Goal: Task Accomplishment & Management: Complete application form

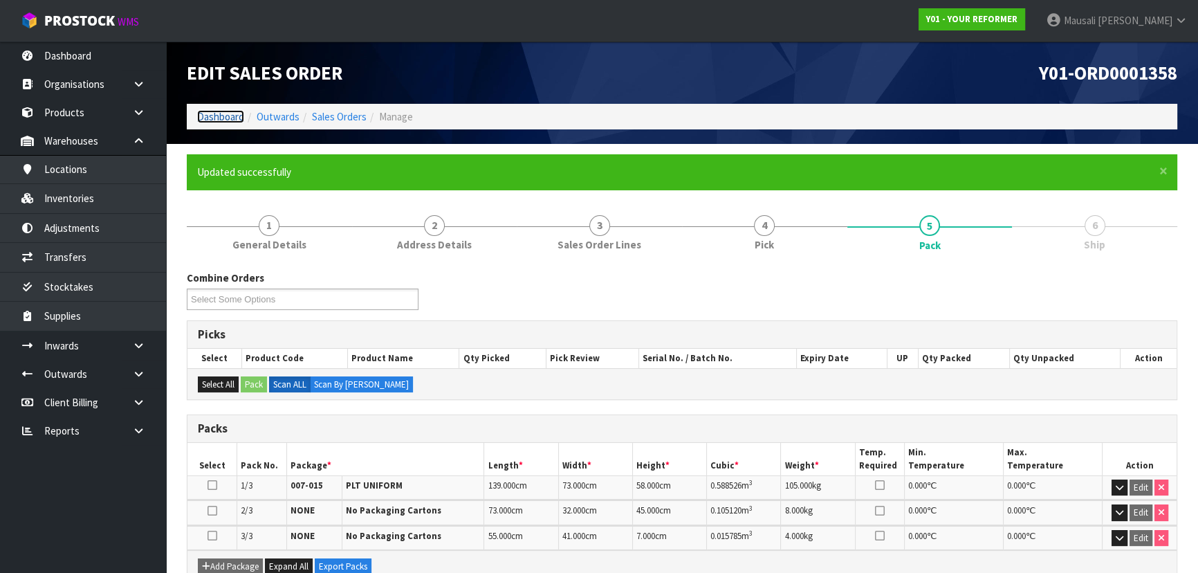
drag, startPoint x: 0, startPoint y: 0, endPoint x: 211, endPoint y: 120, distance: 243.0
click at [211, 120] on link "Dashboard" at bounding box center [220, 116] width 47 height 13
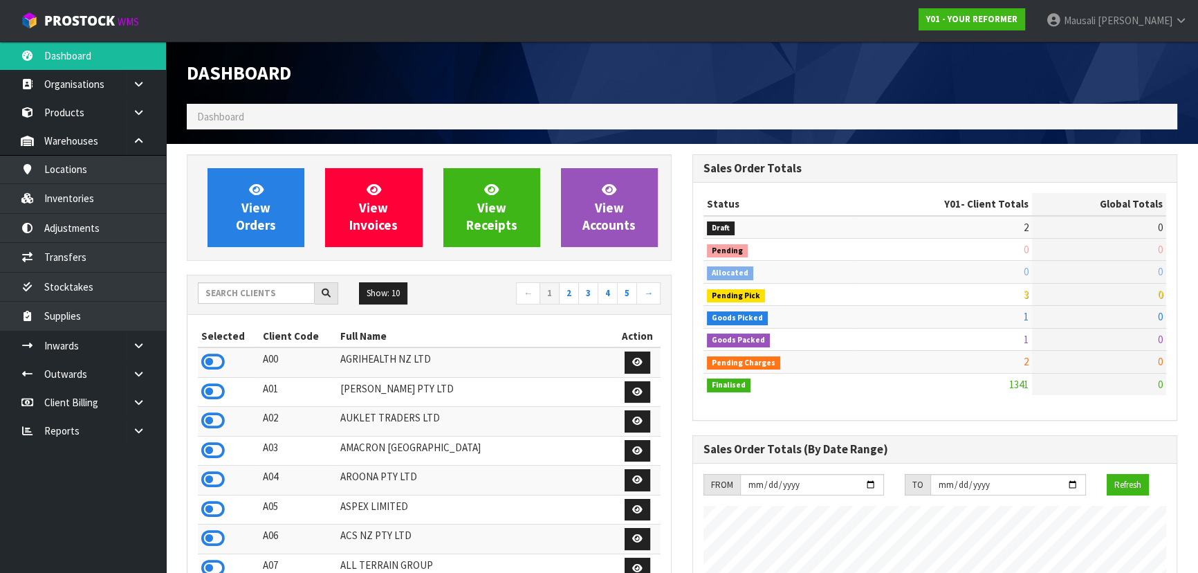
scroll to position [1046, 505]
click at [241, 291] on input "text" at bounding box center [256, 292] width 117 height 21
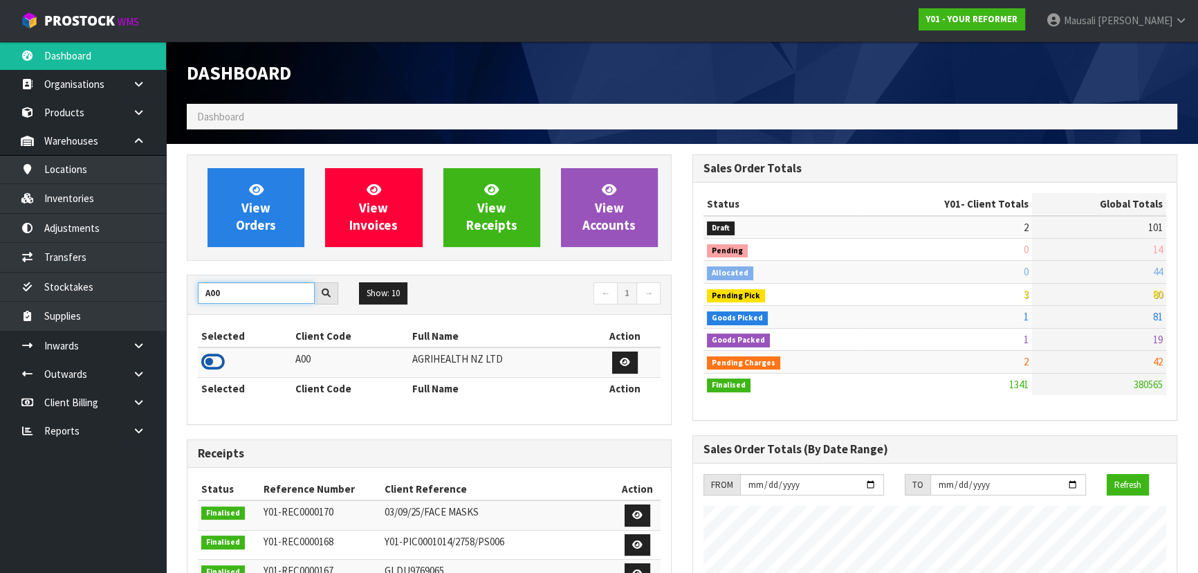
type input "A00"
click at [212, 361] on icon at bounding box center [213, 362] width 24 height 21
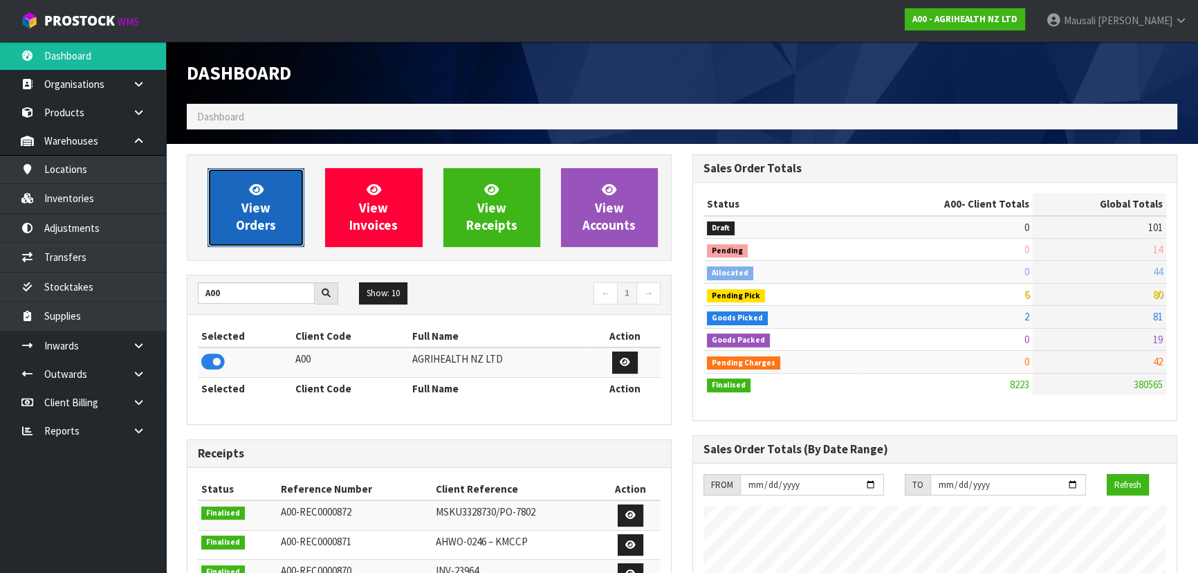
click at [260, 227] on span "View Orders" at bounding box center [256, 207] width 40 height 52
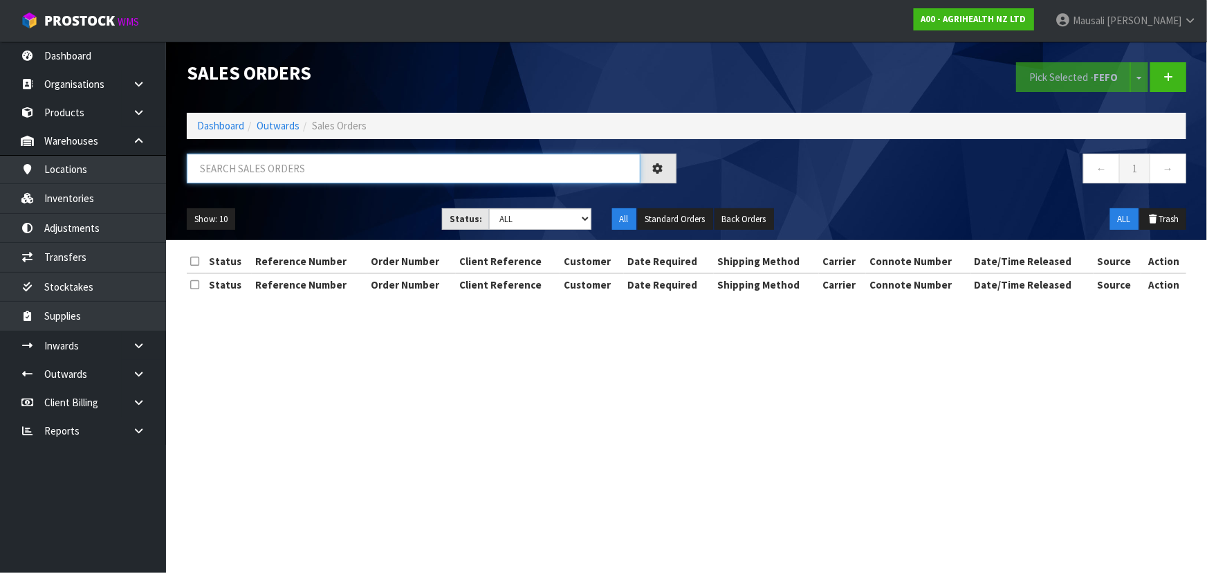
click at [216, 174] on input "text" at bounding box center [414, 169] width 454 height 30
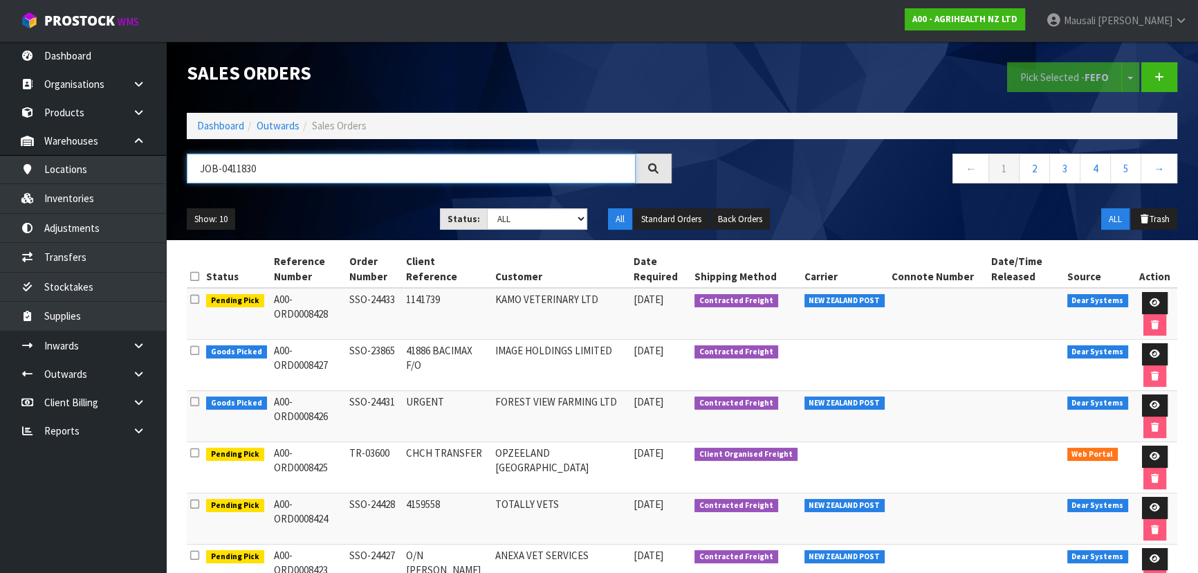
type input "JOB-0411830"
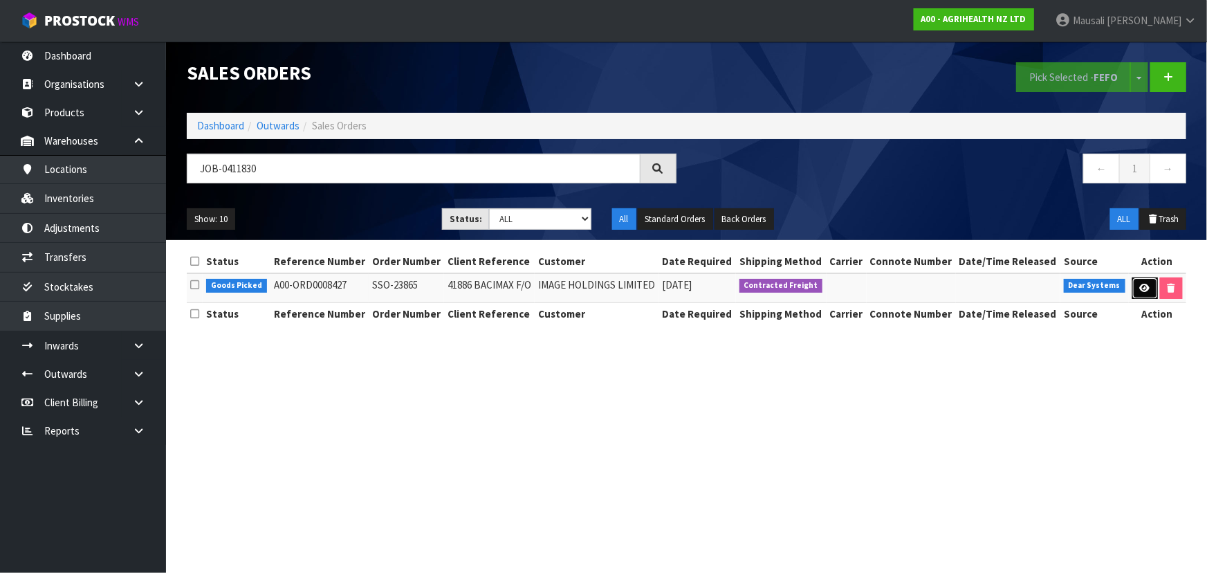
click at [1144, 284] on icon at bounding box center [1145, 288] width 10 height 9
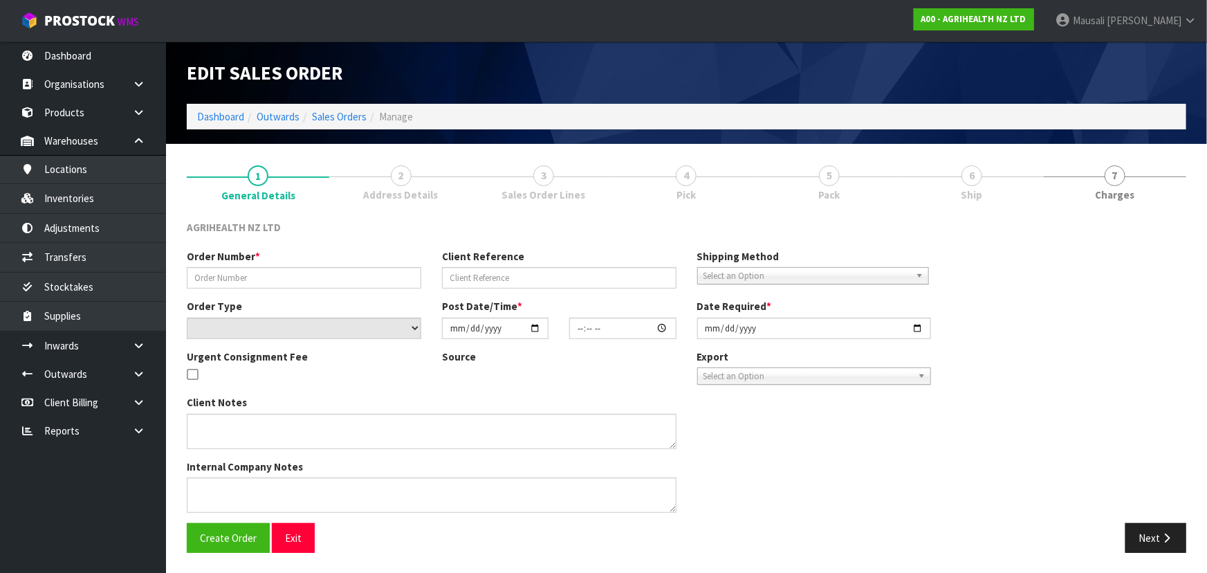
type input "SSO-23865"
type input "41886 BACIMAX F/O"
select select "number:0"
type input "[DATE]"
type input "09:20:55.000"
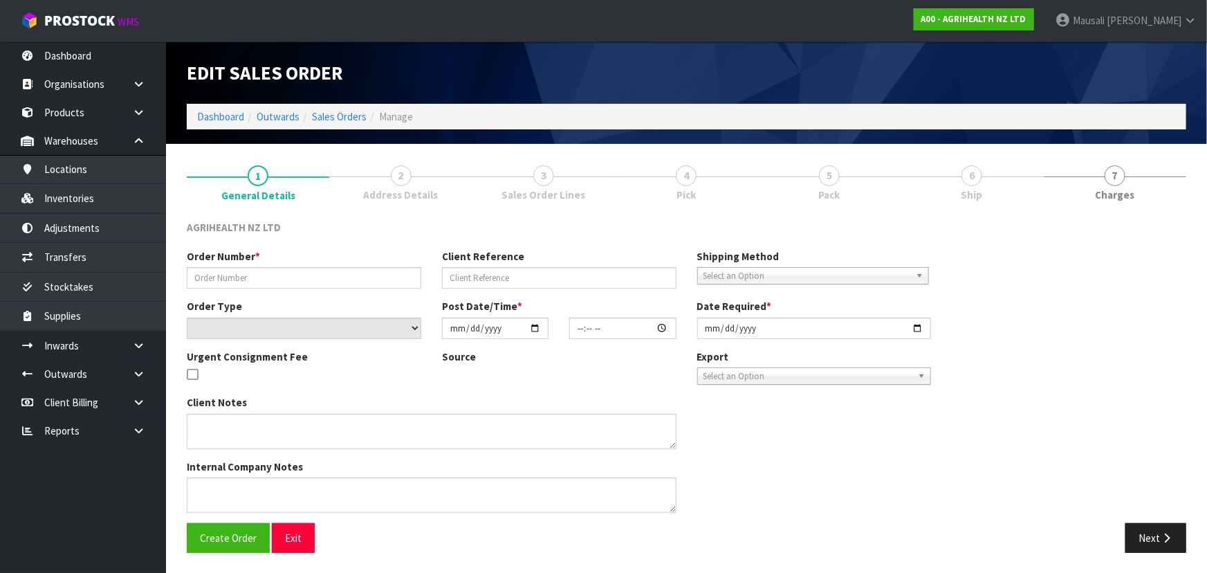
type input "[DATE]"
type textarea "SHIP BY: Freight requested dispatch on 12/9 (updatedd from 8/10)"
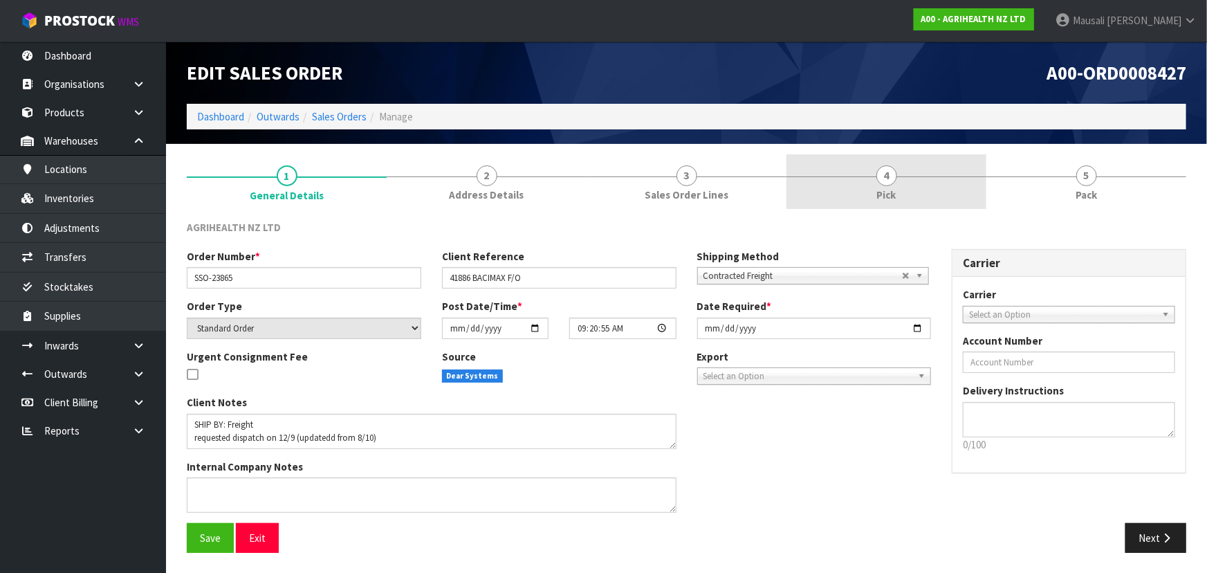
click at [907, 189] on link "4 Pick" at bounding box center [887, 181] width 200 height 55
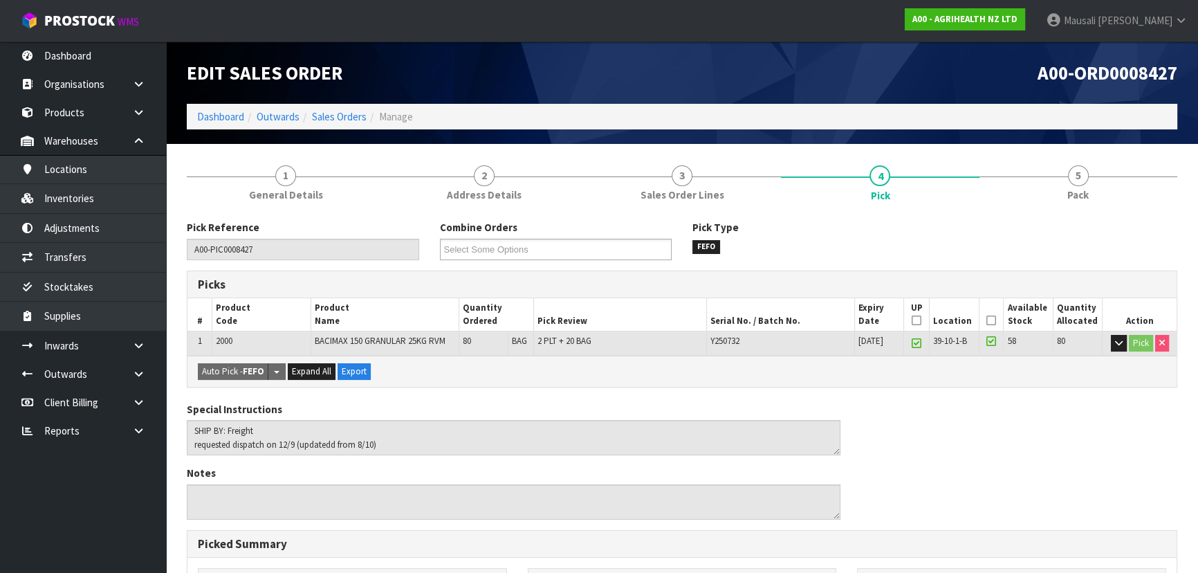
click at [994, 320] on icon at bounding box center [992, 320] width 10 height 1
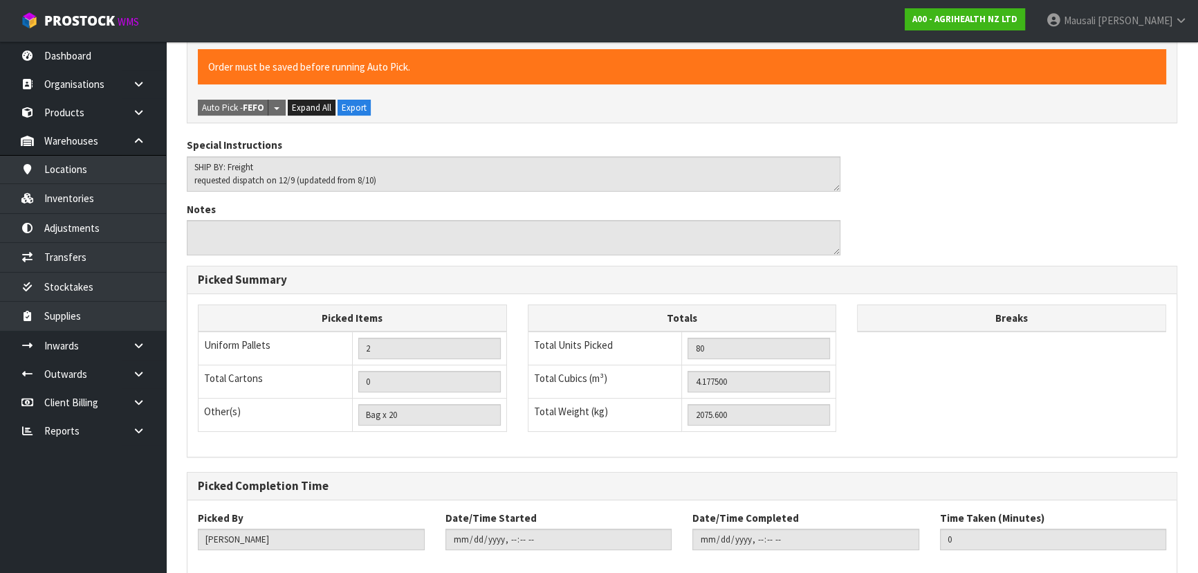
scroll to position [386, 0]
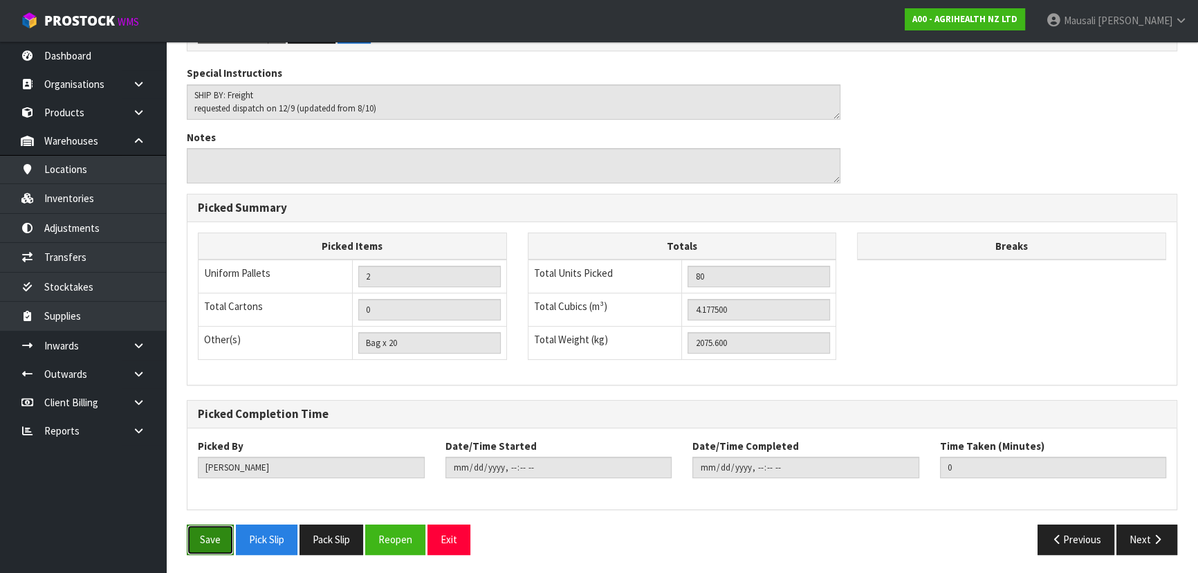
click at [207, 535] on button "Save" at bounding box center [210, 539] width 47 height 30
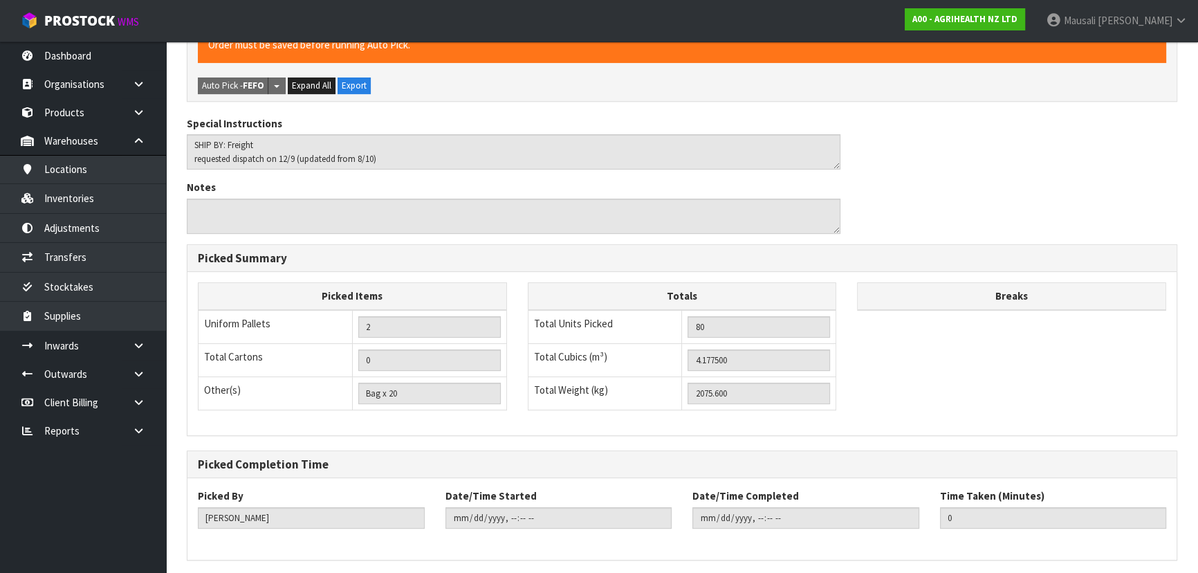
scroll to position [0, 0]
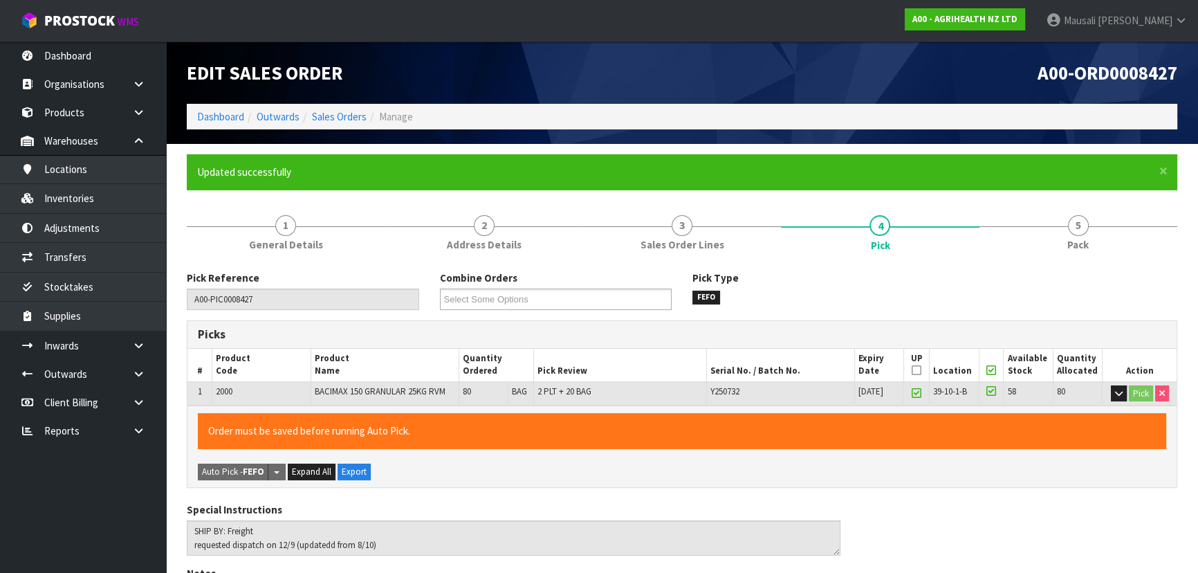
type input "[PERSON_NAME]"
type input "[DATE]T12:05:57"
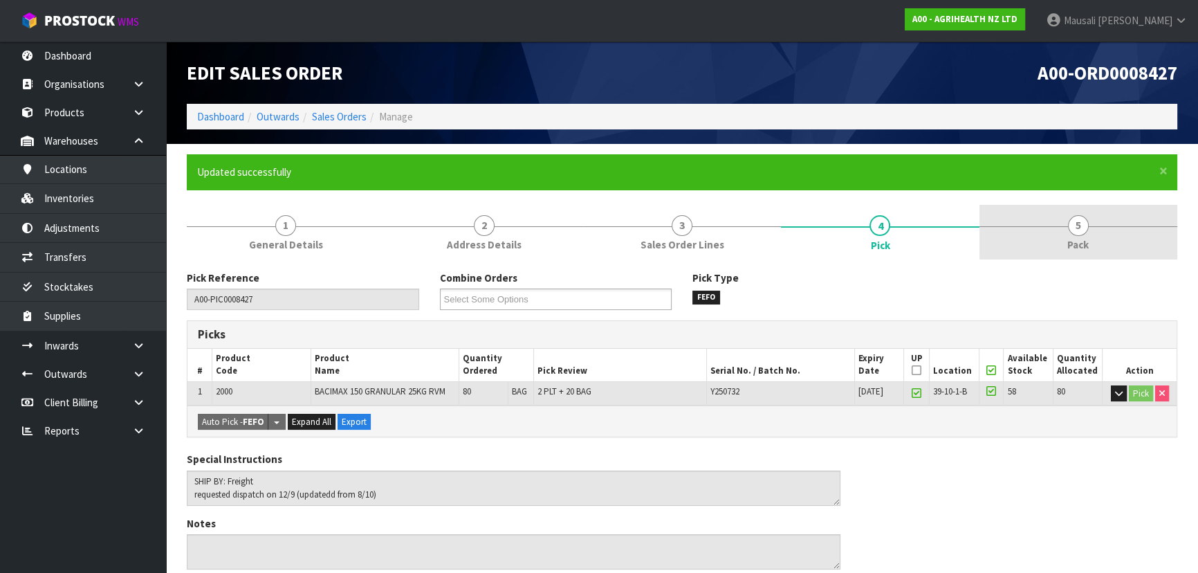
click at [1077, 228] on span "5" at bounding box center [1078, 225] width 21 height 21
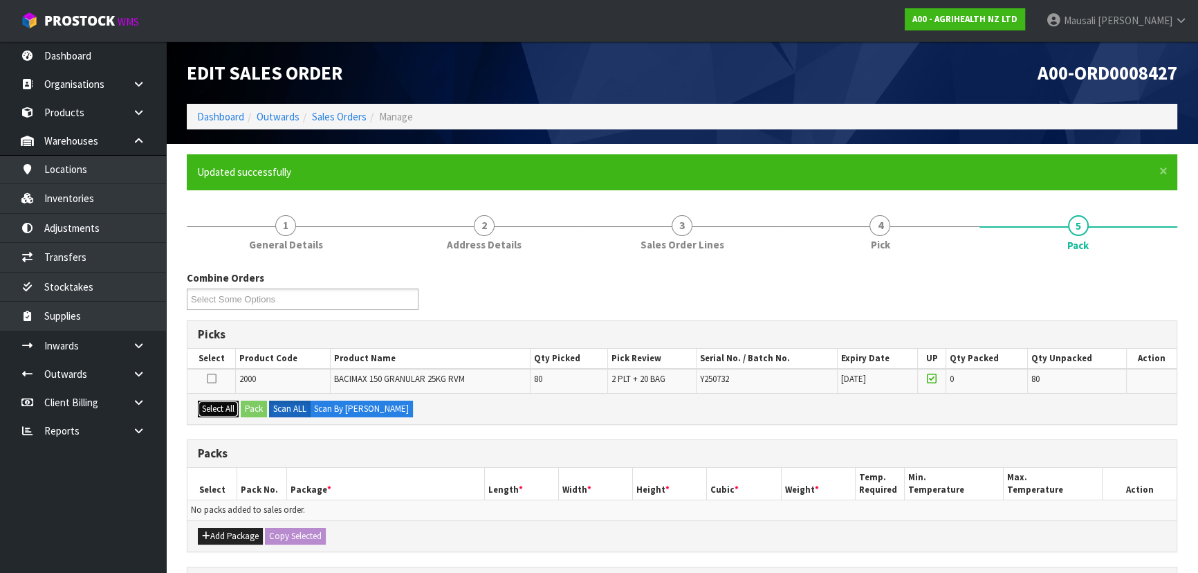
click at [216, 405] on button "Select All" at bounding box center [218, 409] width 41 height 17
click at [253, 403] on button "Pack" at bounding box center [254, 409] width 26 height 17
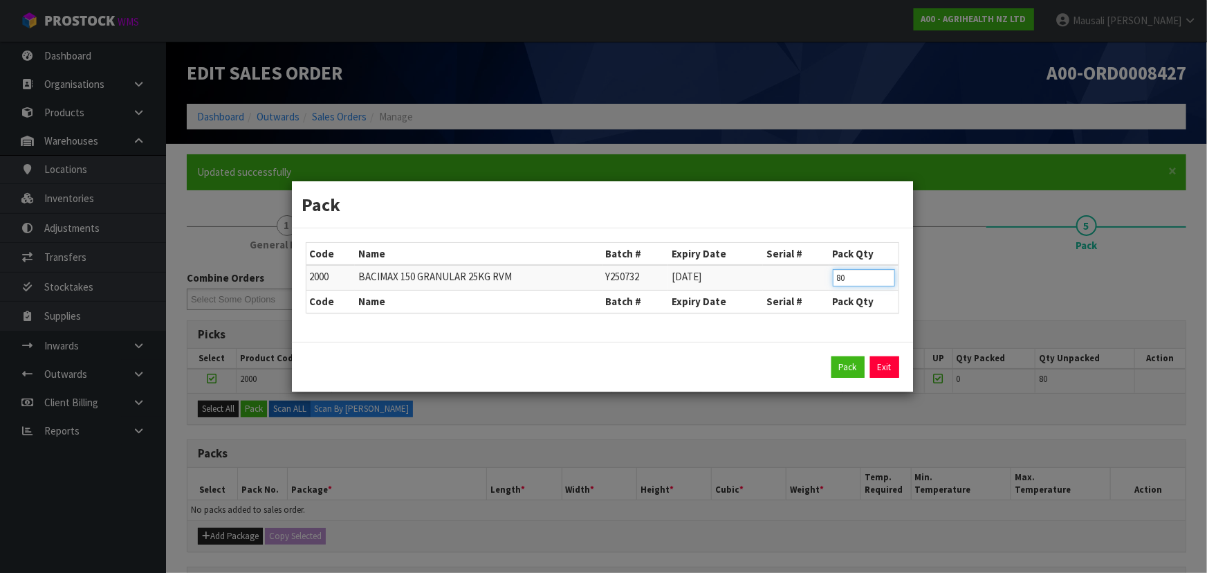
drag, startPoint x: 863, startPoint y: 277, endPoint x: 821, endPoint y: 279, distance: 41.6
click at [821, 279] on tr "2000 BACIMAX 150 GRANULAR 25KG RVM Y250732 [DATE] 80" at bounding box center [603, 278] width 592 height 26
type input "30"
click button "Pack" at bounding box center [848, 367] width 33 height 22
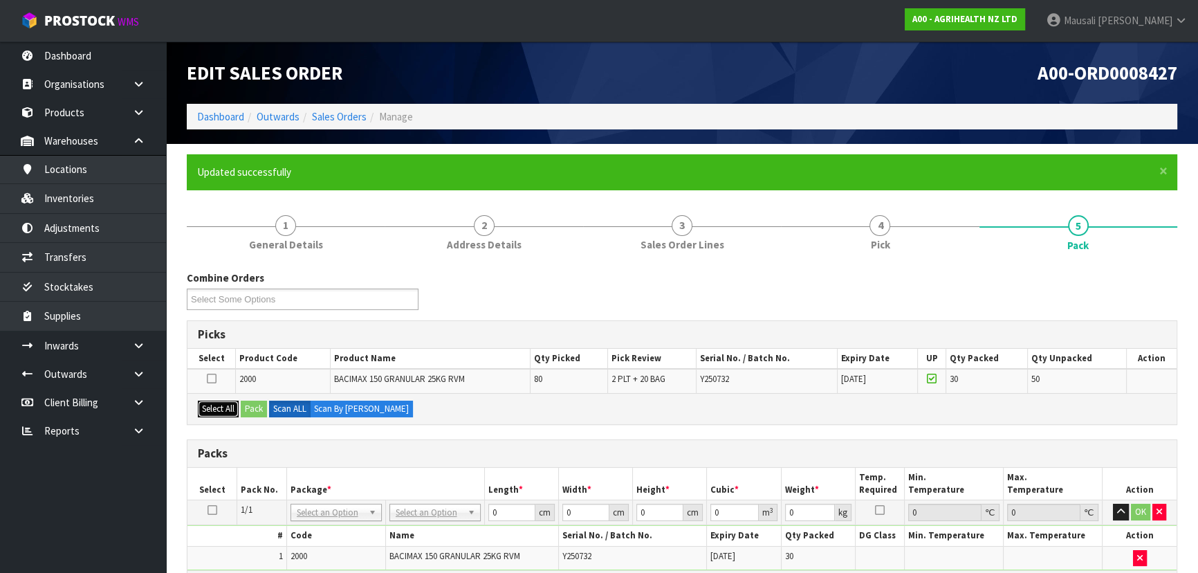
click at [219, 401] on button "Select All" at bounding box center [218, 409] width 41 height 17
click at [250, 401] on button "Pack" at bounding box center [254, 409] width 26 height 17
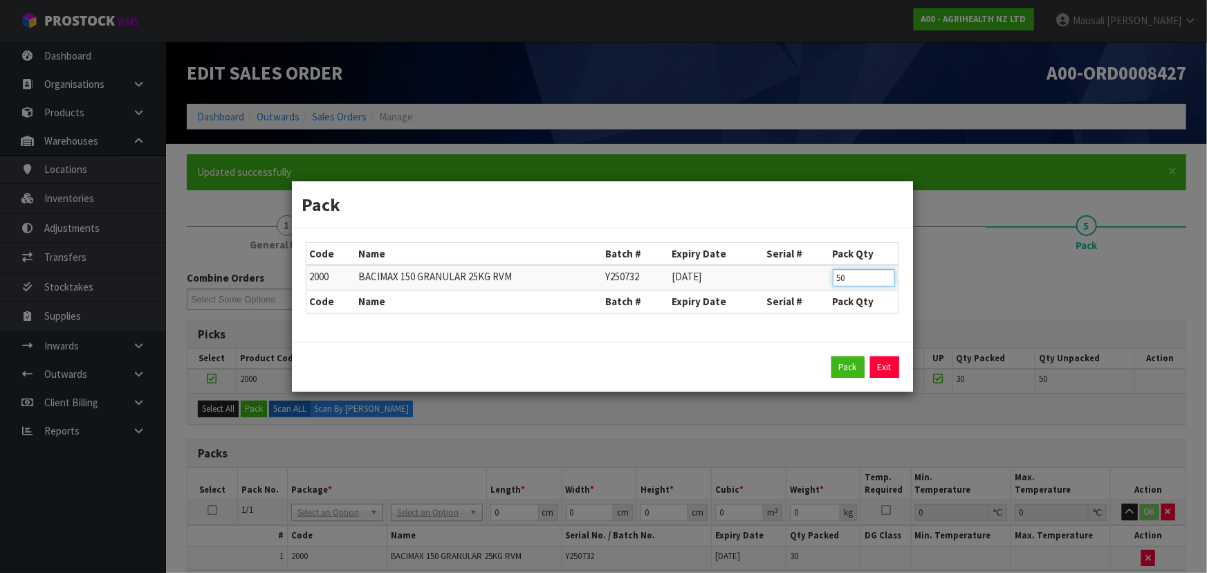
drag, startPoint x: 853, startPoint y: 281, endPoint x: 830, endPoint y: 281, distance: 23.5
click at [830, 281] on td "50" at bounding box center [864, 278] width 69 height 26
type input "30"
click at [843, 363] on button "Pack" at bounding box center [848, 367] width 33 height 22
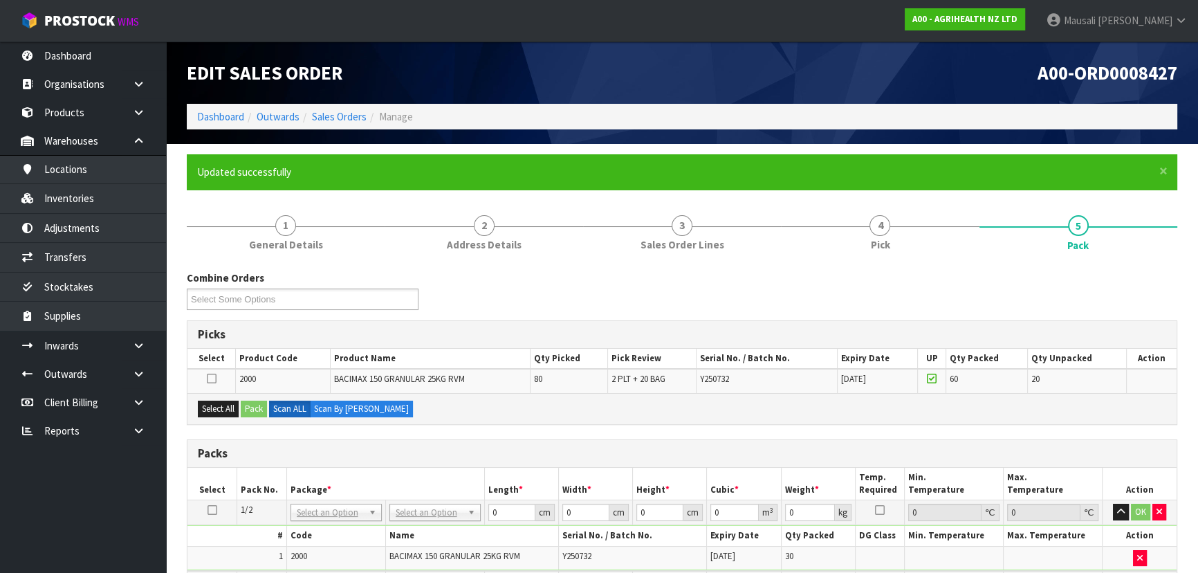
scroll to position [188, 0]
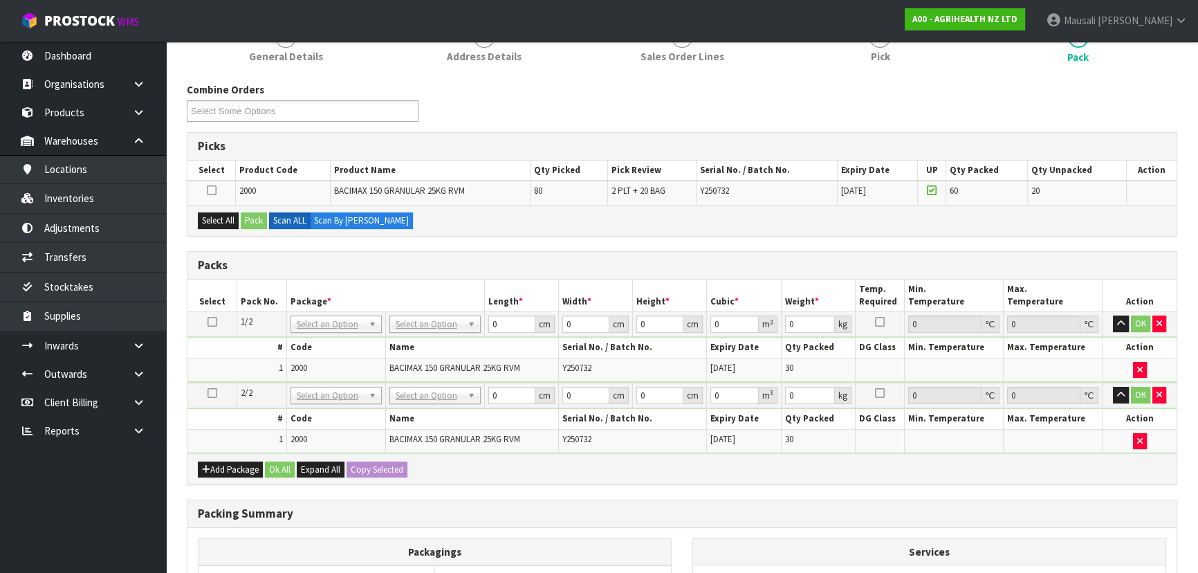
click at [212, 322] on icon at bounding box center [213, 322] width 10 height 1
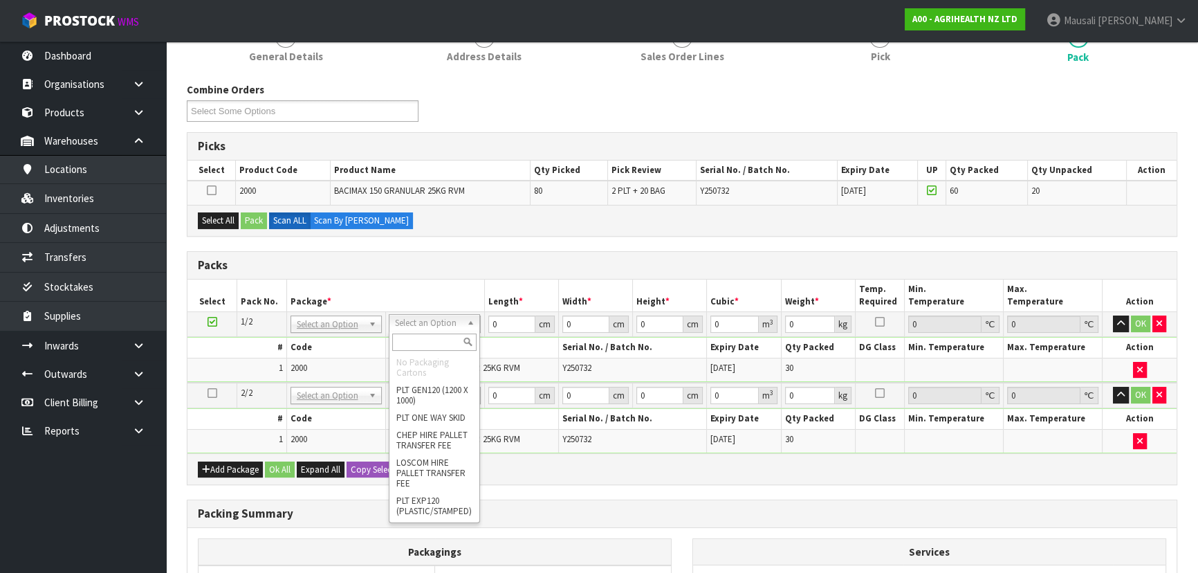
click at [436, 345] on input "text" at bounding box center [434, 342] width 84 height 17
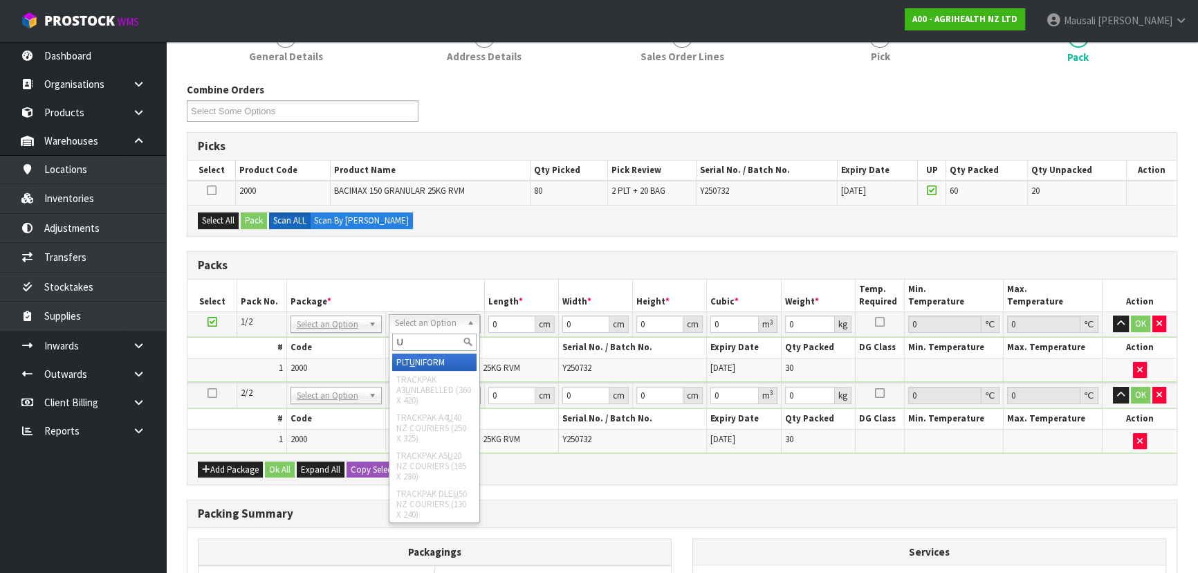
type input "U"
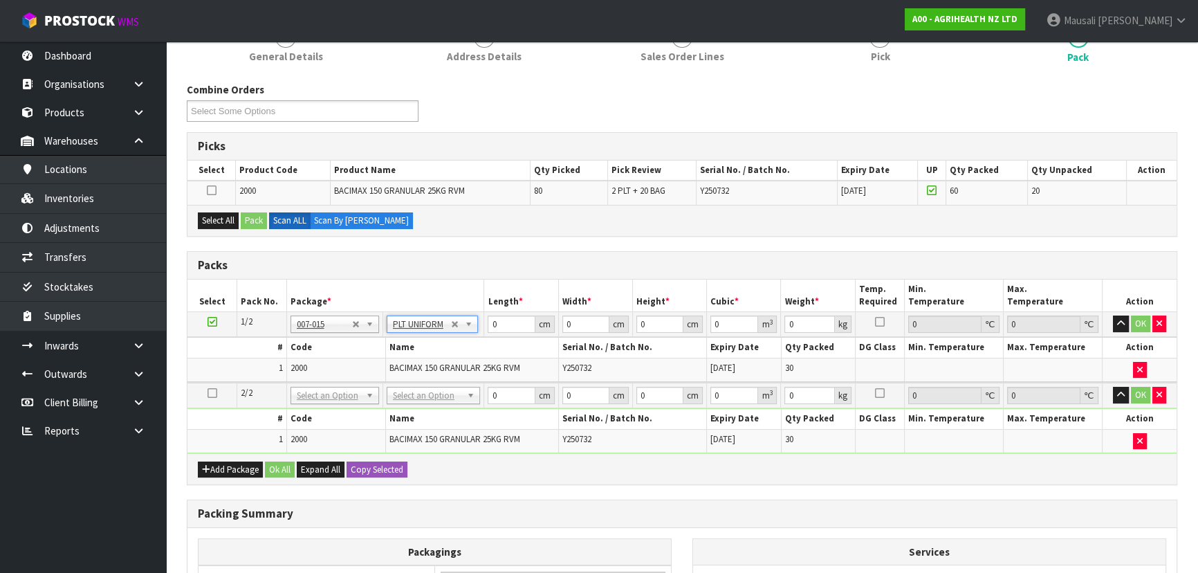
type input "776"
drag, startPoint x: 500, startPoint y: 322, endPoint x: 489, endPoint y: 322, distance: 11.8
click at [489, 322] on input "0" at bounding box center [511, 324] width 47 height 17
type input "121"
type input "100"
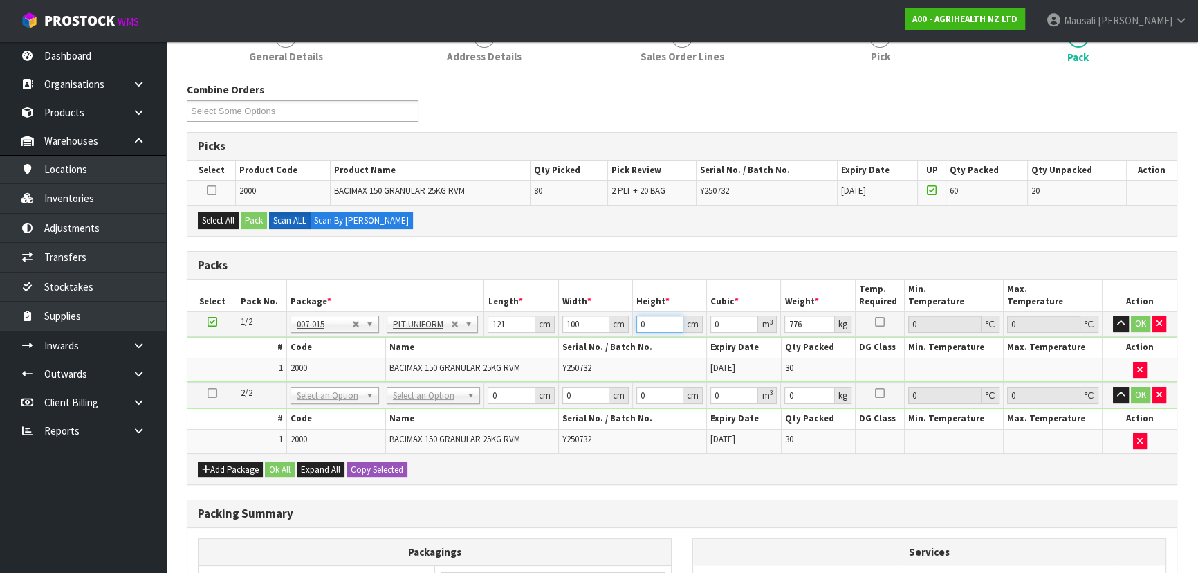
type input "1"
type input "0.0121"
type input "10"
type input "0.121"
type input "103"
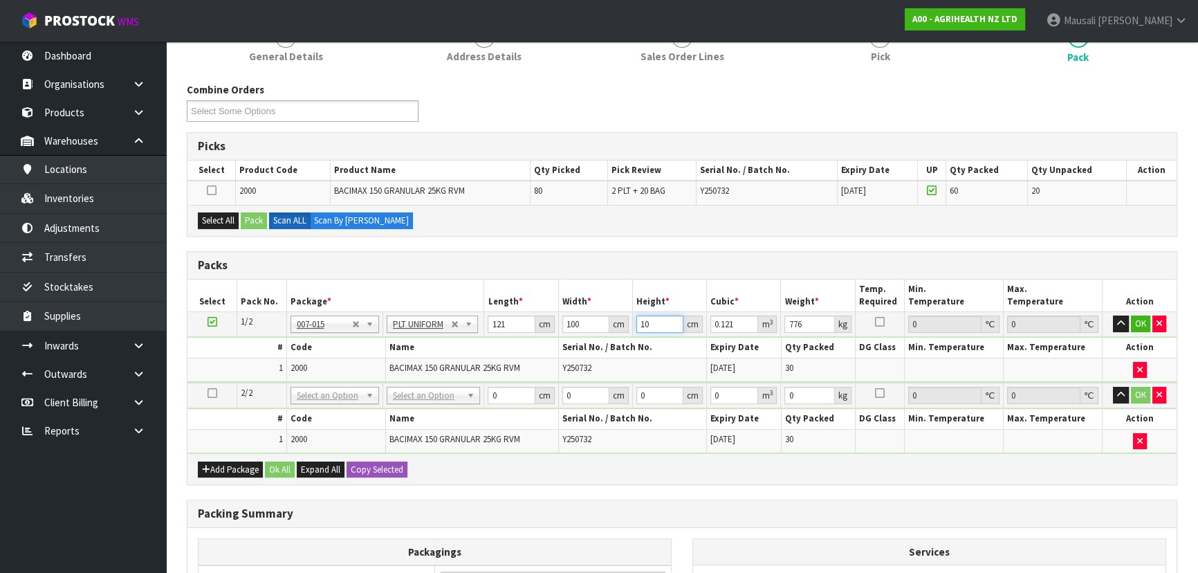
type input "1.2463"
type input "103"
type input "777"
click at [365, 462] on button "Copy Selected" at bounding box center [377, 470] width 61 height 17
type input "121"
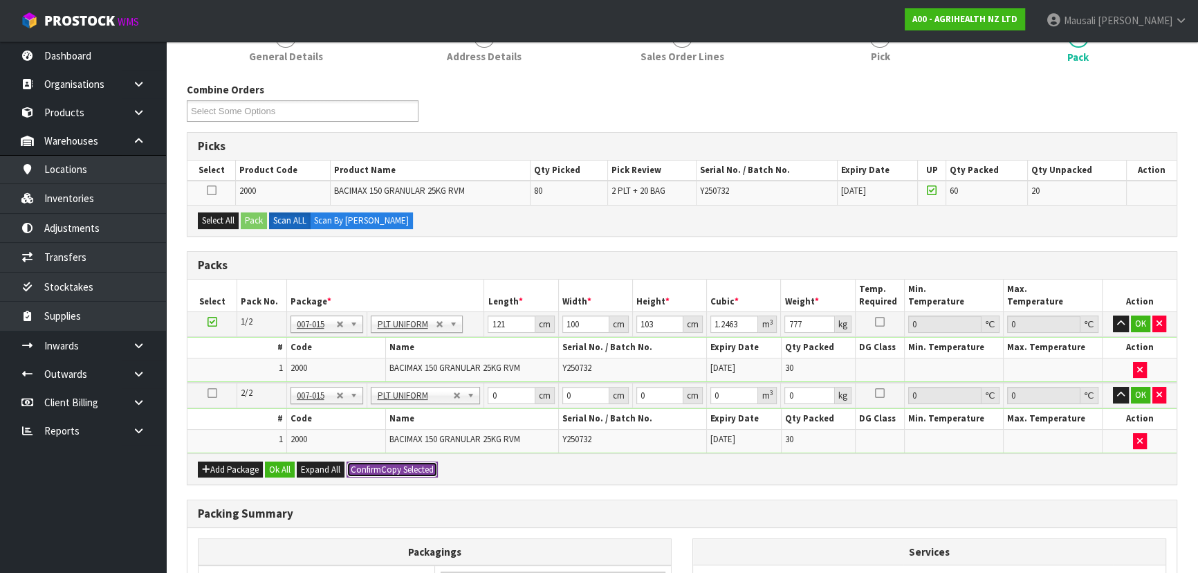
type input "100"
type input "103"
type input "1.2463"
type input "777"
type input "2"
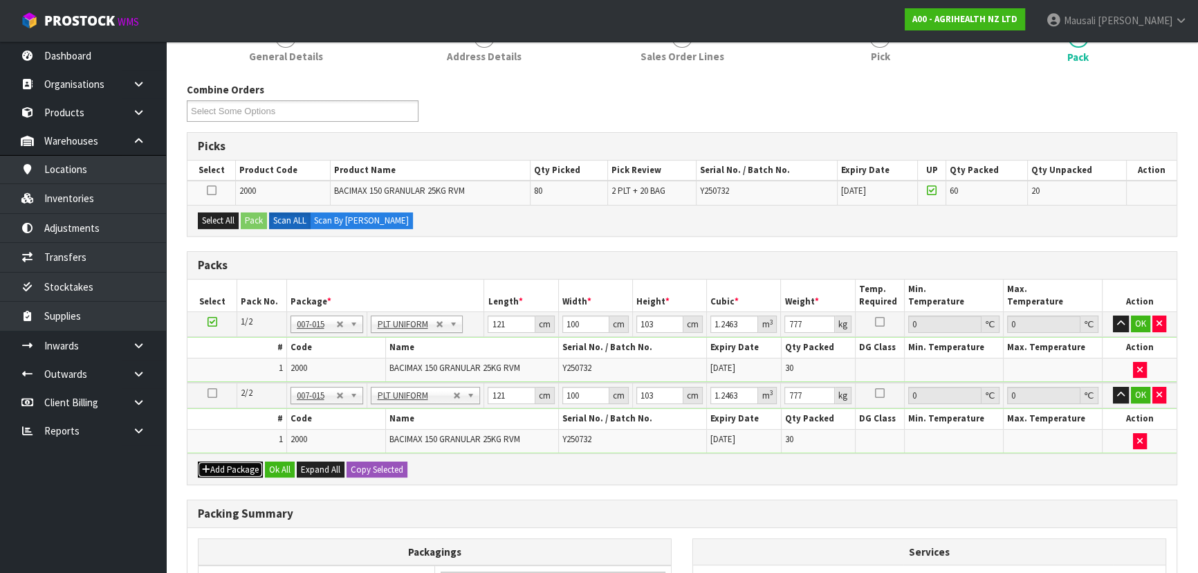
click at [226, 464] on button "Add Package" at bounding box center [230, 470] width 65 height 17
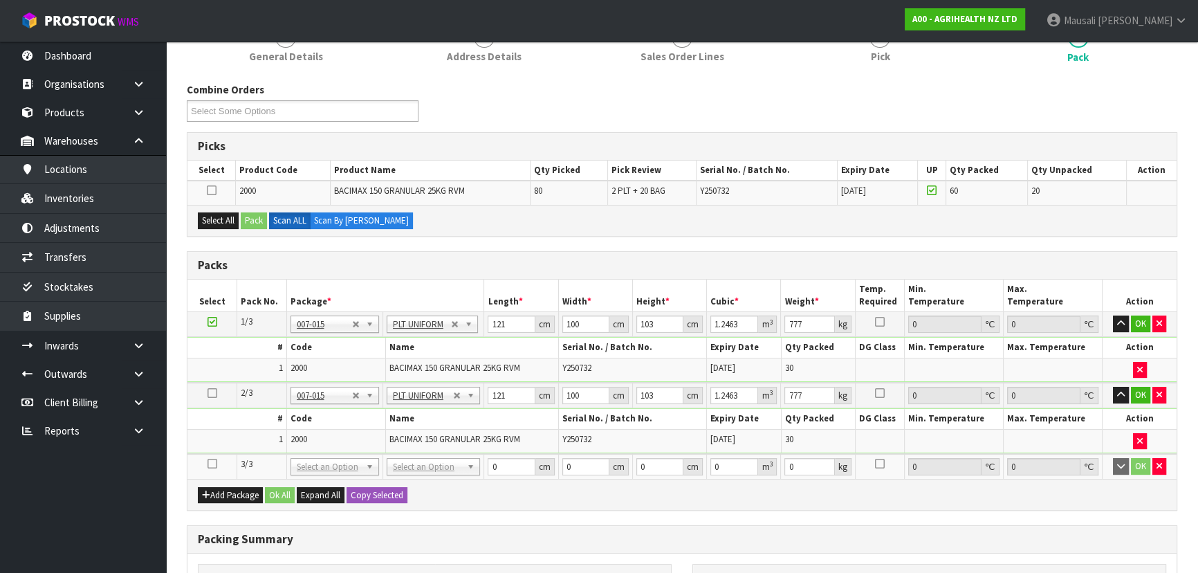
click at [210, 464] on icon at bounding box center [213, 464] width 10 height 1
click at [219, 214] on button "Select All" at bounding box center [218, 220] width 41 height 17
click at [255, 217] on button "Pack" at bounding box center [254, 220] width 26 height 17
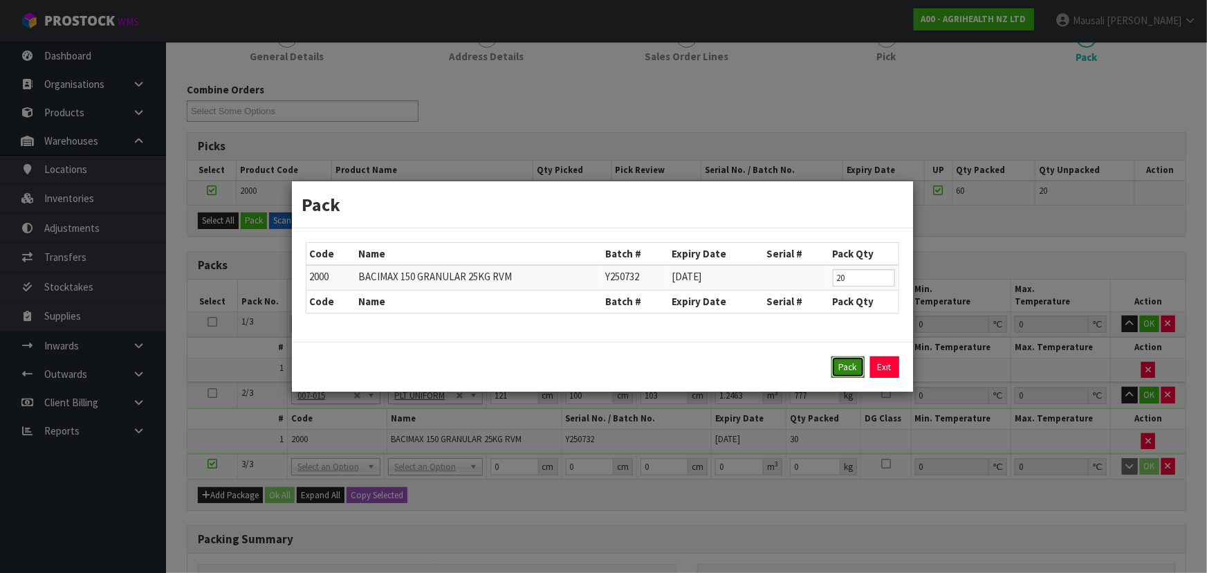
click at [837, 371] on button "Pack" at bounding box center [848, 367] width 33 height 22
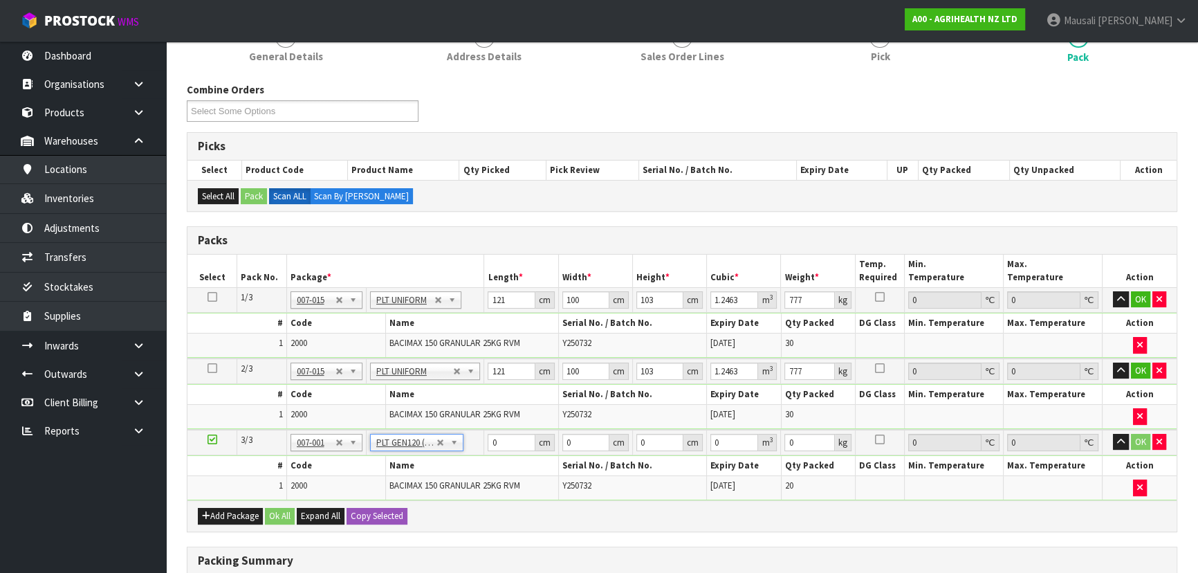
type input "120"
type input "100"
type input "523.6"
drag, startPoint x: 506, startPoint y: 441, endPoint x: 482, endPoint y: 441, distance: 23.5
click at [482, 441] on tr "3/3 NONE 007-001 007-002 007-004 007-009 007-013 007-014 007-015 007-017 007-01…" at bounding box center [682, 443] width 989 height 26
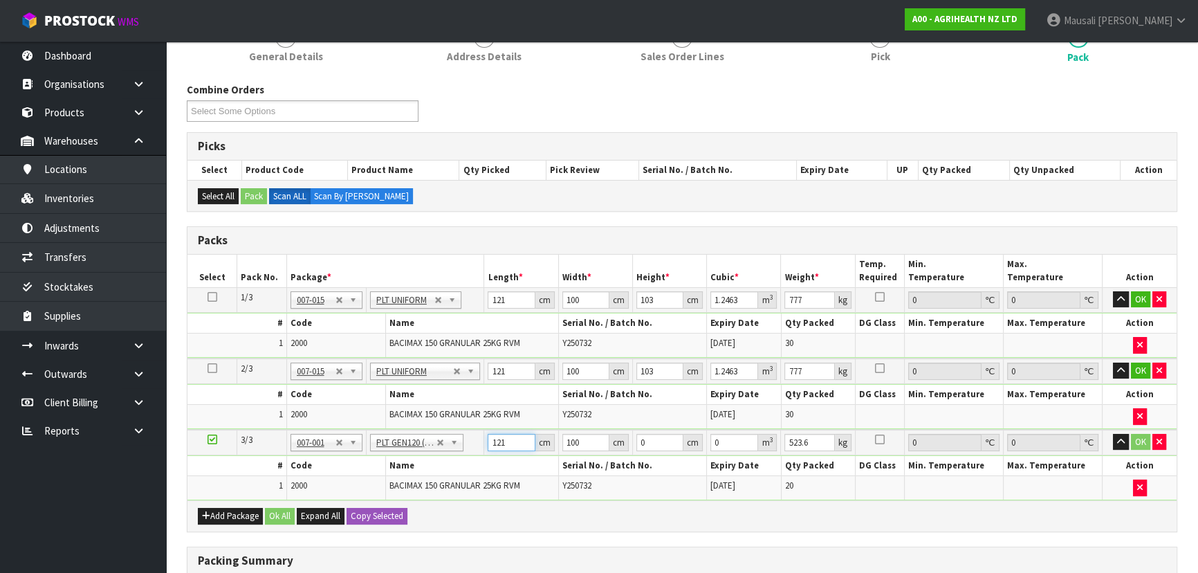
type input "121"
type input "7"
type input "0.0847"
type input "70"
type input "0.847"
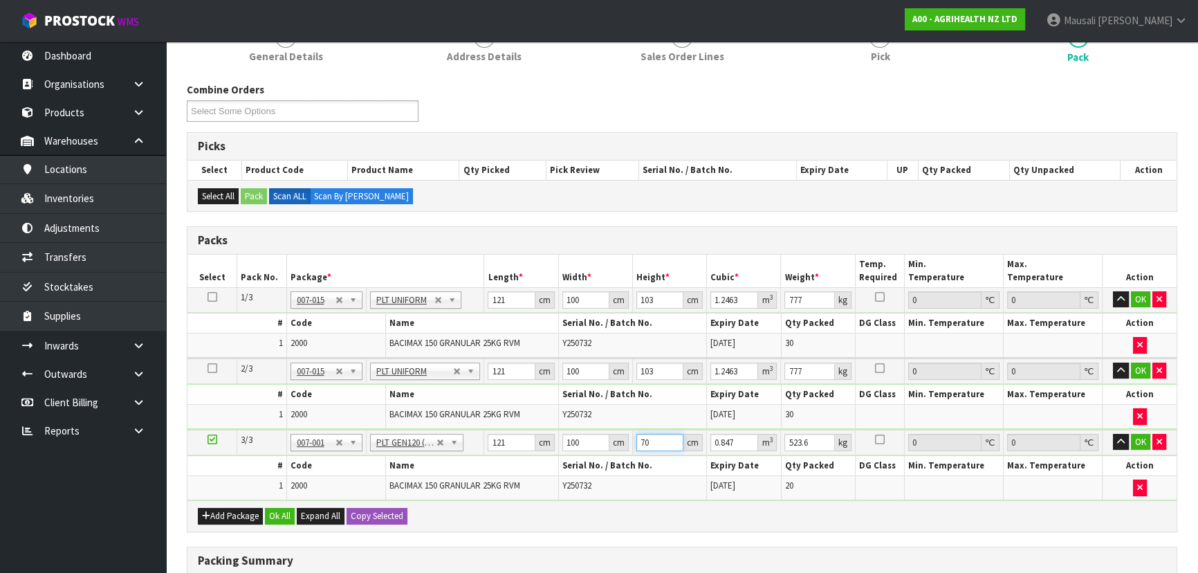
type input "70"
type input "525"
click at [288, 508] on button "Ok All" at bounding box center [280, 516] width 30 height 17
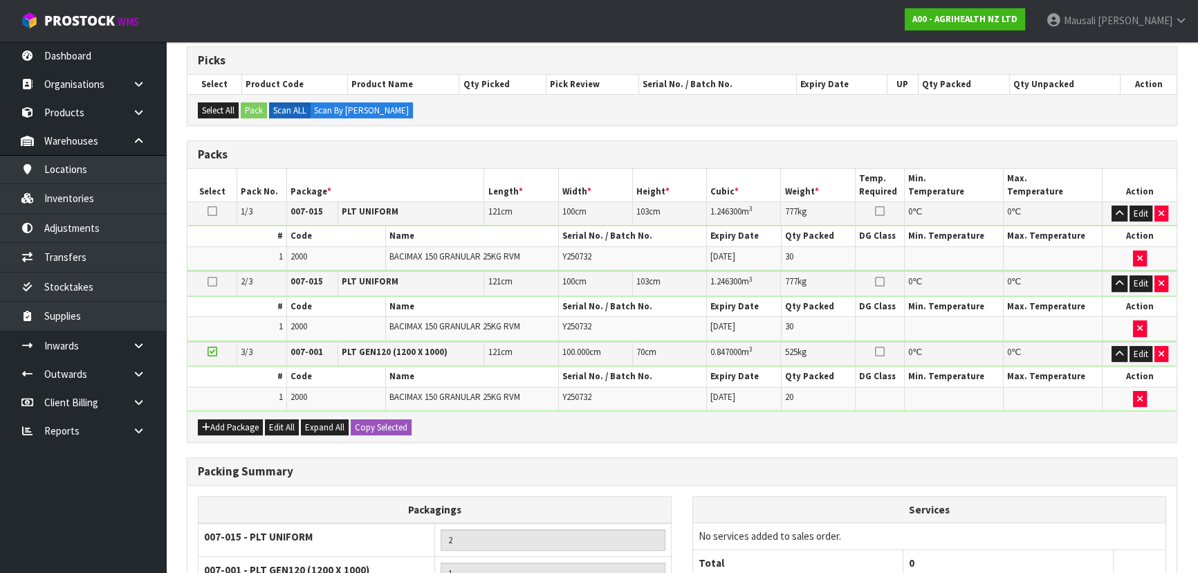
scroll to position [377, 0]
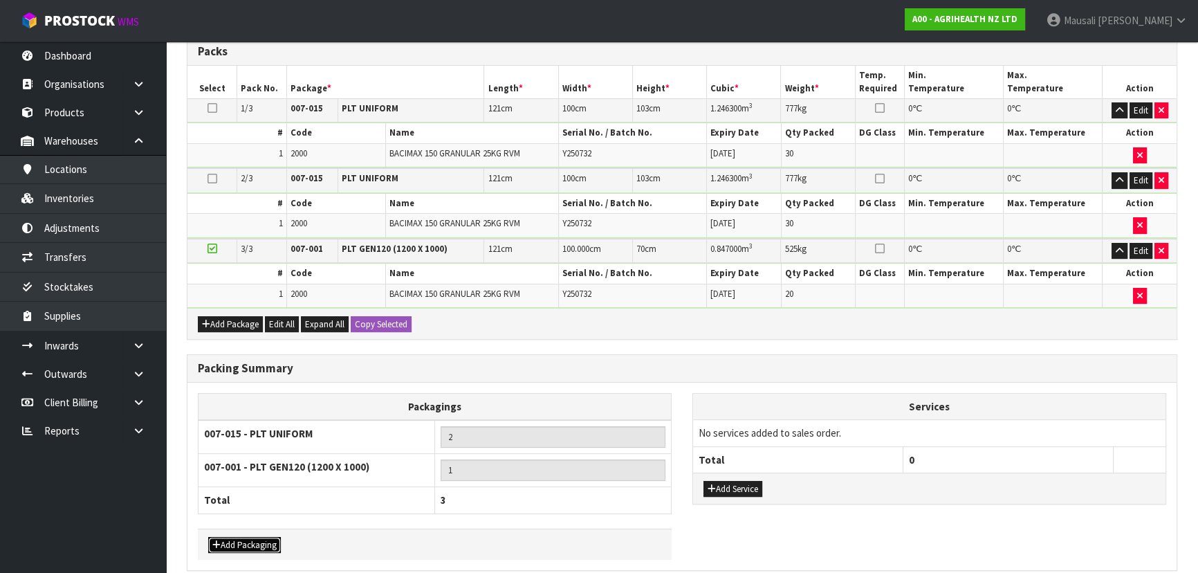
click at [242, 541] on button "Add Packaging" at bounding box center [244, 545] width 73 height 17
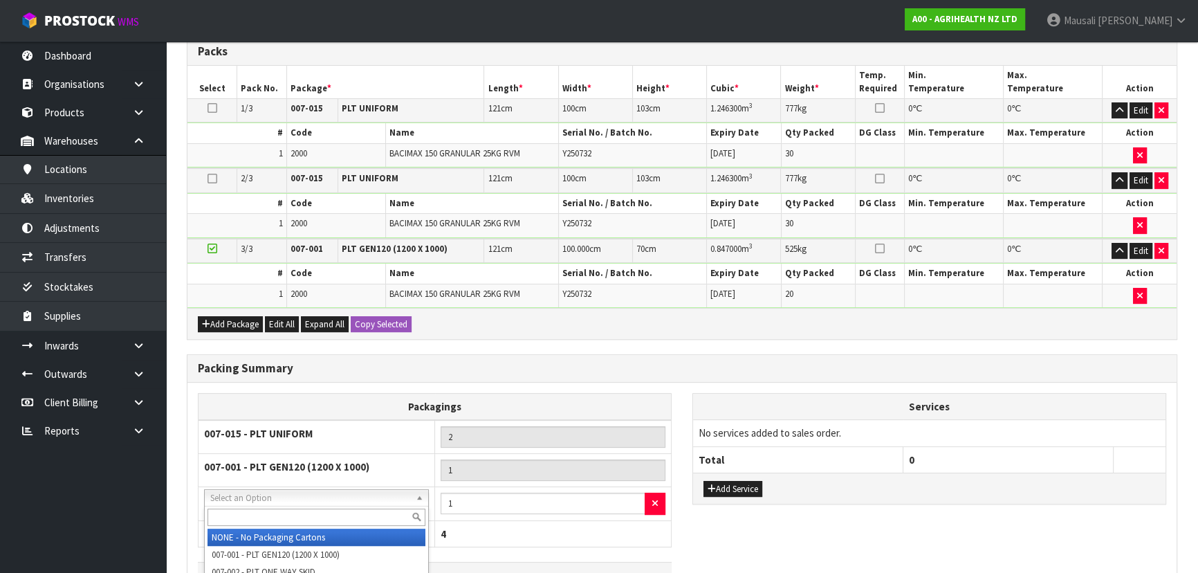
click at [257, 510] on input "text" at bounding box center [317, 517] width 218 height 17
type input "O"
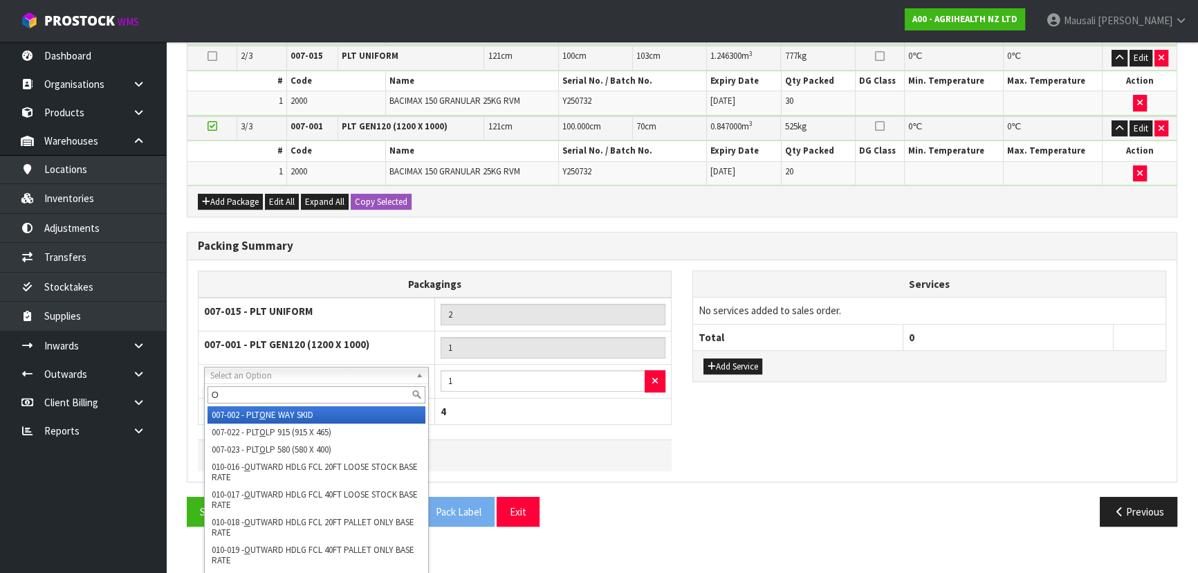
scroll to position [501, 0]
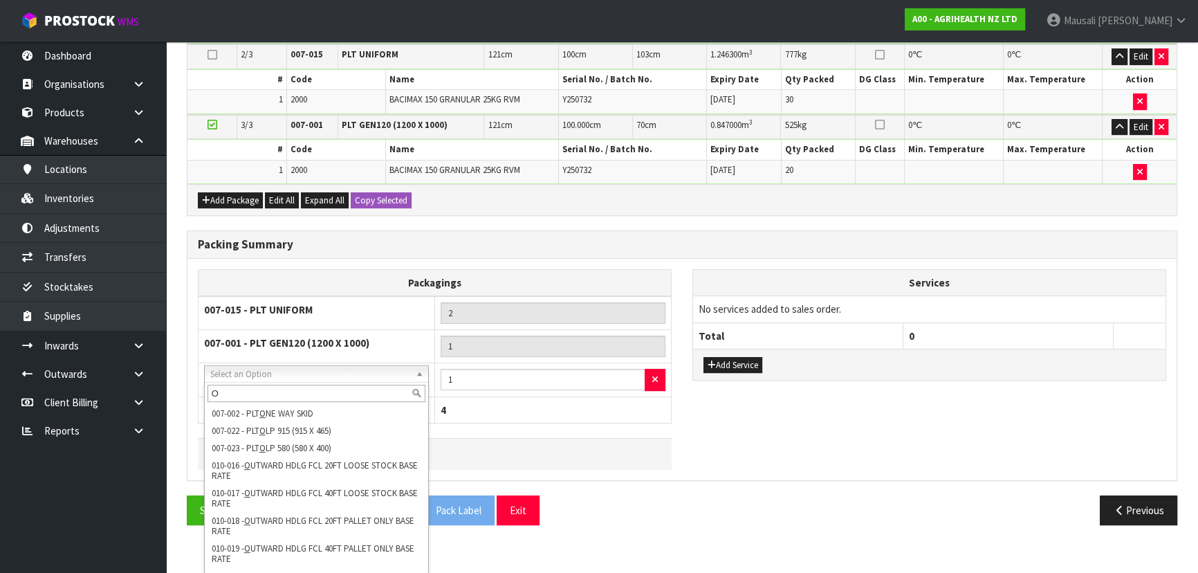
click at [236, 385] on input "O" at bounding box center [317, 393] width 218 height 17
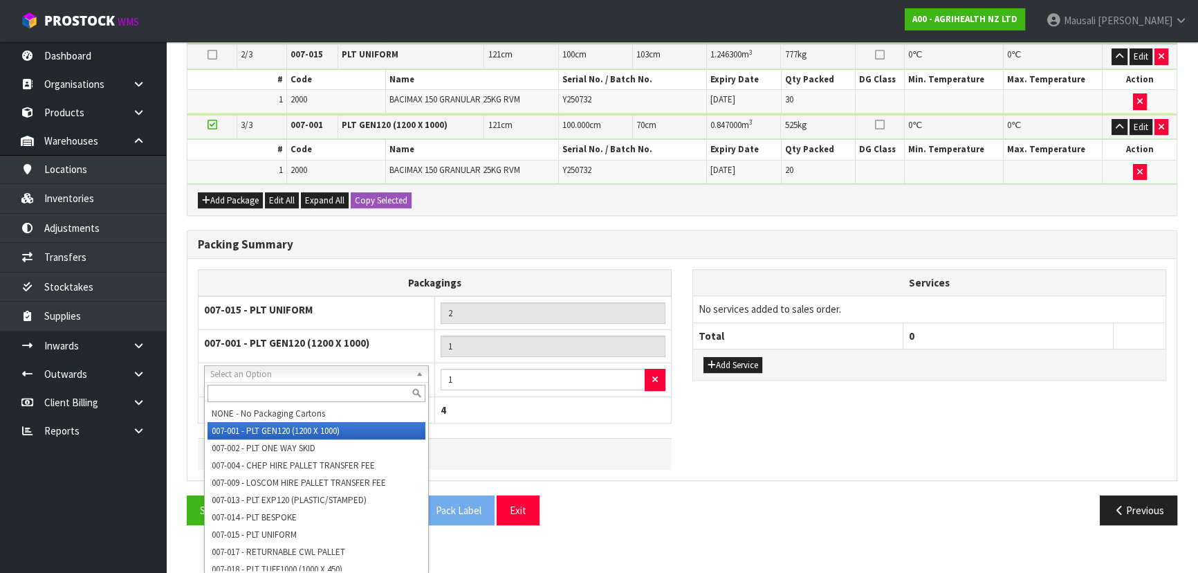
scroll to position [469, 0]
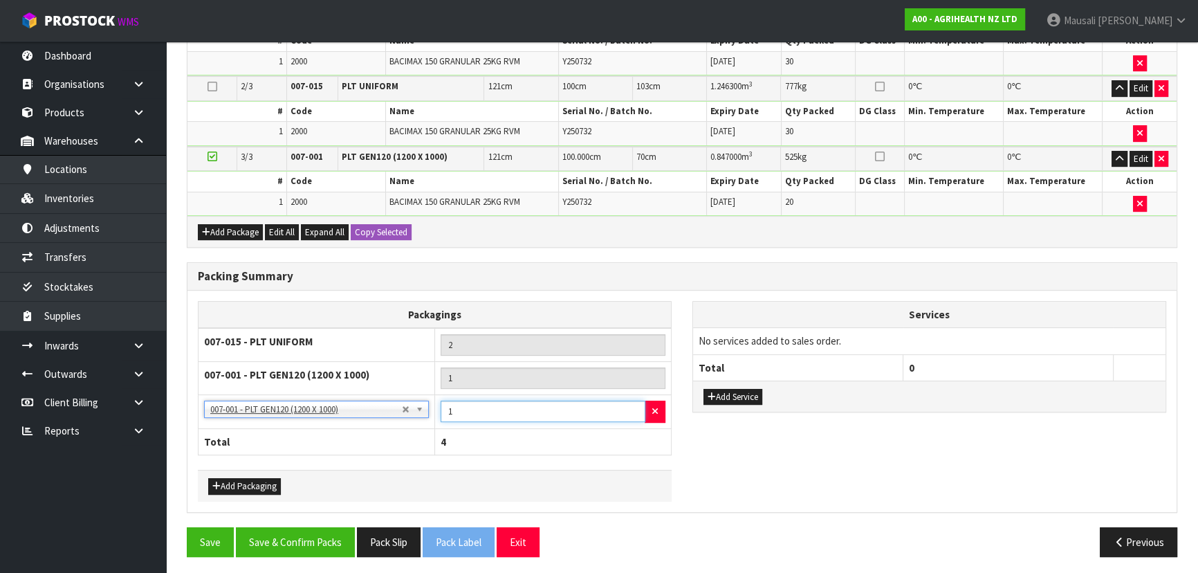
drag, startPoint x: 473, startPoint y: 410, endPoint x: 444, endPoint y: 413, distance: 29.2
click at [444, 413] on input "1" at bounding box center [543, 411] width 205 height 21
type input "2"
click at [316, 544] on button "Save & Confirm Packs" at bounding box center [295, 542] width 119 height 30
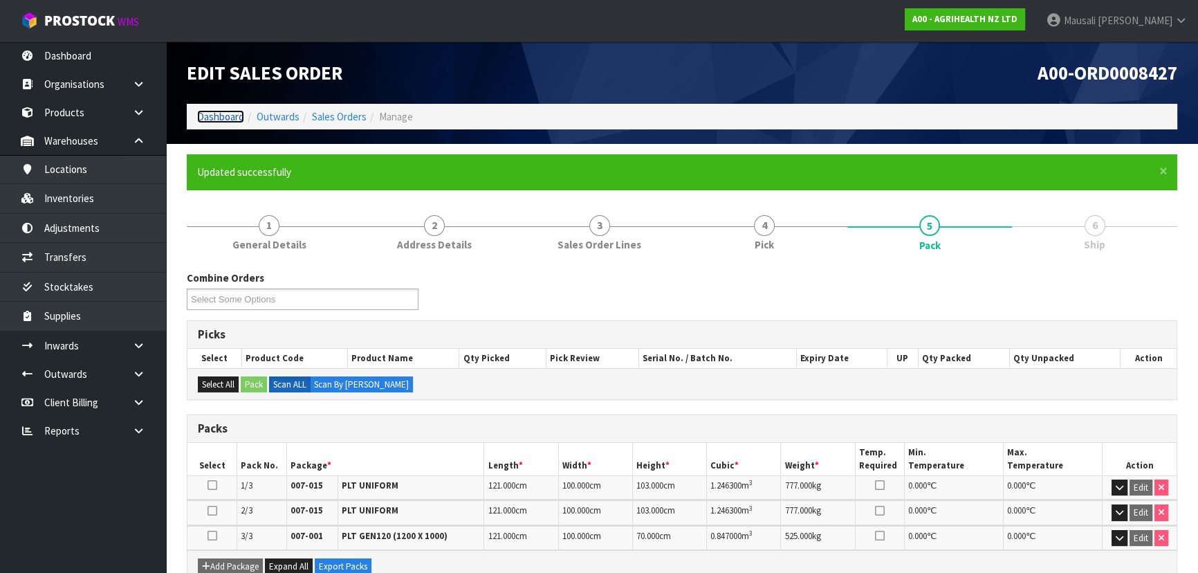
click at [208, 114] on link "Dashboard" at bounding box center [220, 116] width 47 height 13
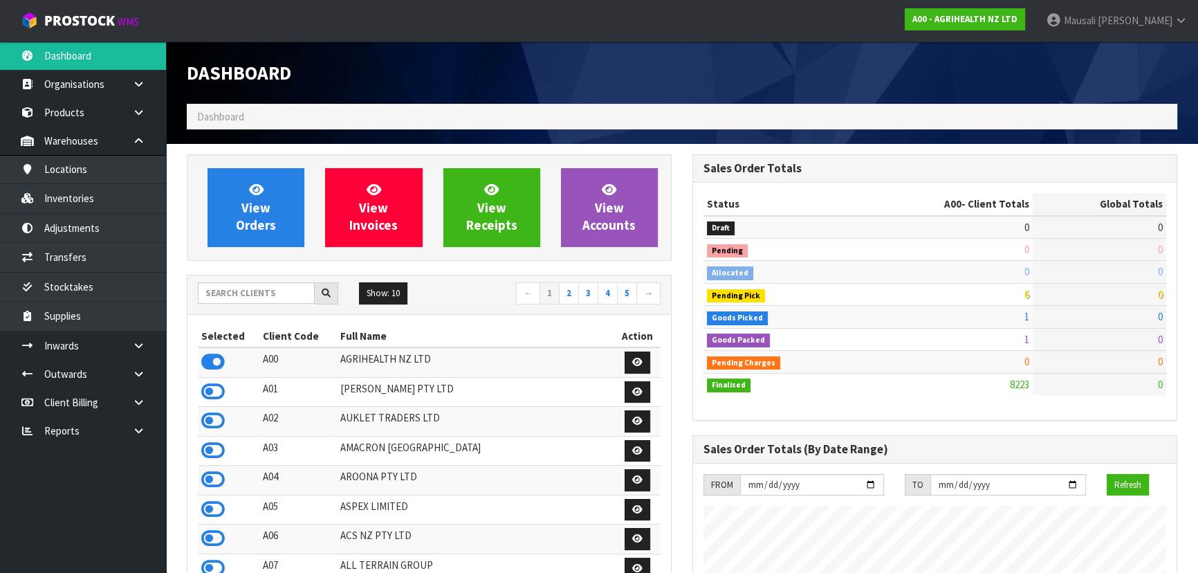
scroll to position [1046, 505]
click at [221, 290] on input "text" at bounding box center [256, 292] width 117 height 21
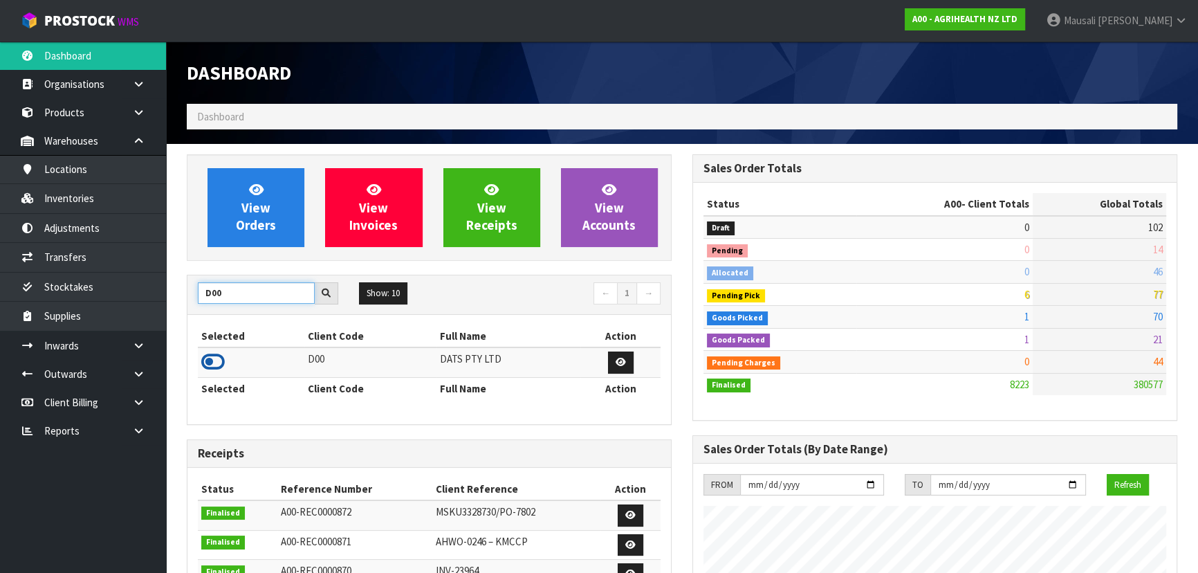
type input "D00"
click at [213, 354] on icon at bounding box center [213, 362] width 24 height 21
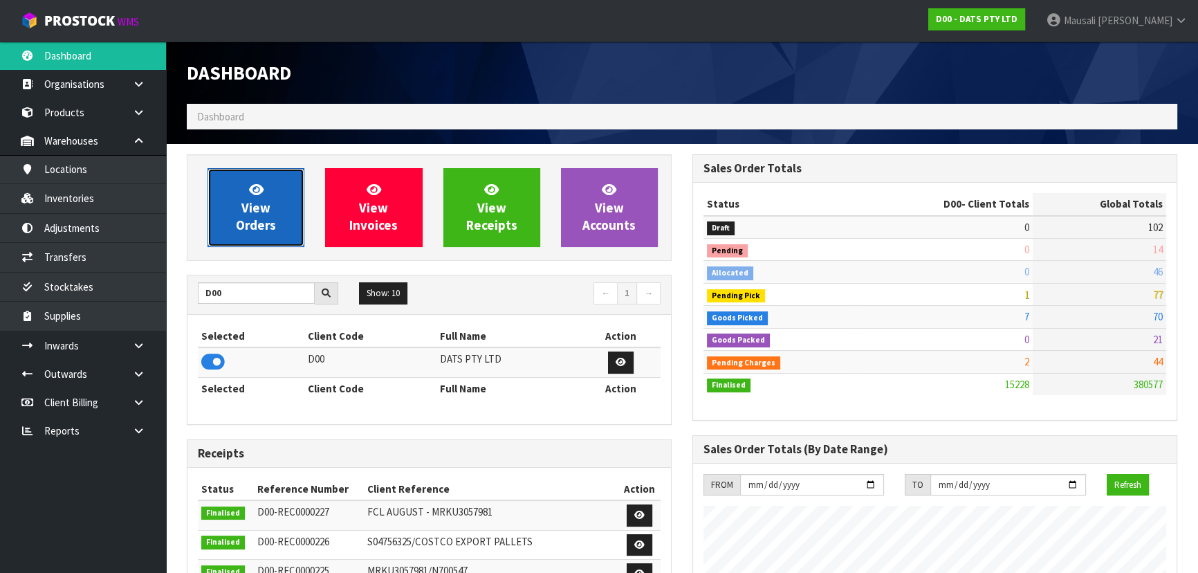
click at [282, 201] on link "View Orders" at bounding box center [256, 207] width 97 height 79
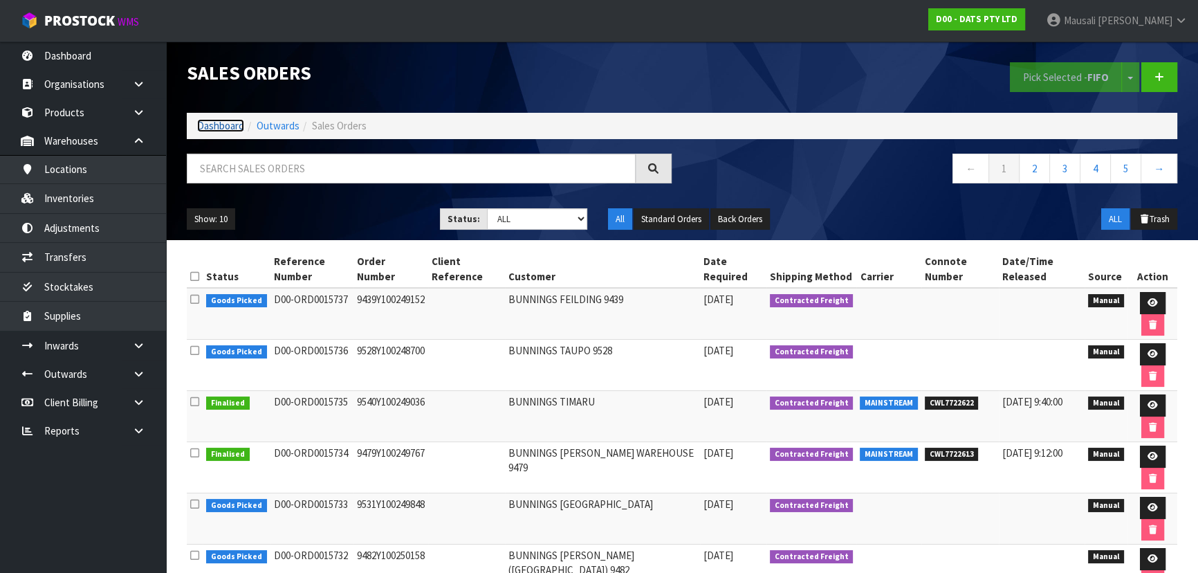
click at [221, 122] on link "Dashboard" at bounding box center [220, 125] width 47 height 13
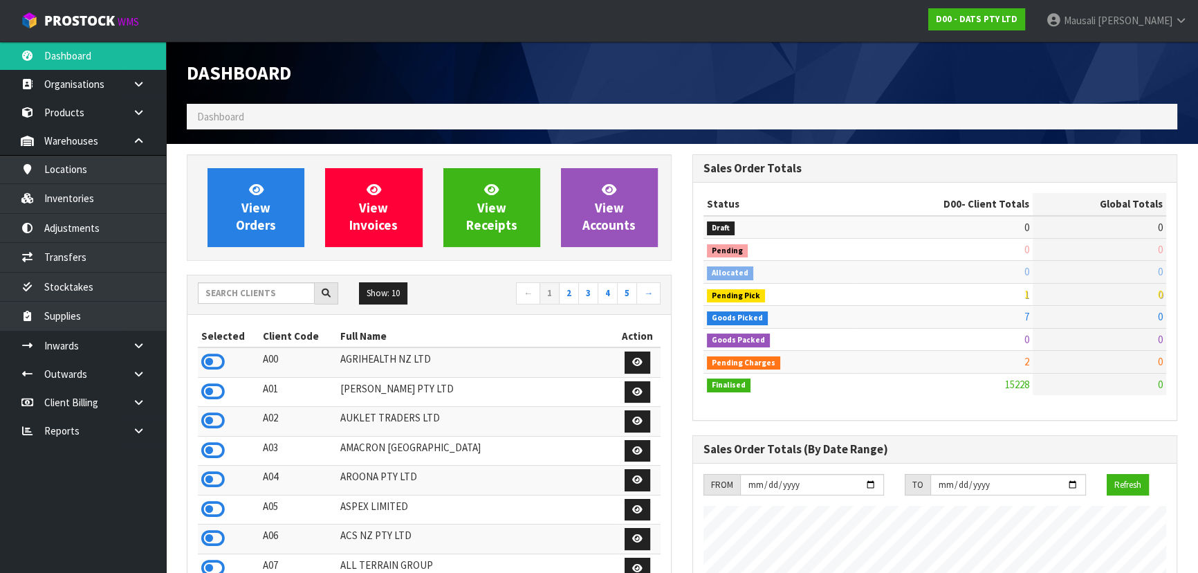
scroll to position [1046, 505]
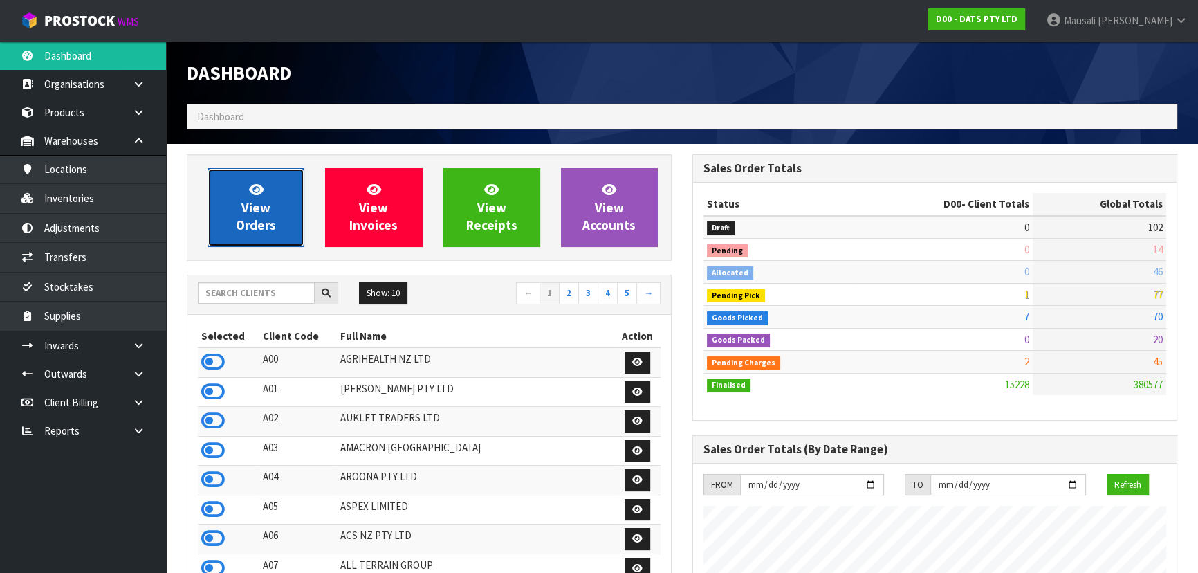
click at [269, 204] on span "View Orders" at bounding box center [256, 207] width 40 height 52
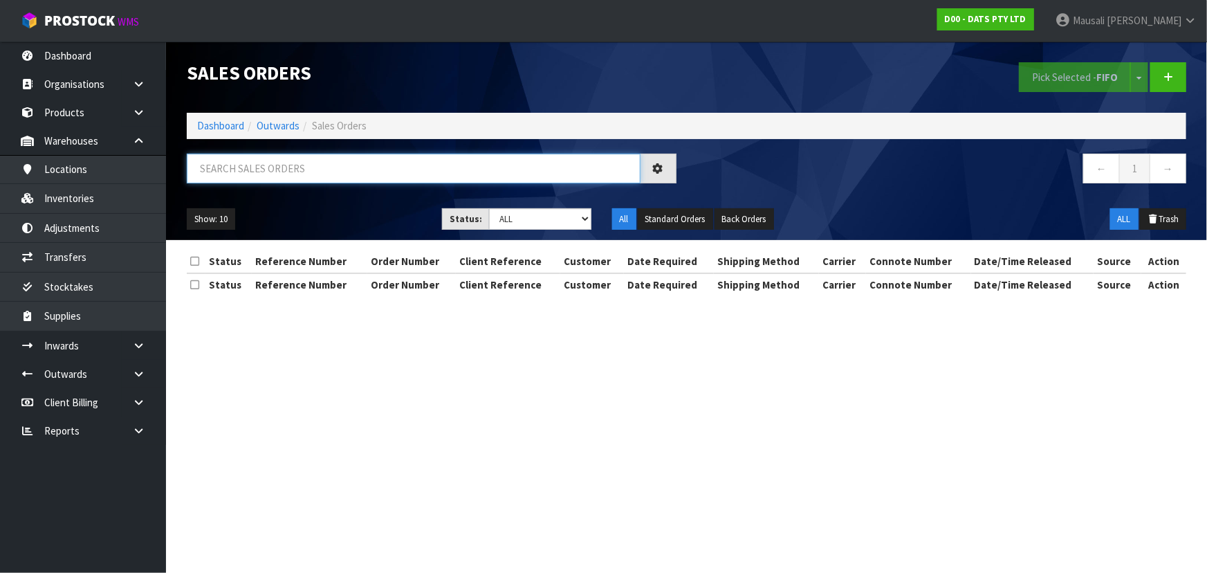
click at [223, 169] on input "text" at bounding box center [414, 169] width 454 height 30
type input "JOB-0411642"
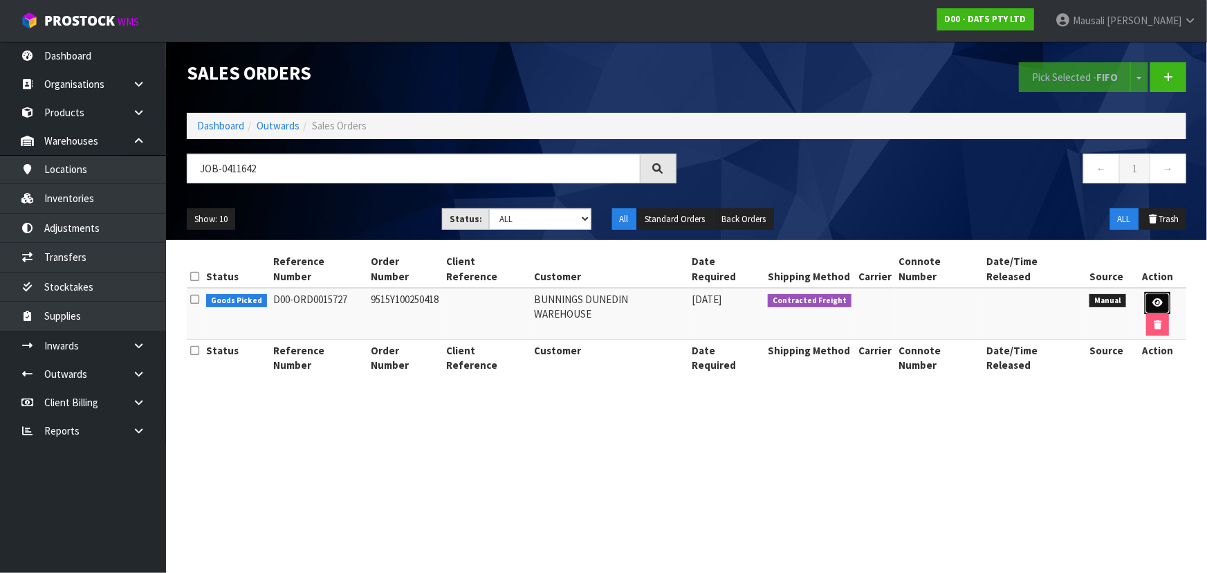
click at [1153, 298] on icon at bounding box center [1158, 302] width 10 height 9
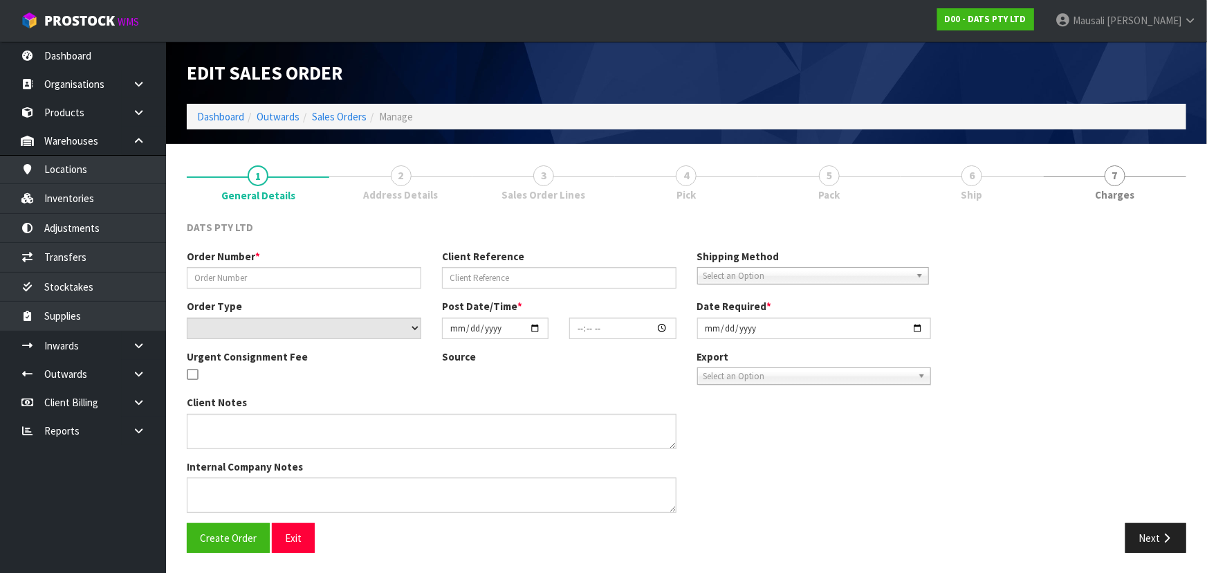
type input "9515Y100250418"
select select "number:0"
type input "[DATE]"
type input "08:47:00.000"
type input "[DATE]"
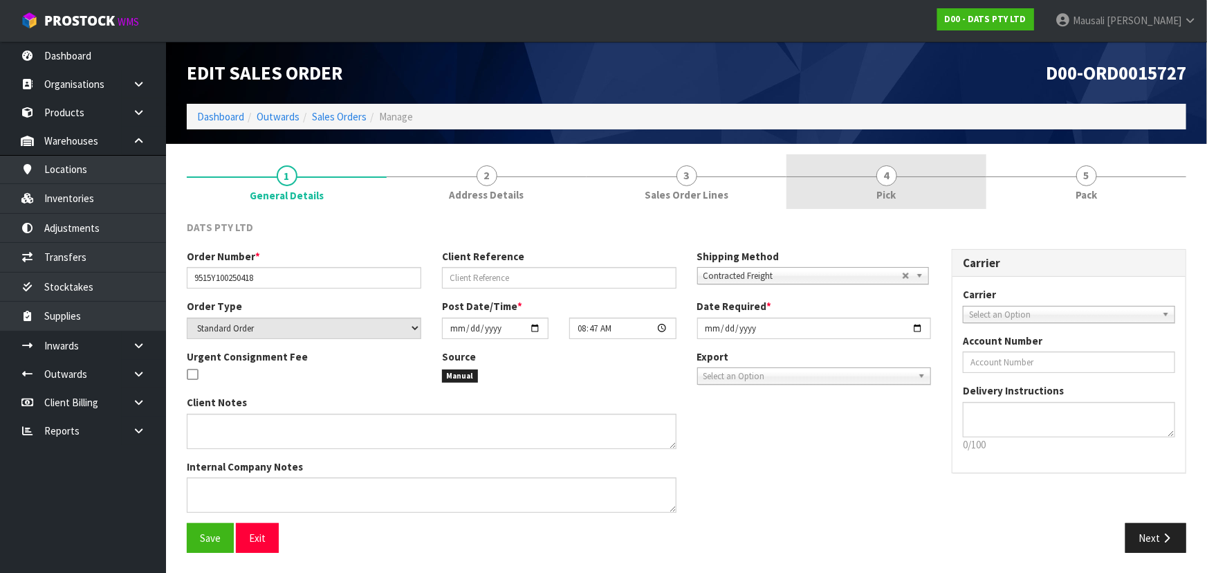
click at [893, 198] on span "Pick" at bounding box center [886, 195] width 19 height 15
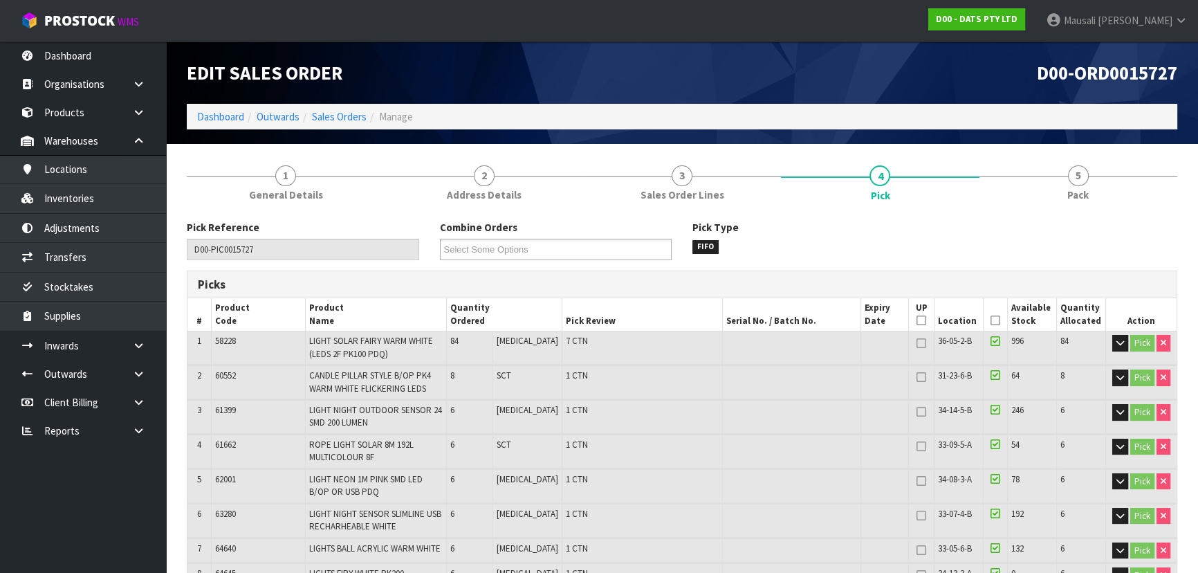
click at [991, 320] on icon at bounding box center [996, 320] width 10 height 1
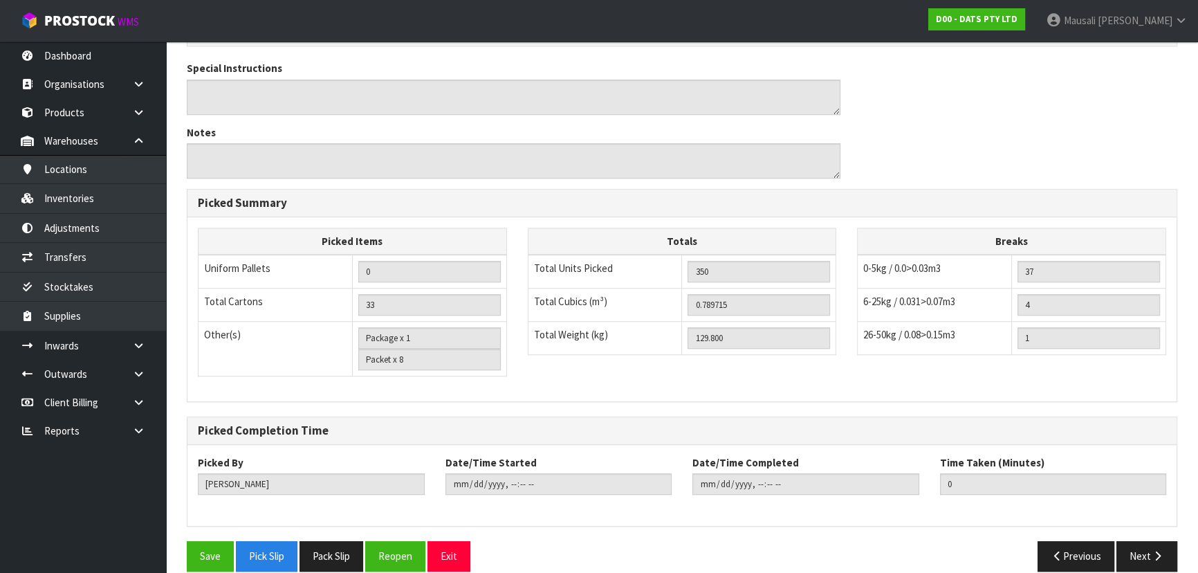
scroll to position [1072, 0]
click at [188, 540] on button "Save" at bounding box center [210, 555] width 47 height 30
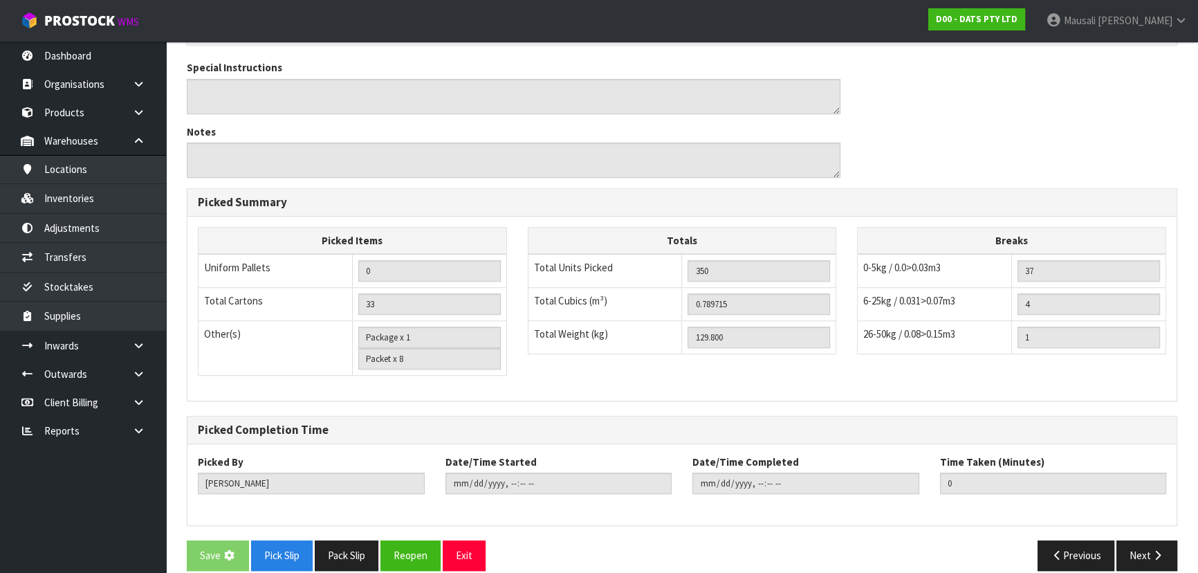
scroll to position [0, 0]
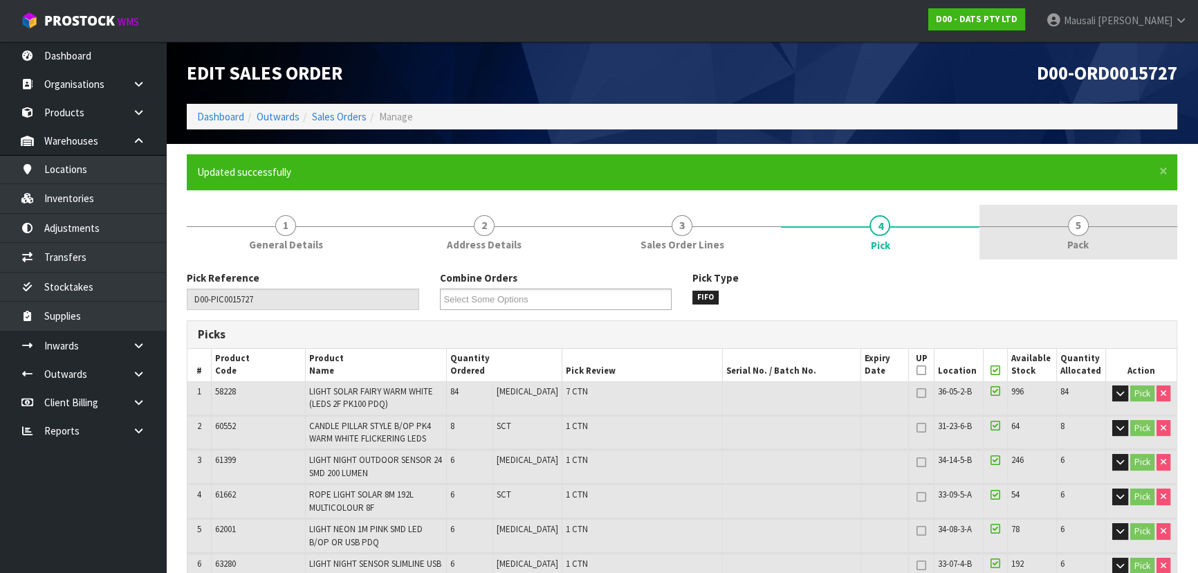
type input "[PERSON_NAME]"
type input "[DATE]T12:33:37"
click at [1090, 225] on link "5 Pack" at bounding box center [1079, 232] width 198 height 55
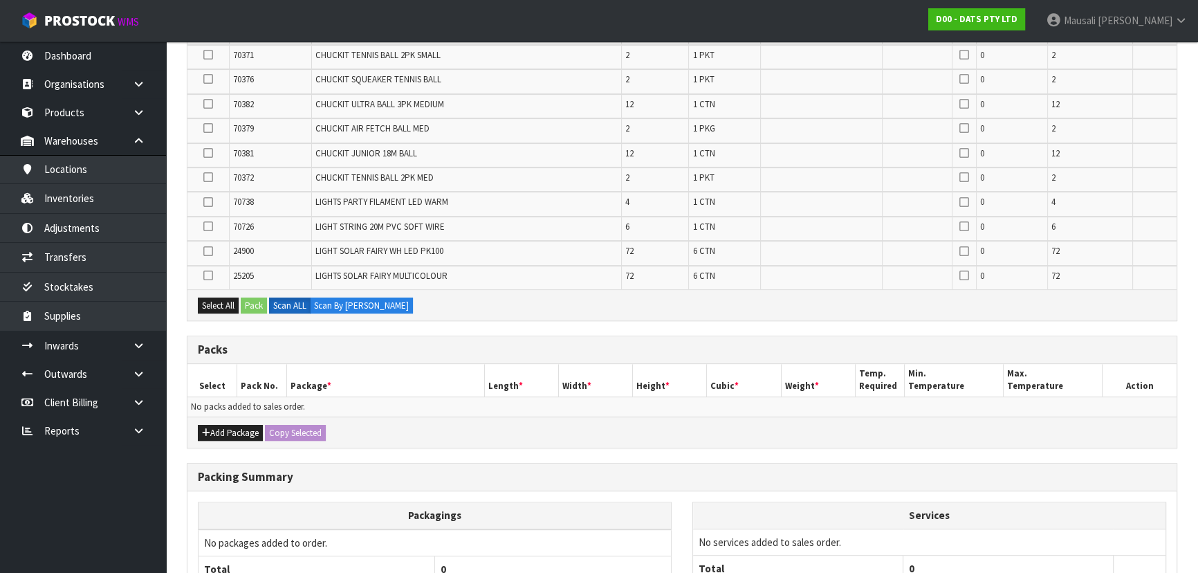
scroll to position [817, 0]
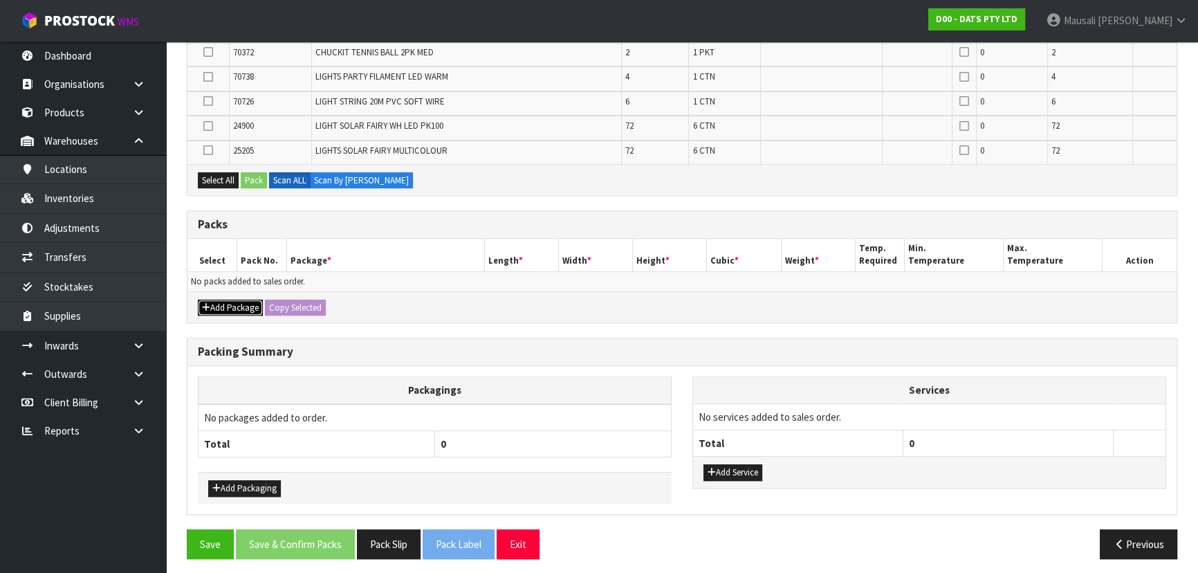
click at [250, 310] on button "Add Package" at bounding box center [230, 308] width 65 height 17
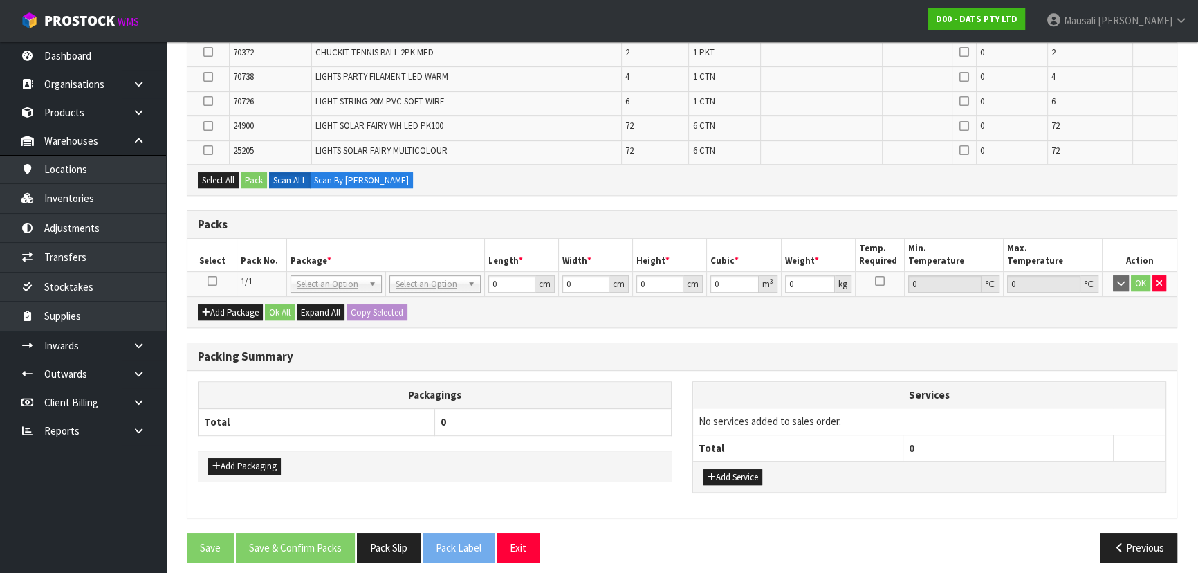
click at [210, 281] on icon at bounding box center [213, 281] width 10 height 1
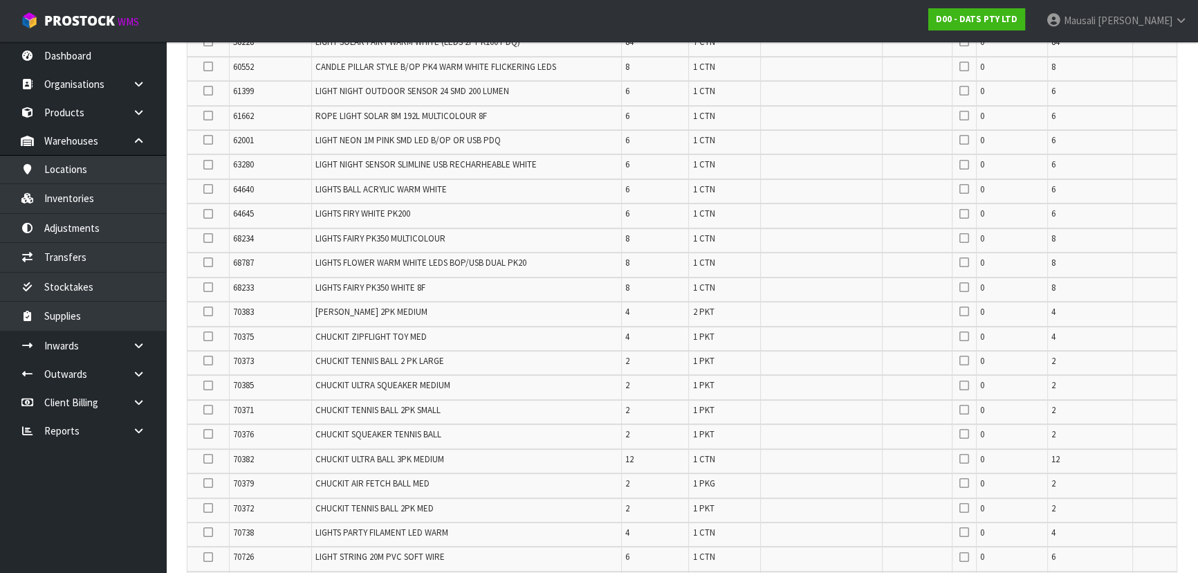
scroll to position [314, 0]
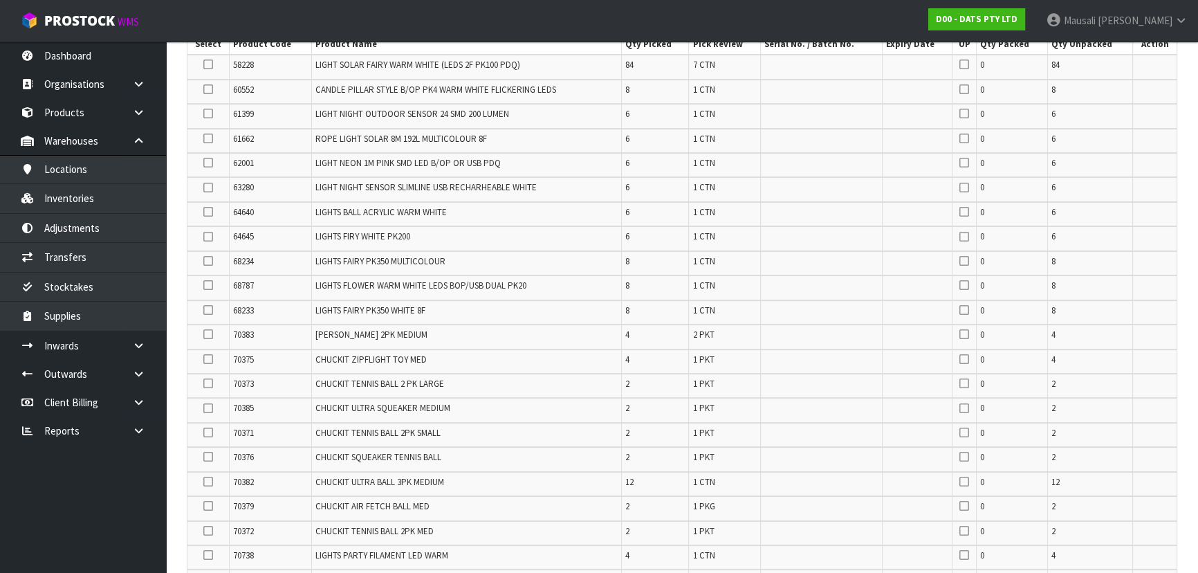
click at [208, 89] on icon at bounding box center [208, 89] width 10 height 1
click at [0, 0] on input "checkbox" at bounding box center [0, 0] width 0 height 0
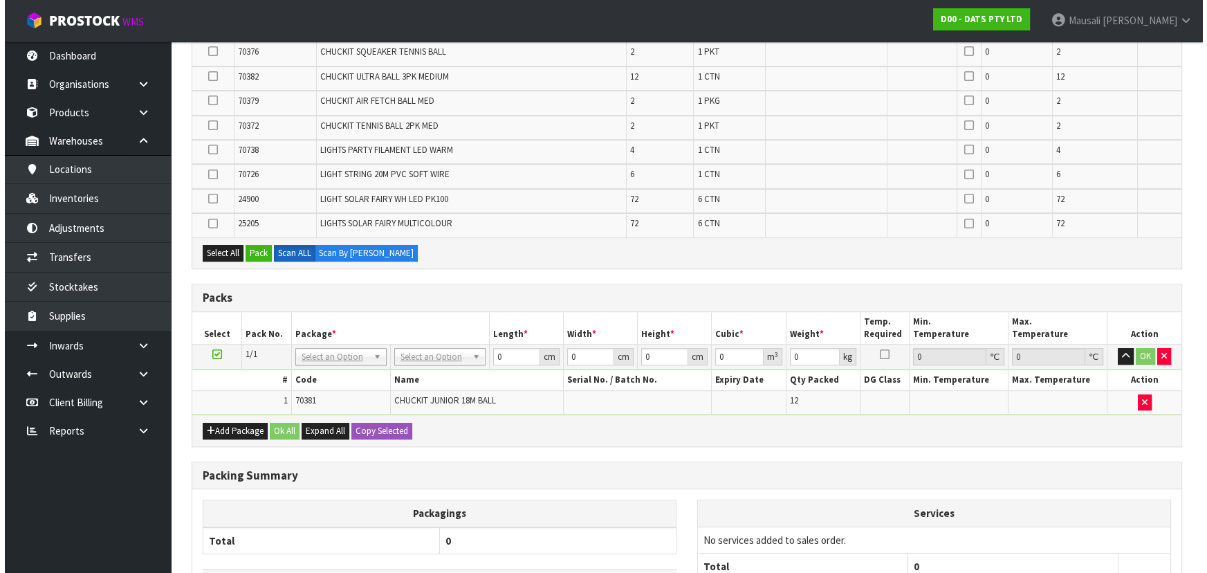
scroll to position [817, 0]
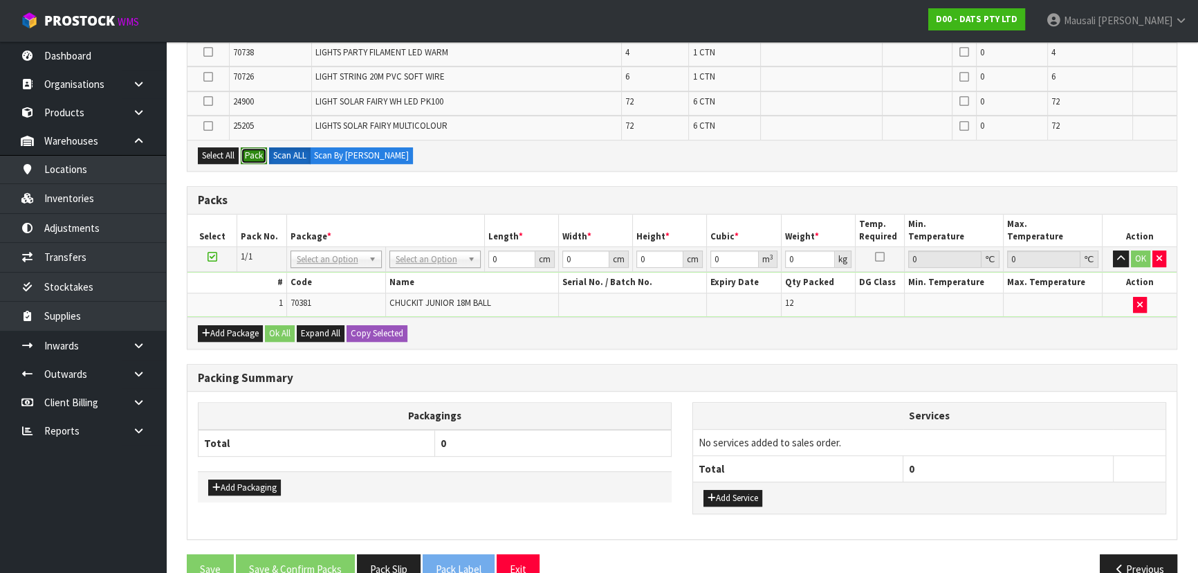
click at [260, 148] on button "Pack" at bounding box center [254, 155] width 26 height 17
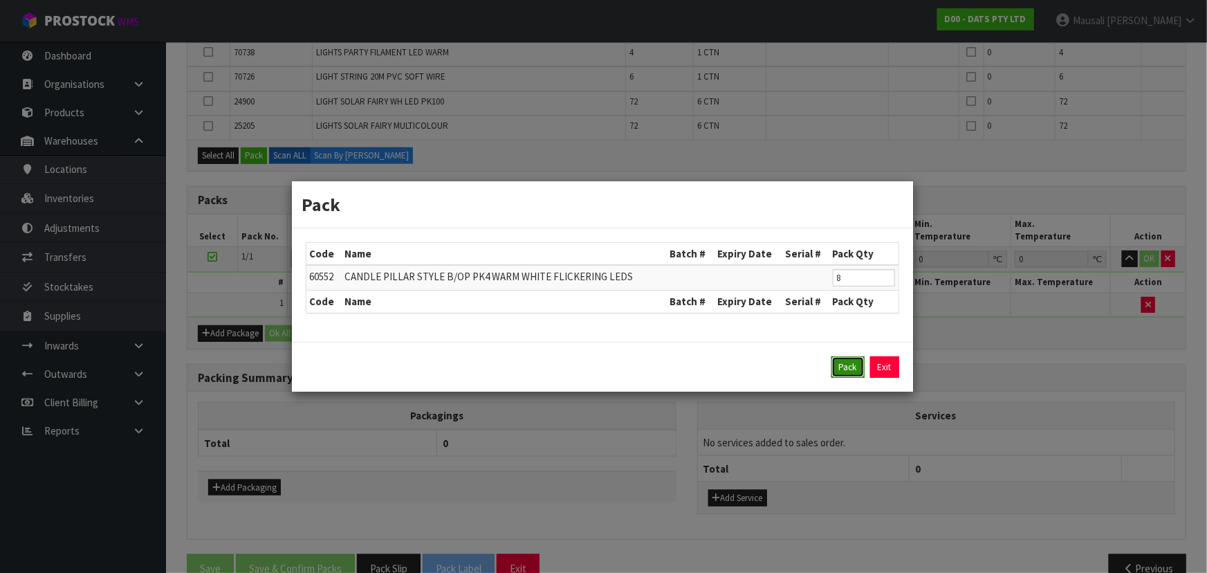
click at [839, 358] on button "Pack" at bounding box center [848, 367] width 33 height 22
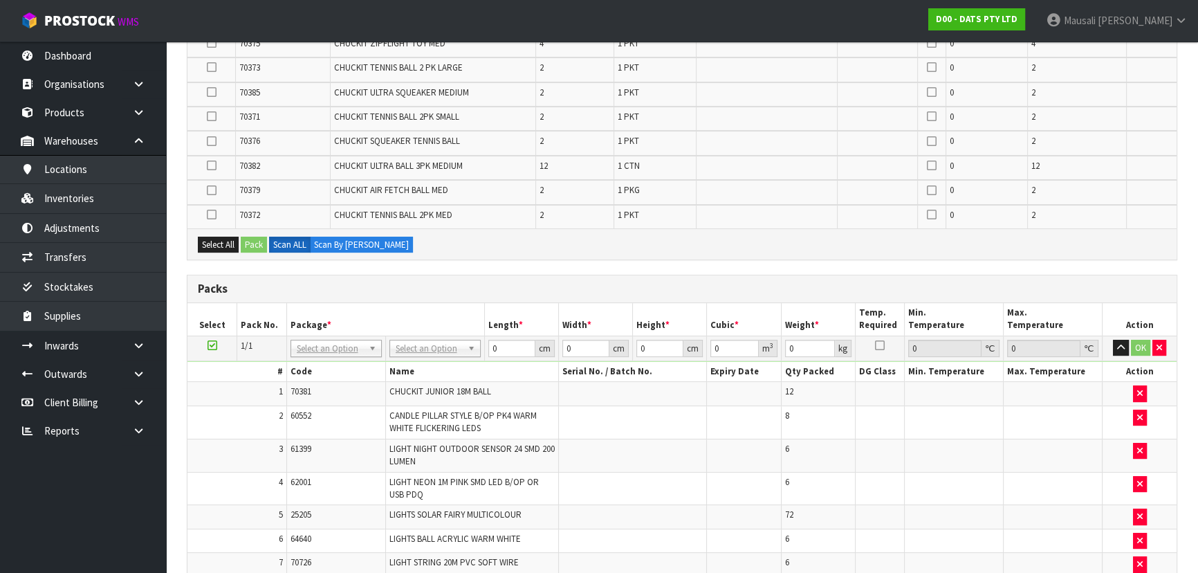
scroll to position [298, 0]
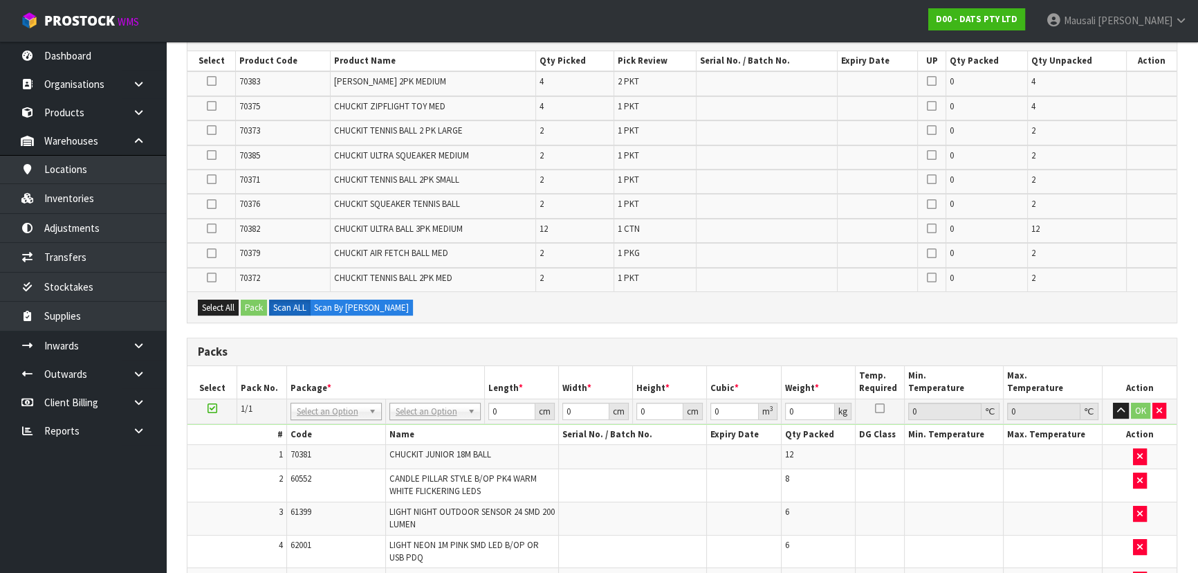
click at [212, 228] on icon at bounding box center [212, 228] width 10 height 1
click at [0, 0] on input "checkbox" at bounding box center [0, 0] width 0 height 0
click at [254, 304] on button "Pack" at bounding box center [254, 308] width 26 height 17
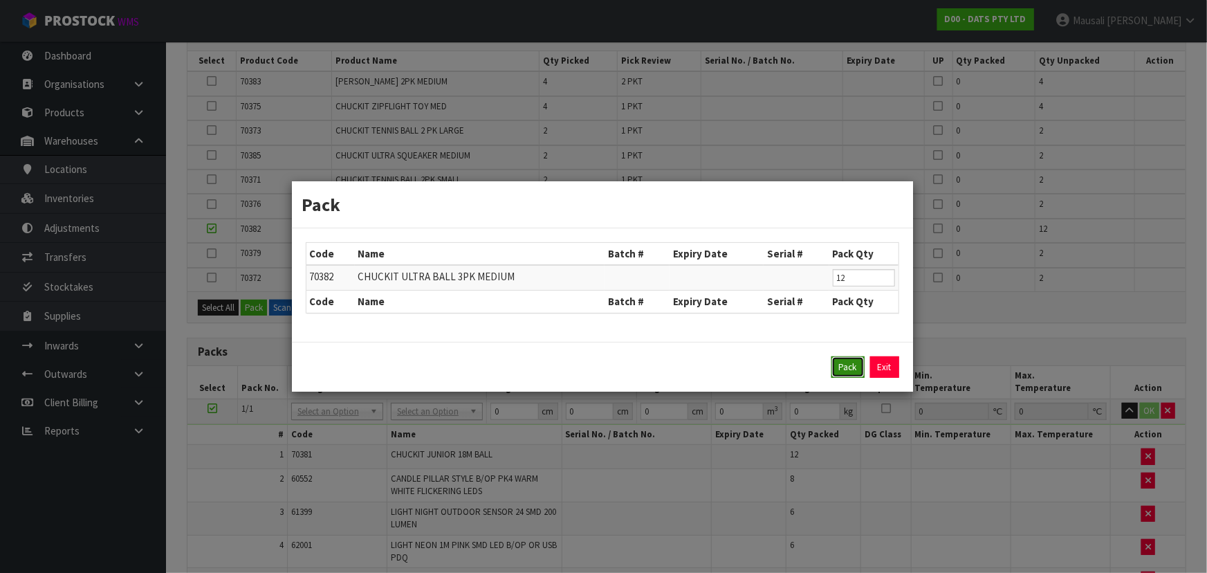
click at [843, 360] on button "Pack" at bounding box center [848, 367] width 33 height 22
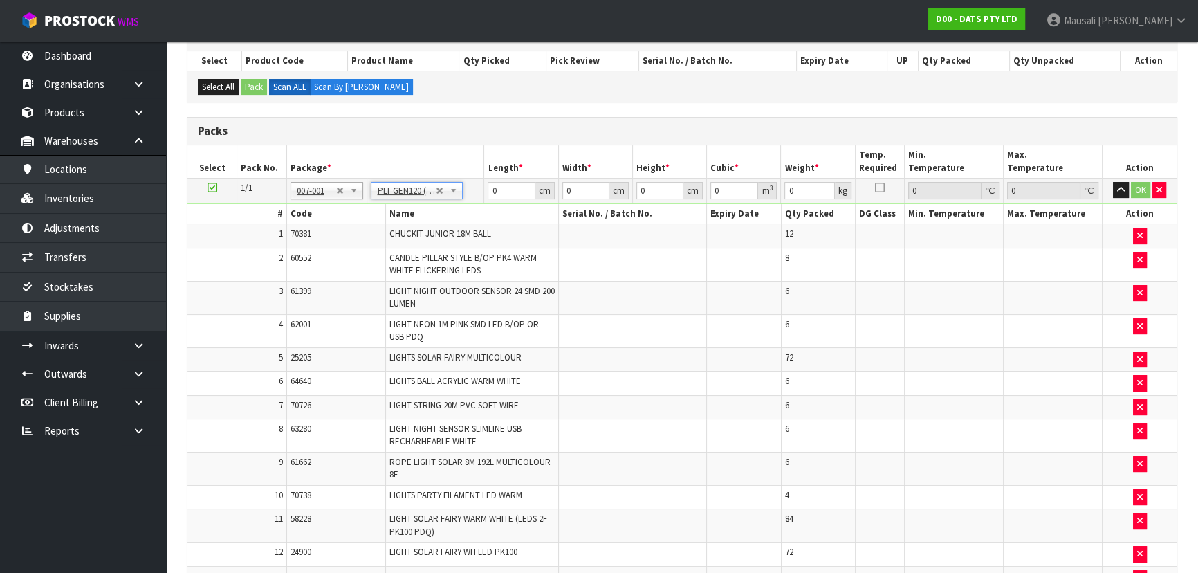
type input "120"
type input "100"
type input "129.8"
drag, startPoint x: 510, startPoint y: 190, endPoint x: 490, endPoint y: 190, distance: 20.1
click at [490, 190] on input "120" at bounding box center [511, 190] width 47 height 17
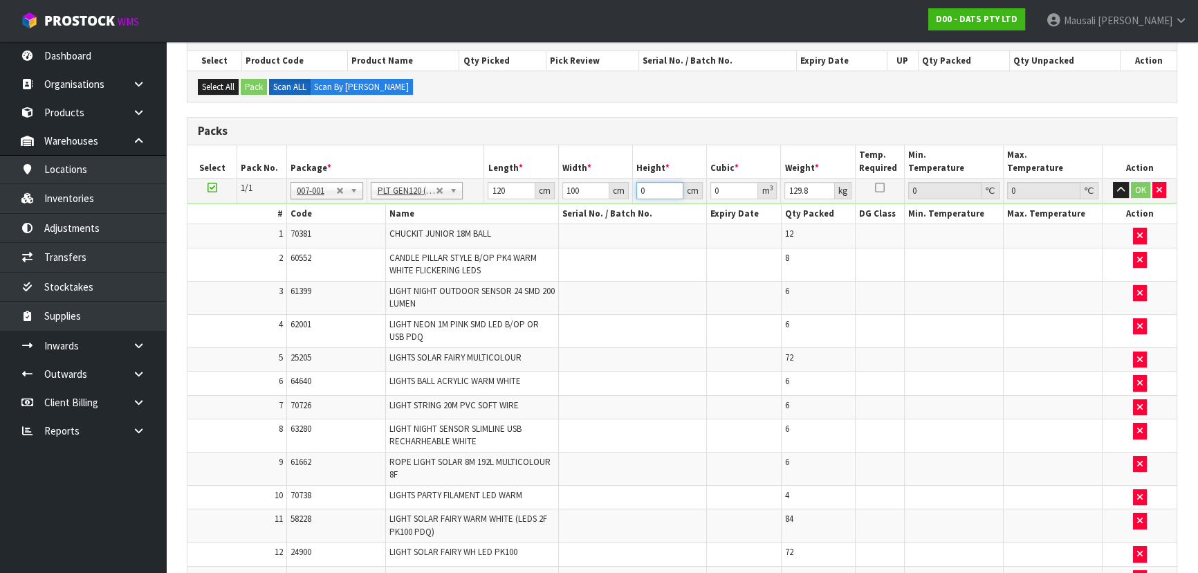
type input "1"
type input "0.012"
type input "10"
type input "0.12"
type input "103"
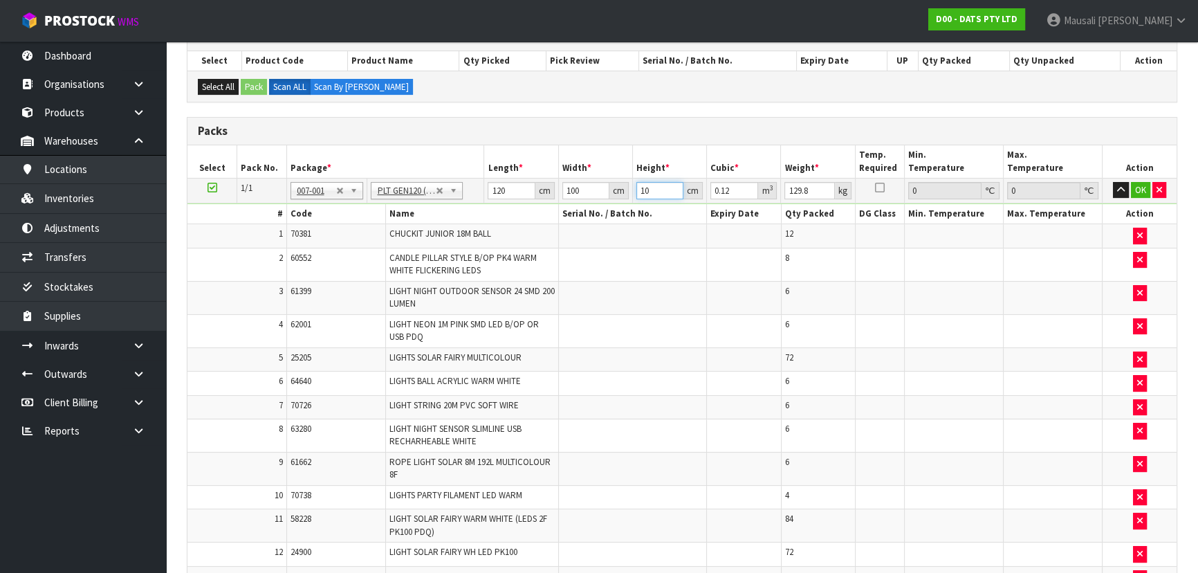
type input "1.236"
type input "103"
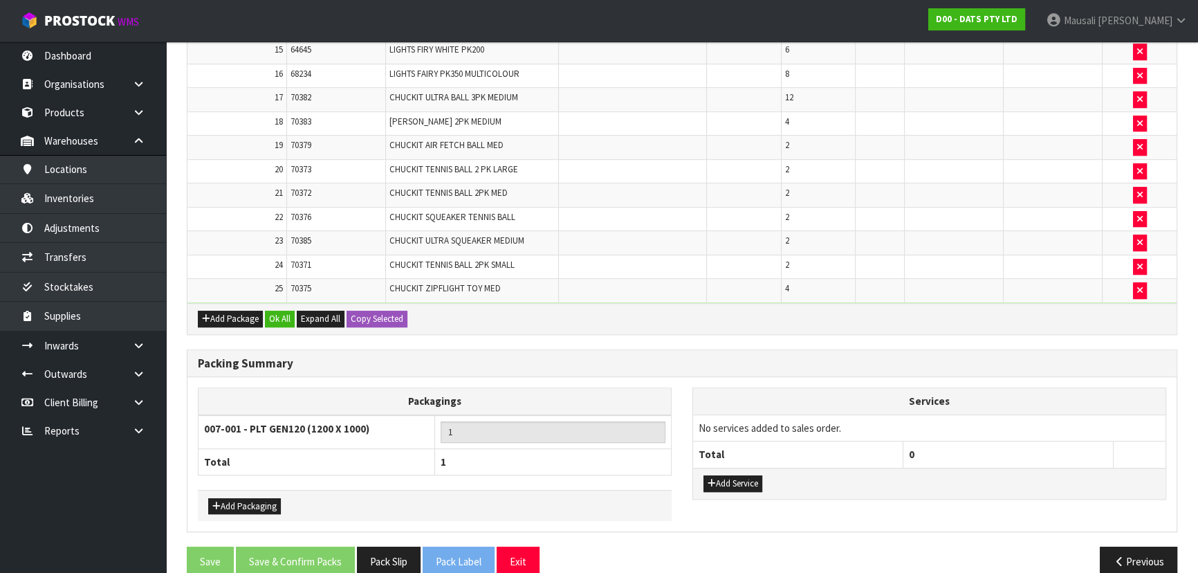
scroll to position [898, 0]
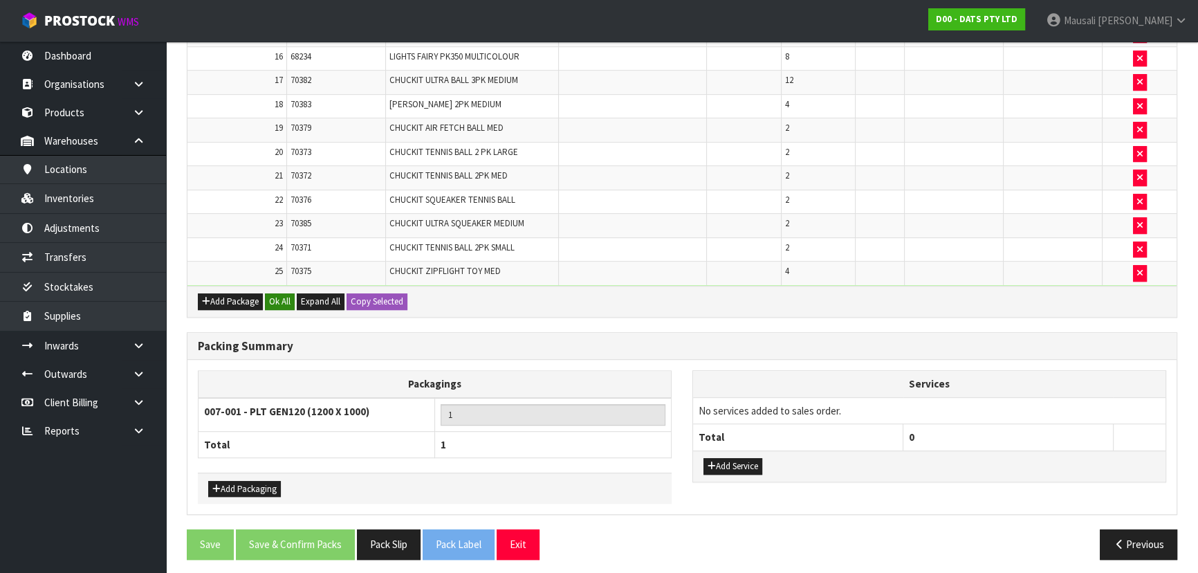
type input "134"
click at [281, 293] on button "Ok All" at bounding box center [280, 301] width 30 height 17
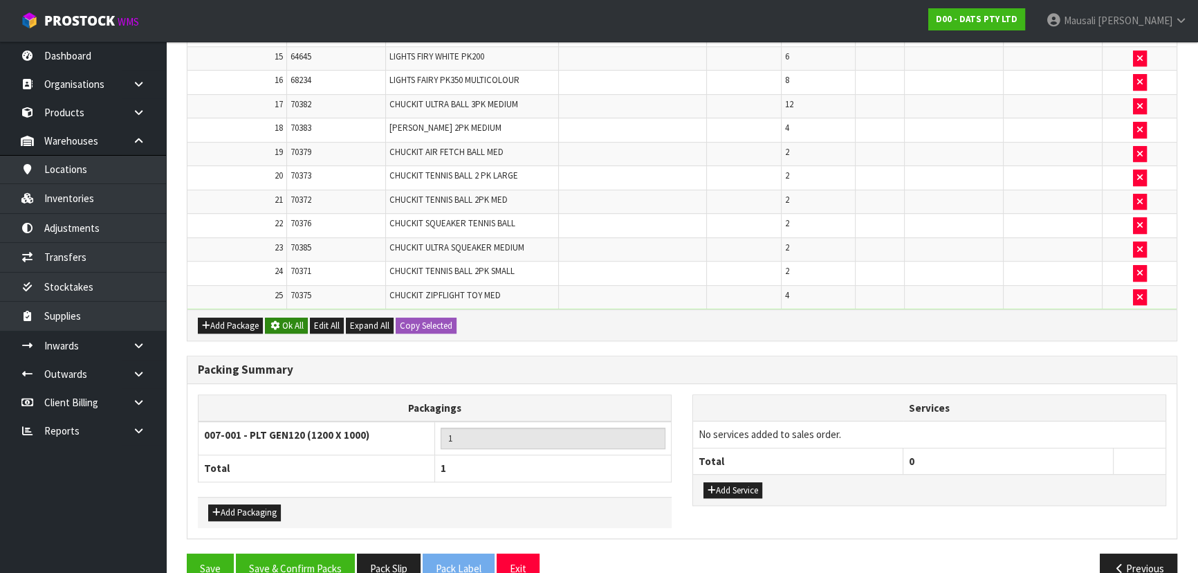
scroll to position [897, 0]
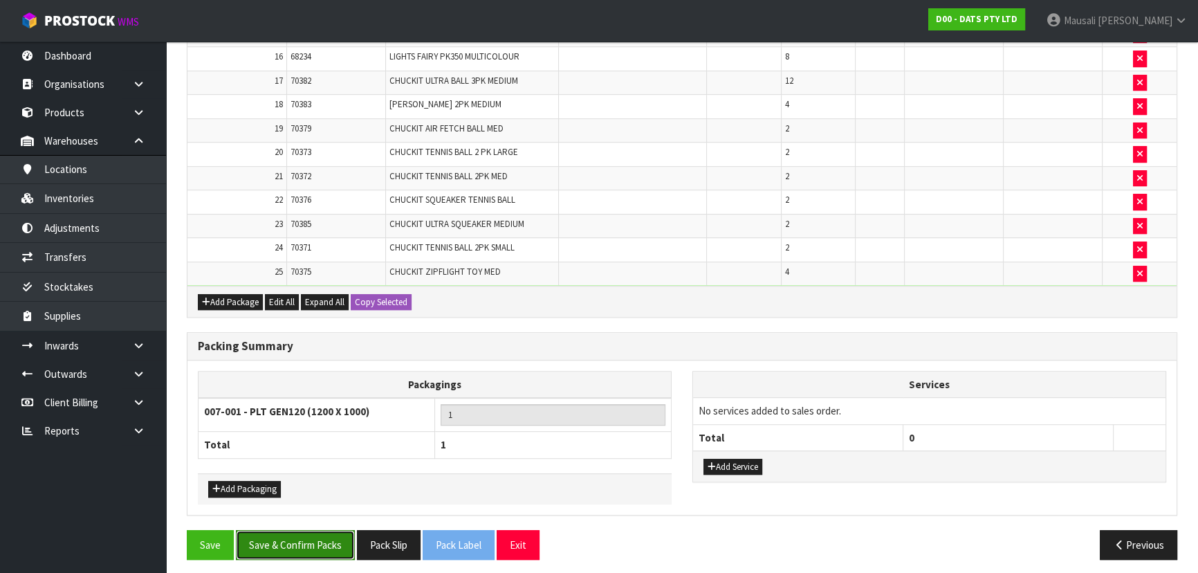
click at [314, 530] on button "Save & Confirm Packs" at bounding box center [295, 545] width 119 height 30
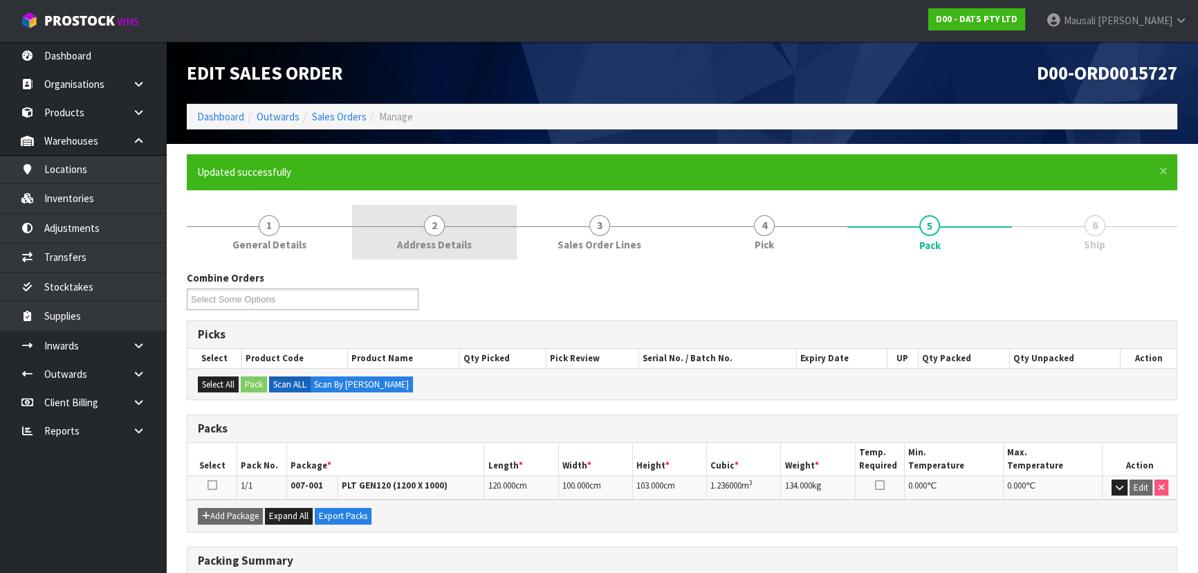
scroll to position [188, 0]
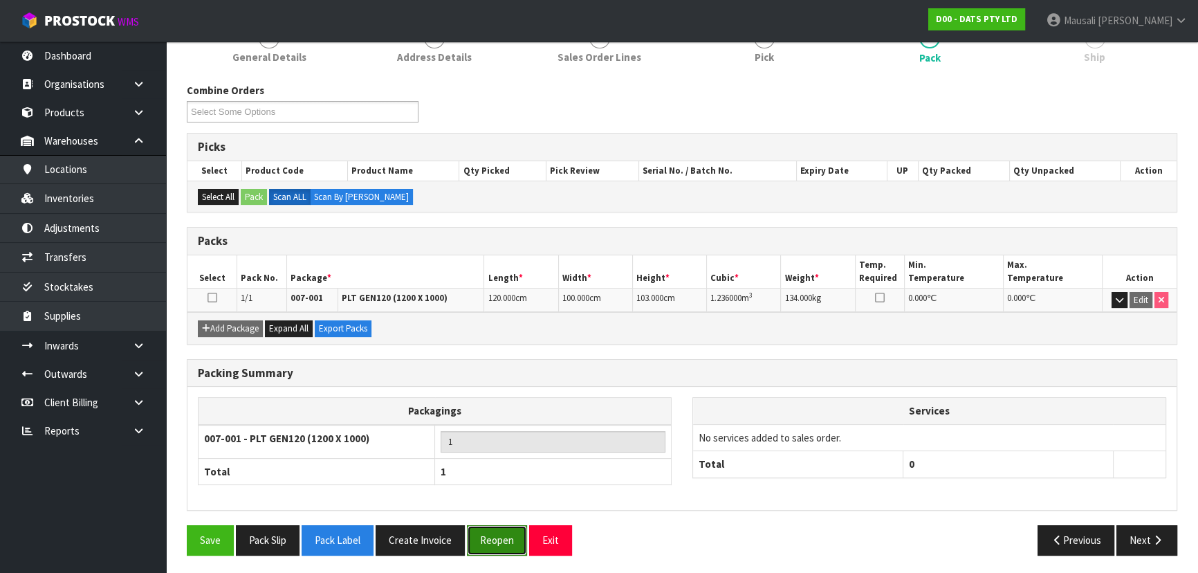
click at [502, 540] on button "Reopen" at bounding box center [497, 540] width 60 height 30
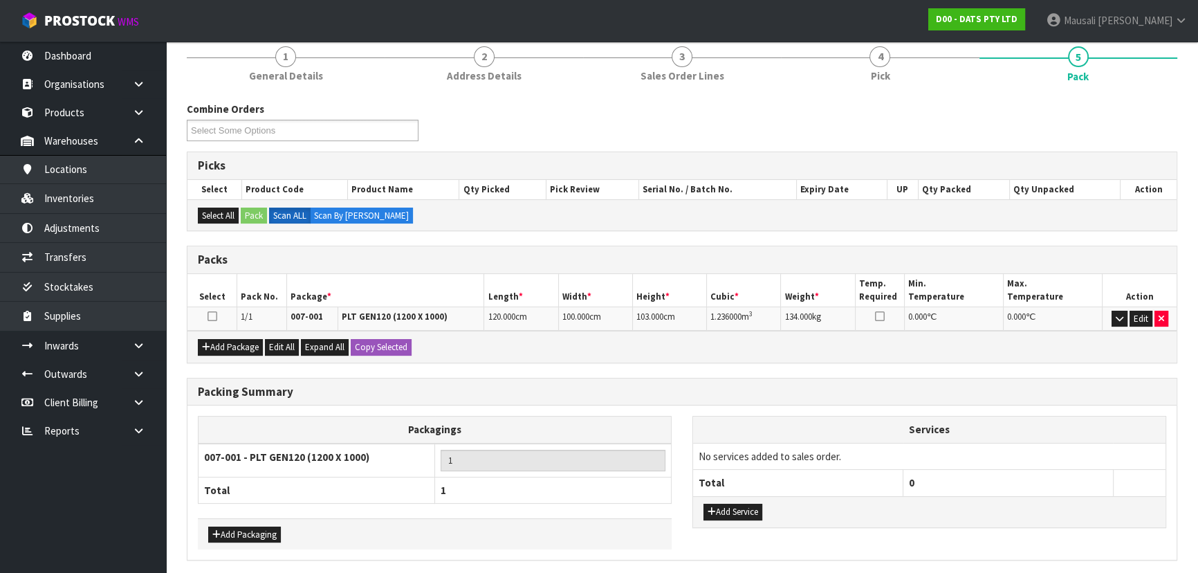
scroll to position [219, 0]
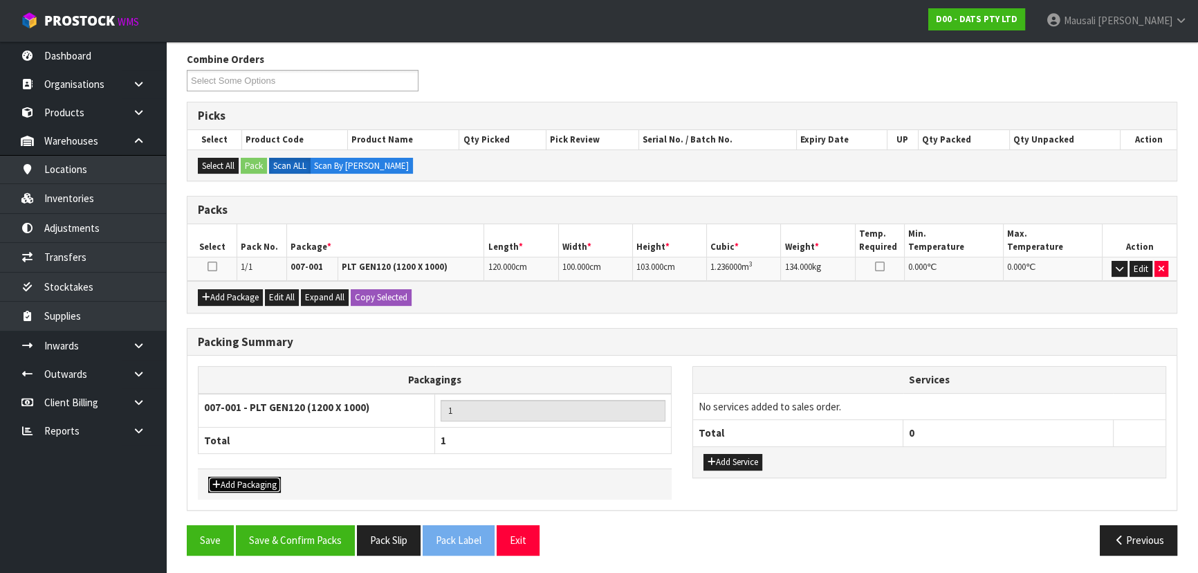
click at [259, 482] on button "Add Packaging" at bounding box center [244, 485] width 73 height 17
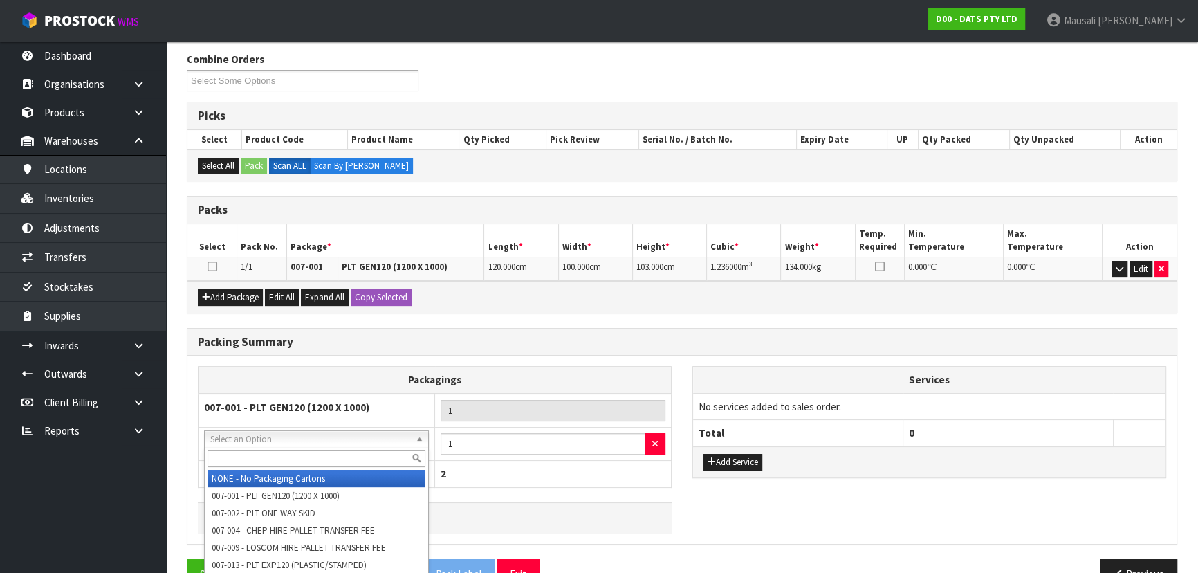
click at [292, 457] on input "text" at bounding box center [317, 458] width 218 height 17
type input "OC"
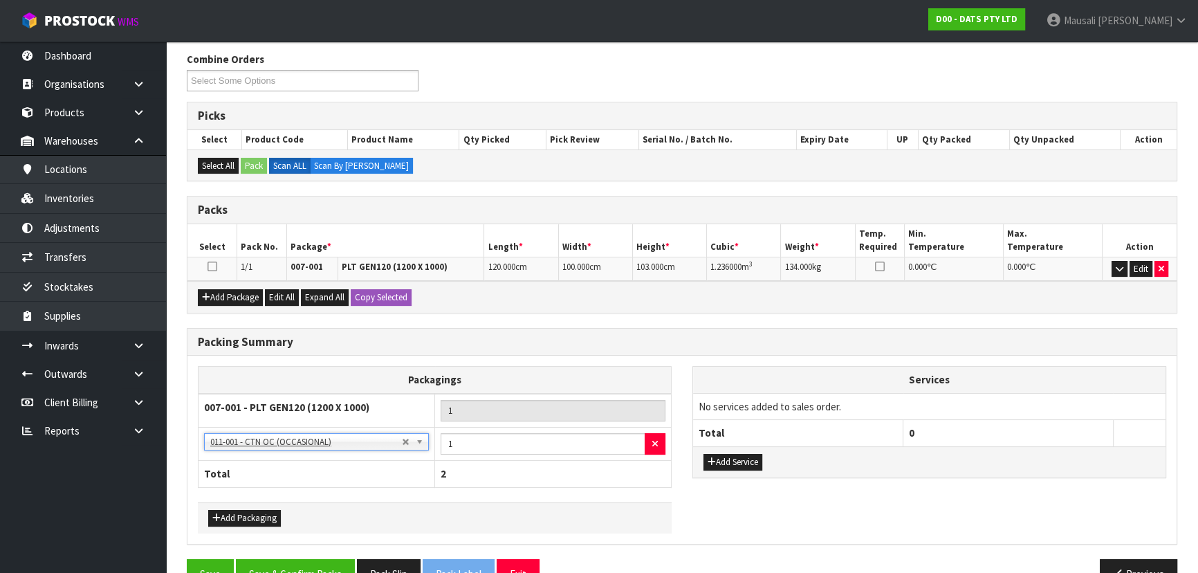
scroll to position [252, 0]
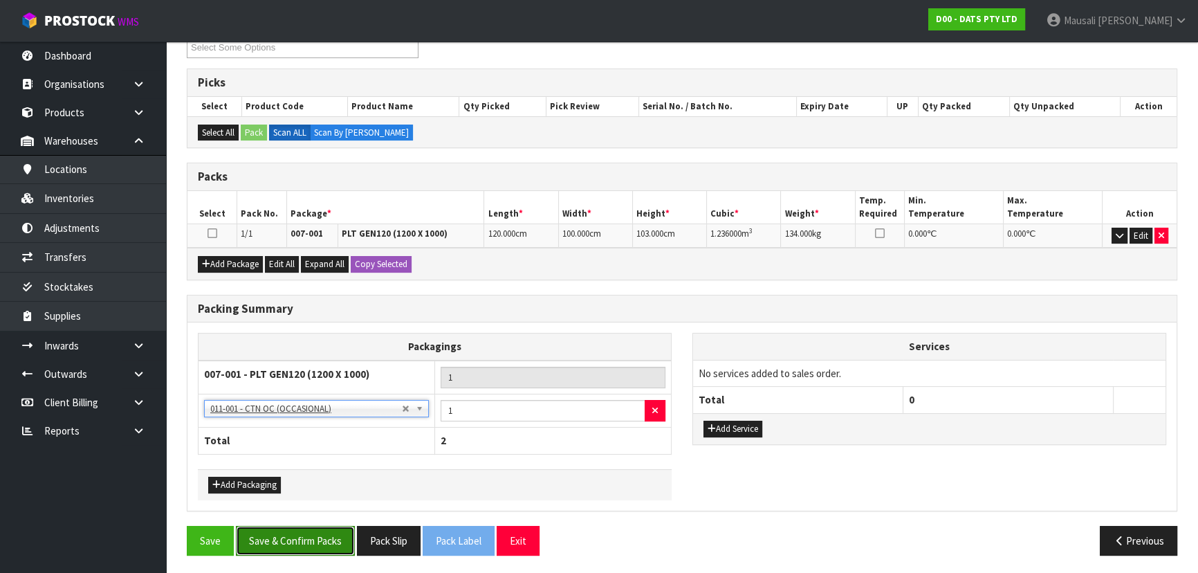
click at [312, 531] on button "Save & Confirm Packs" at bounding box center [295, 541] width 119 height 30
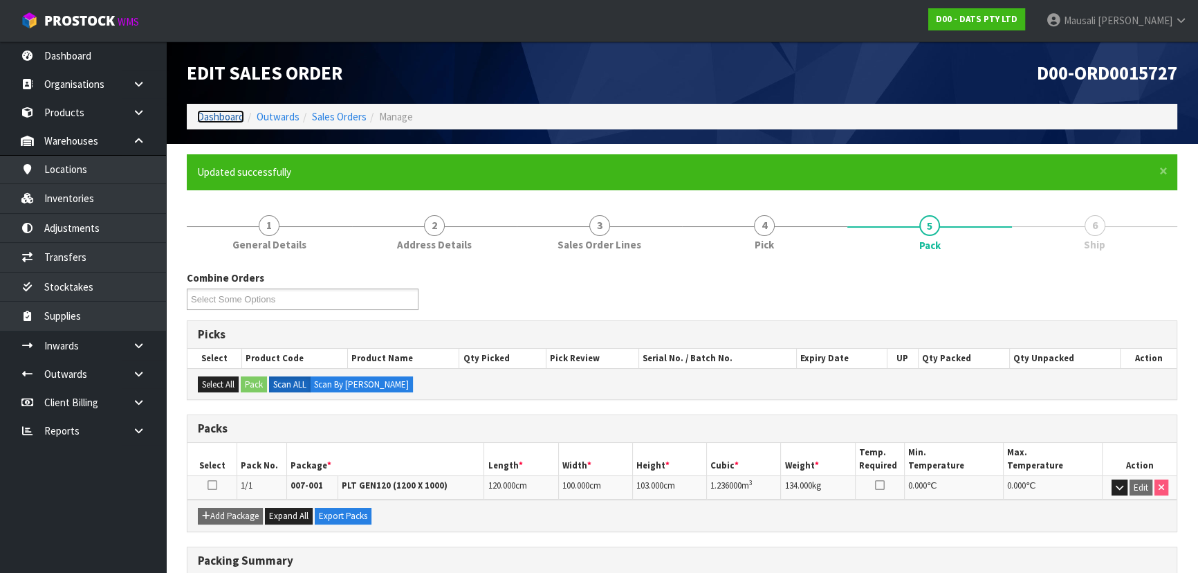
click at [221, 116] on link "Dashboard" at bounding box center [220, 116] width 47 height 13
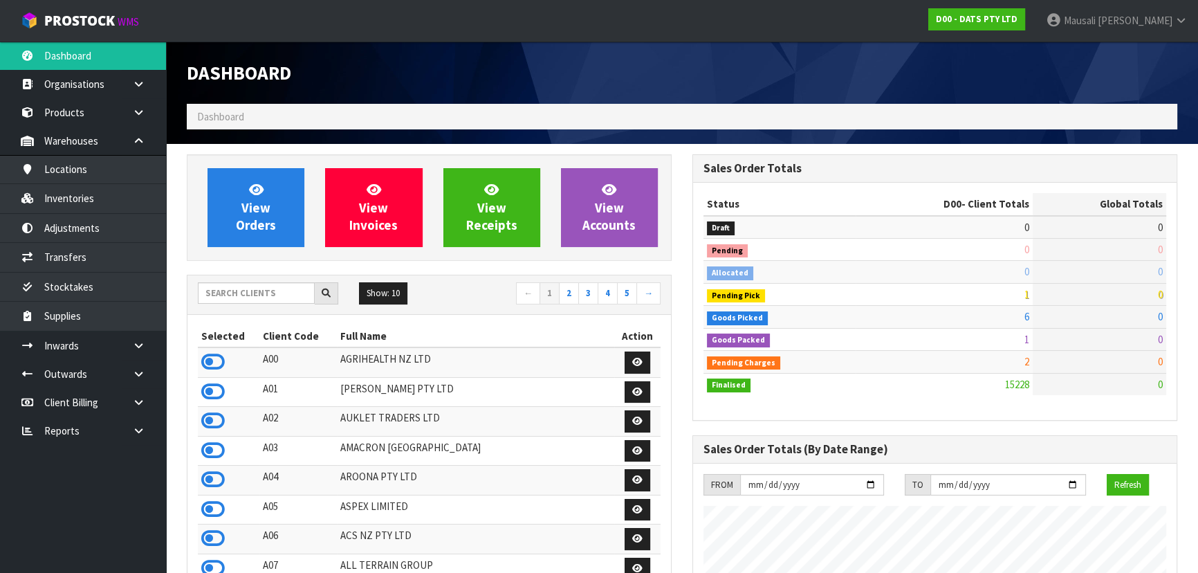
scroll to position [1046, 505]
click at [224, 293] on input "text" at bounding box center [256, 292] width 117 height 21
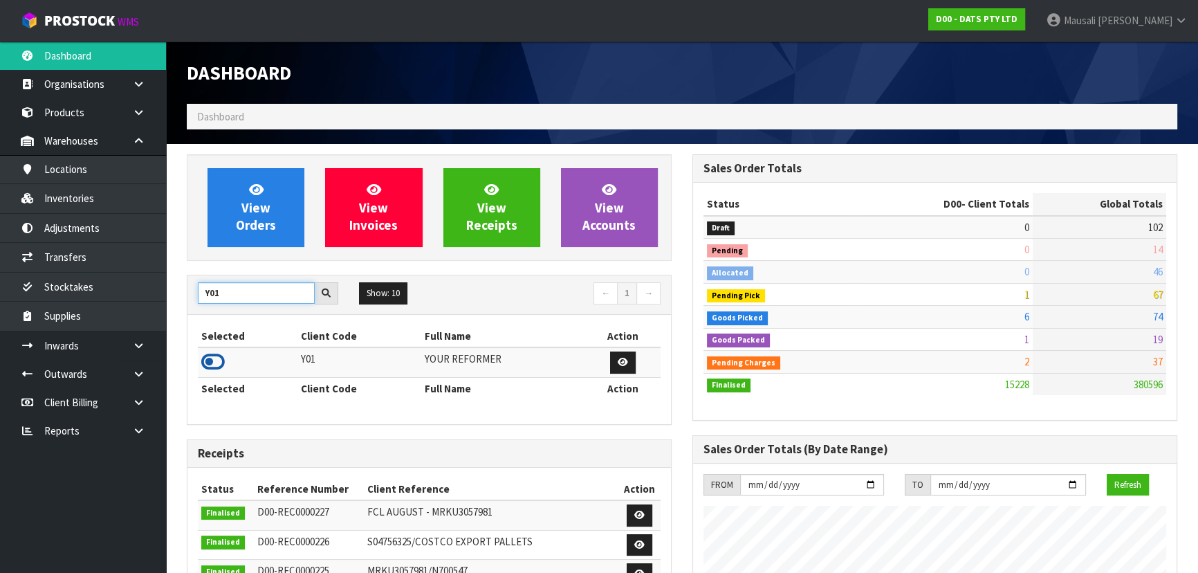
type input "Y01"
click at [219, 357] on icon at bounding box center [213, 362] width 24 height 21
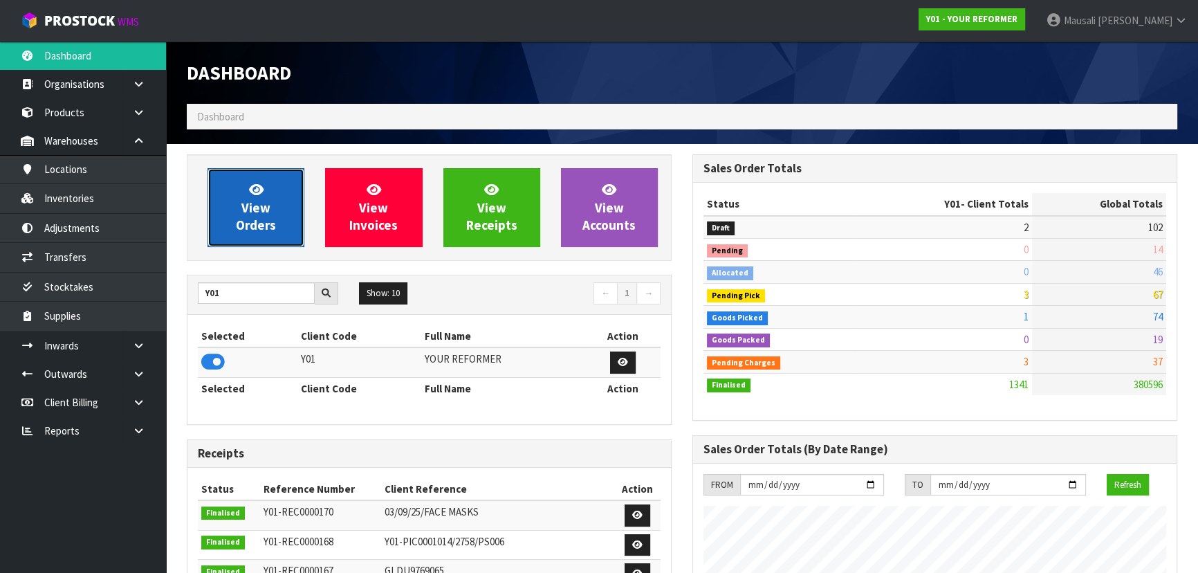
click at [269, 208] on span "View Orders" at bounding box center [256, 207] width 40 height 52
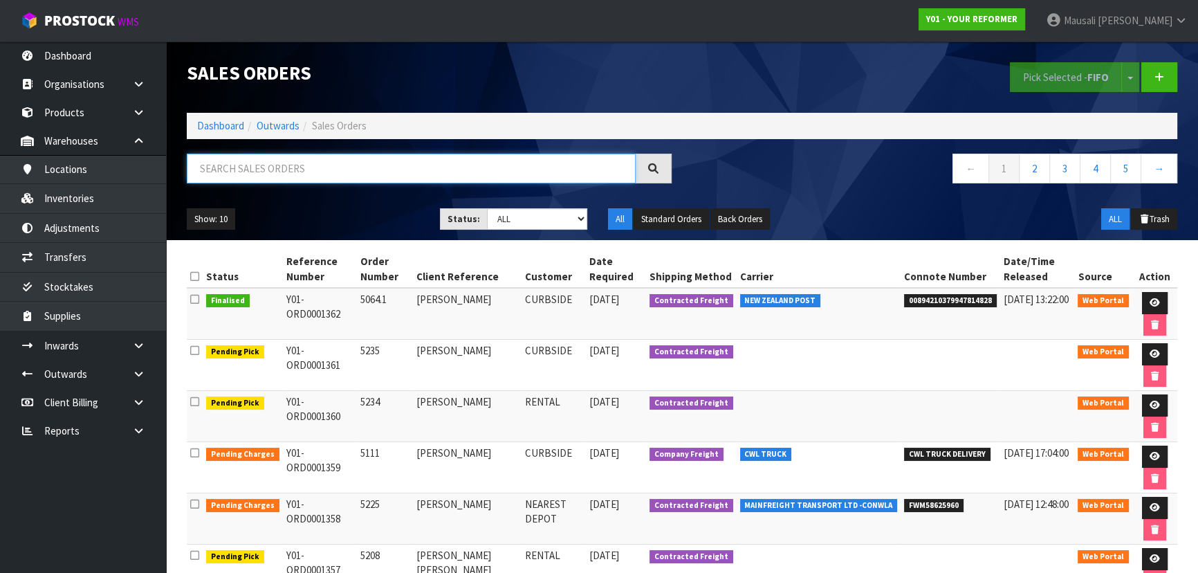
click at [235, 169] on input "text" at bounding box center [411, 169] width 449 height 30
type input "JOB-0411023"
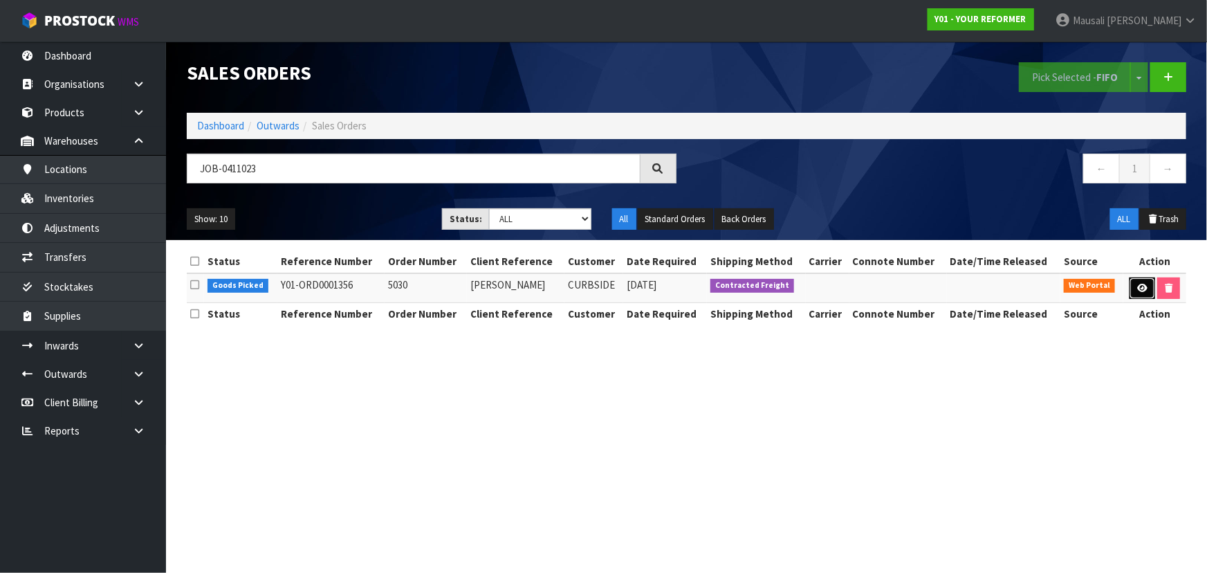
click at [1139, 284] on icon at bounding box center [1143, 288] width 10 height 9
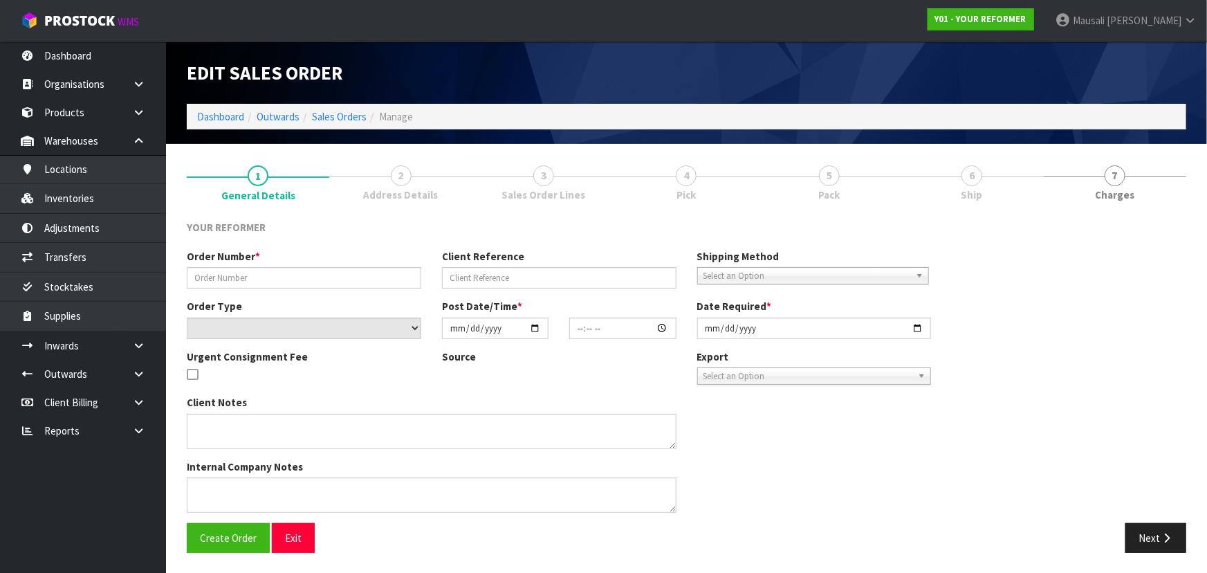
type input "5030"
type input "[PERSON_NAME]"
select select "number:0"
type input "[DATE]"
type input "13:13:00.000"
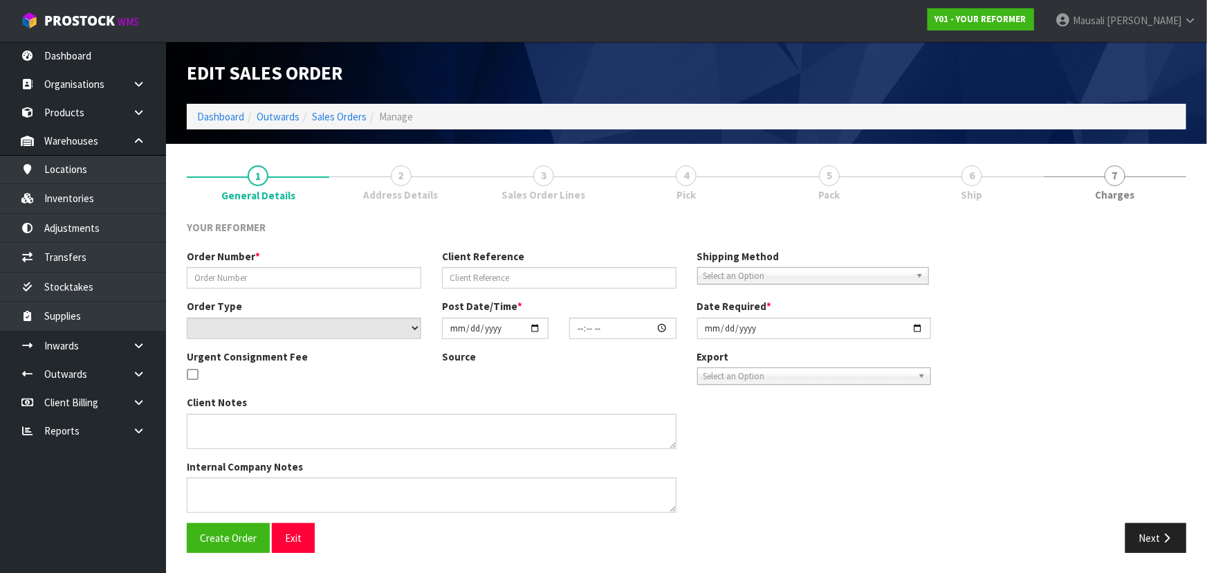
type input "[DATE]"
type textarea "[PERSON_NAME] [STREET_ADDRESS] [PHONE_NUMBER]"
type textarea "ON HOLD UNTIL [DATE]"
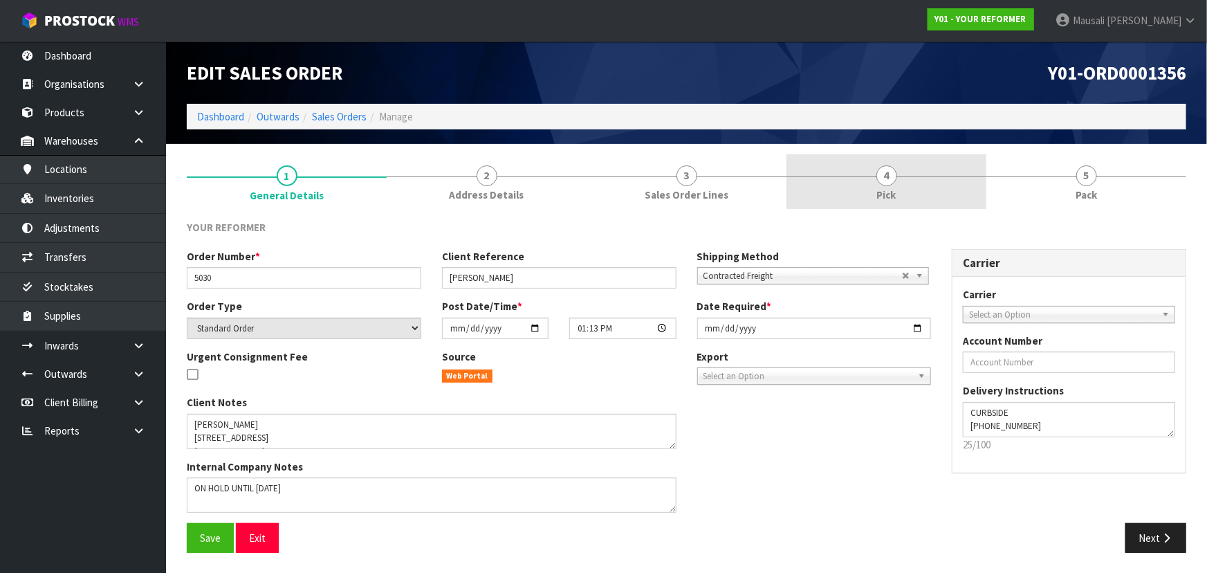
click at [902, 182] on link "4 Pick" at bounding box center [887, 181] width 200 height 55
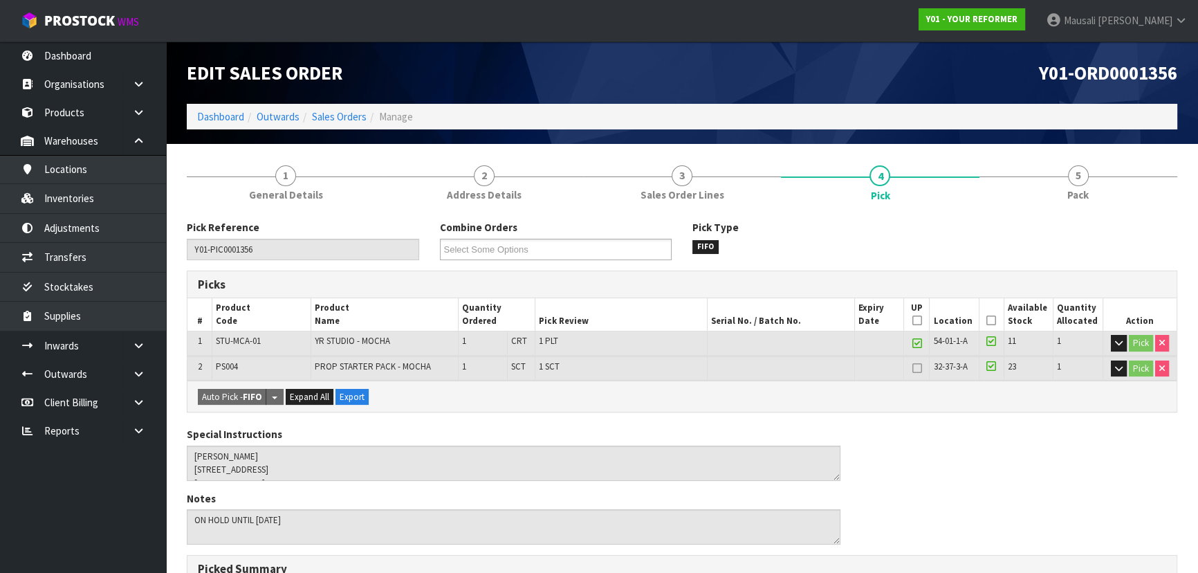
click at [990, 320] on icon at bounding box center [992, 320] width 10 height 1
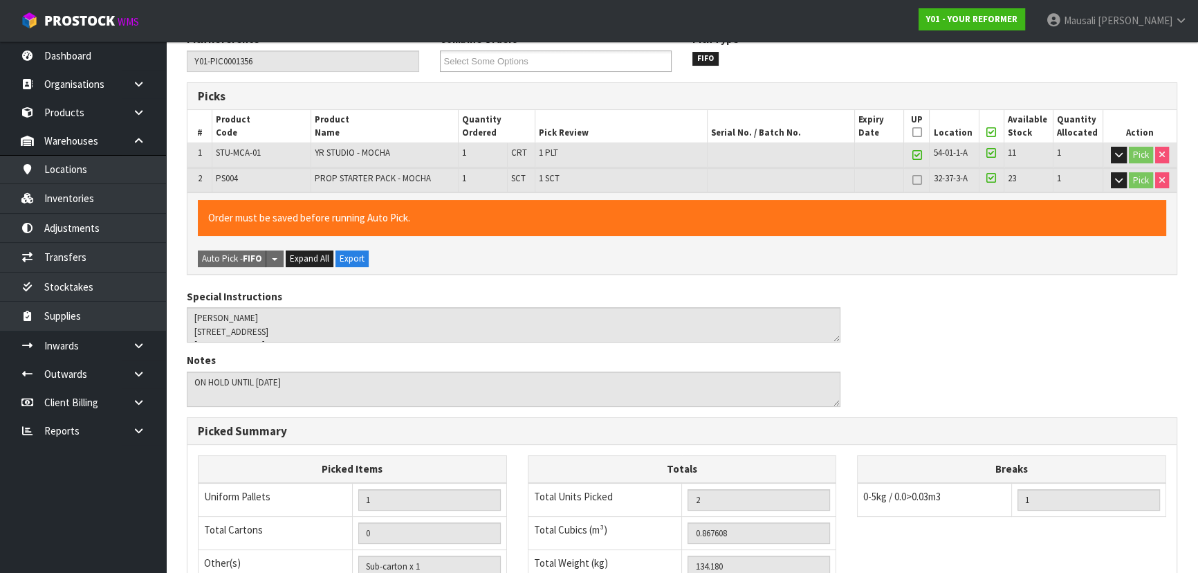
scroll to position [411, 0]
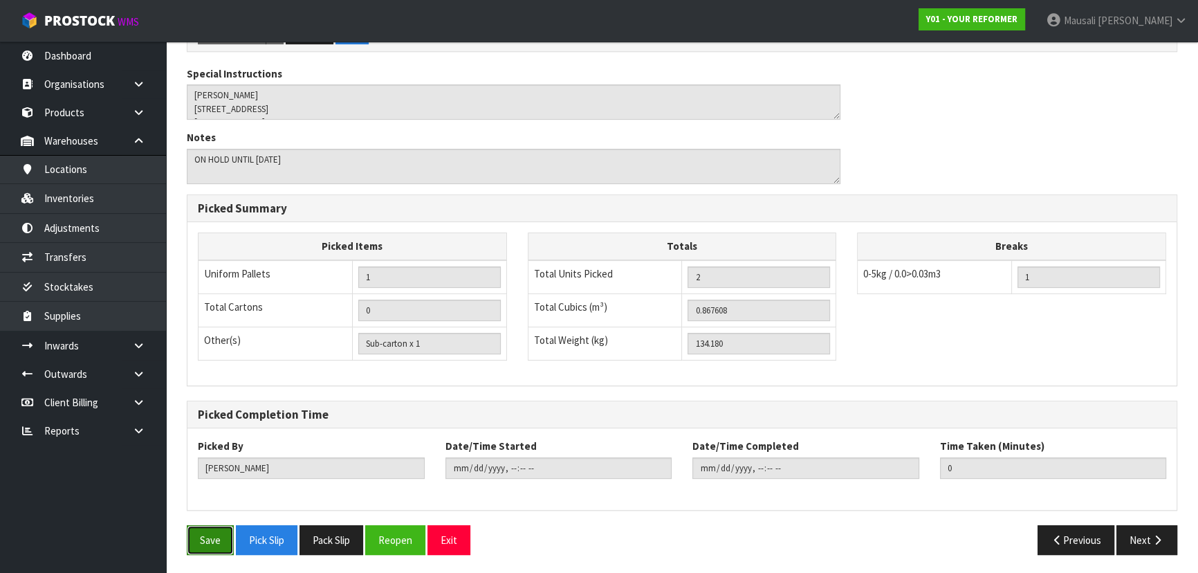
click at [207, 530] on button "Save" at bounding box center [210, 540] width 47 height 30
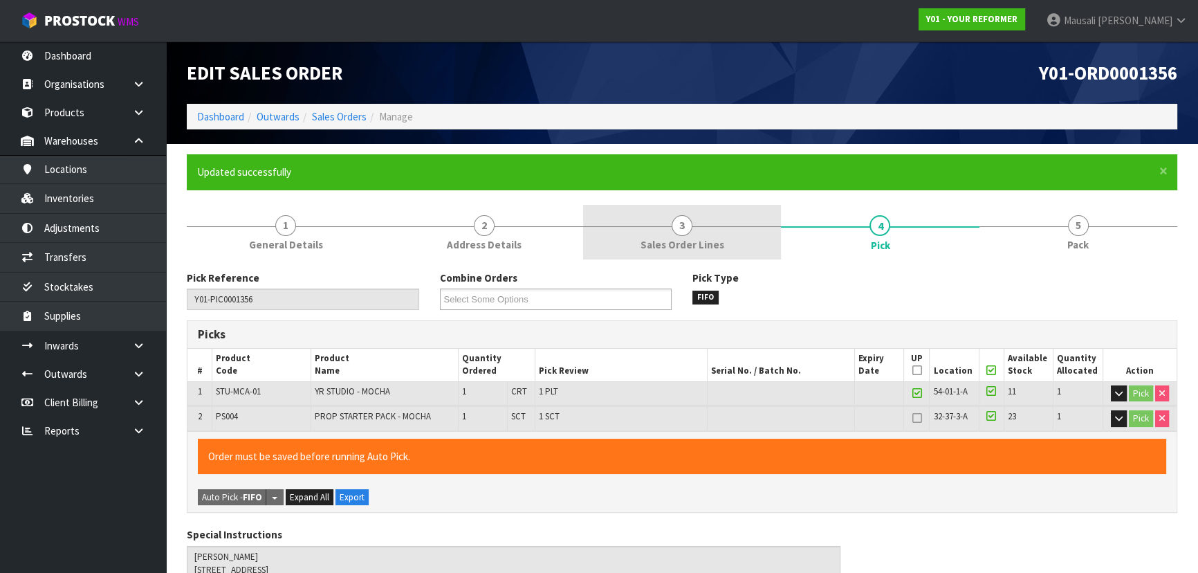
type input "[PERSON_NAME]"
type input "[DATE]T12:57:49"
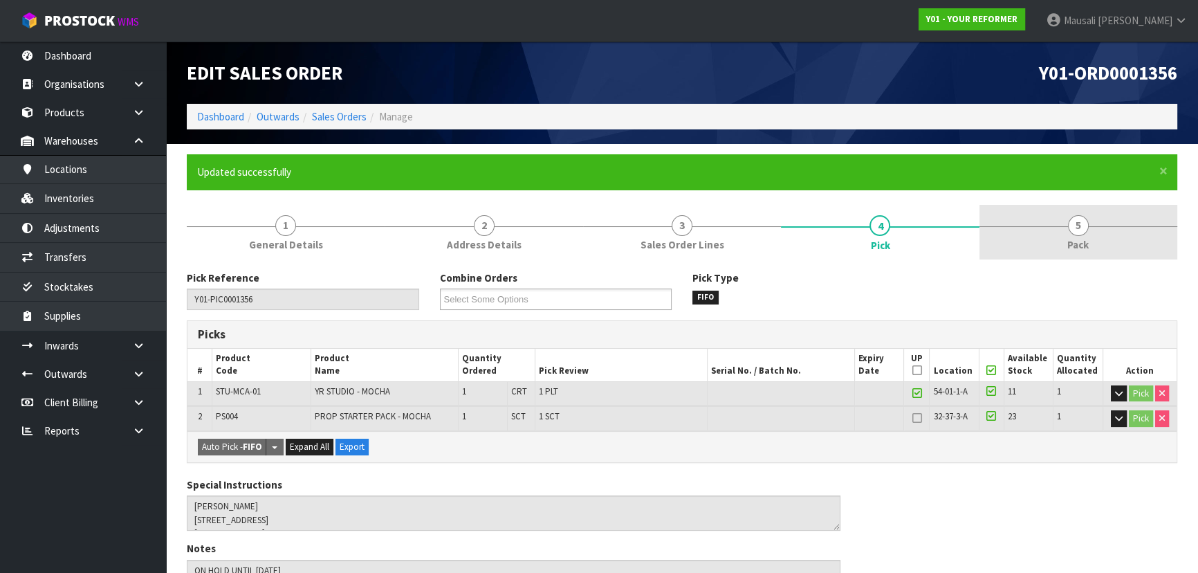
click at [1031, 243] on link "5 Pack" at bounding box center [1079, 232] width 198 height 55
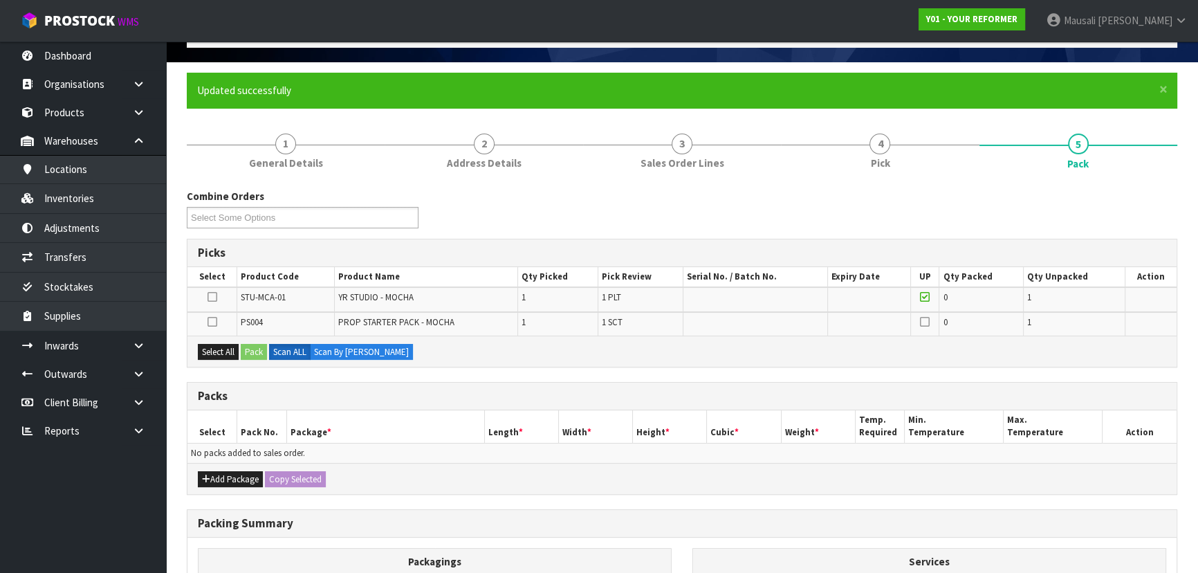
scroll to position [188, 0]
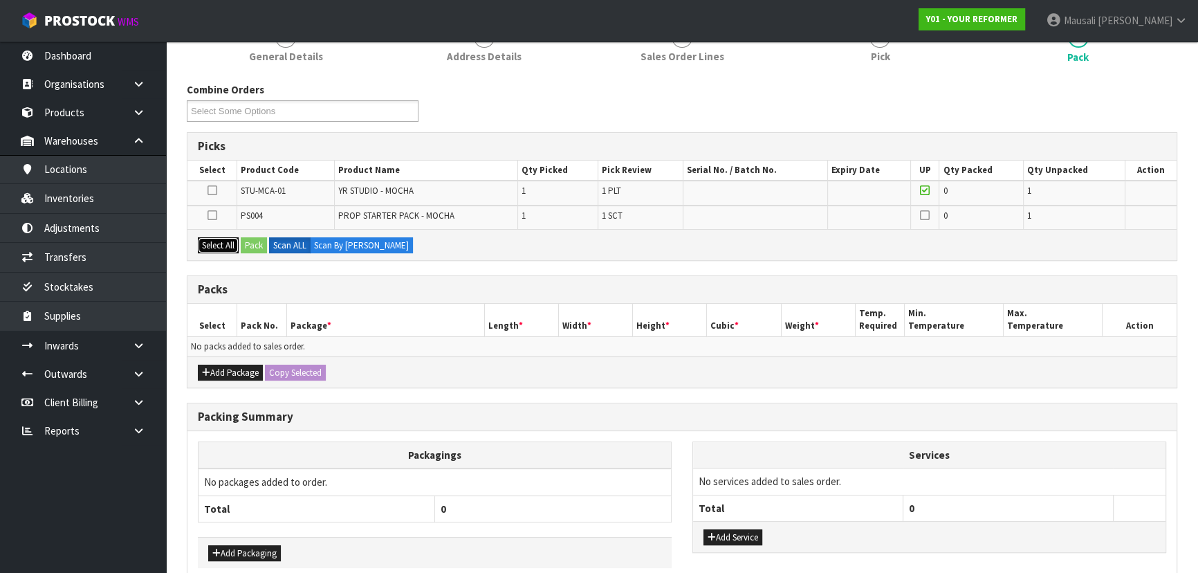
click at [210, 242] on button "Select All" at bounding box center [218, 245] width 41 height 17
click at [256, 246] on button "Pack" at bounding box center [254, 245] width 26 height 17
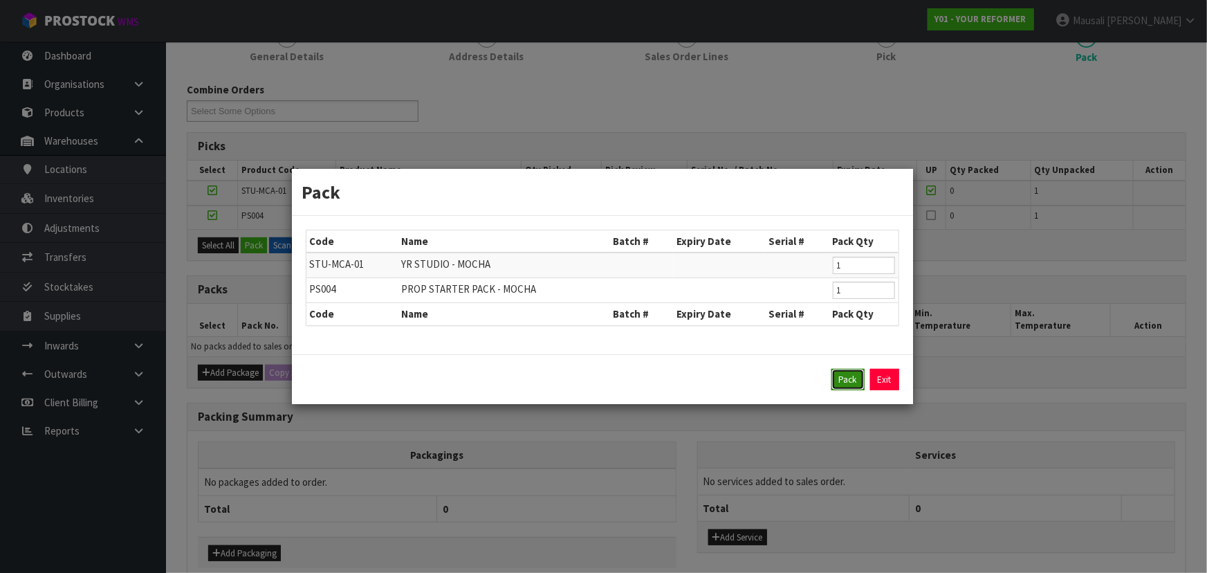
click at [846, 376] on button "Pack" at bounding box center [848, 380] width 33 height 22
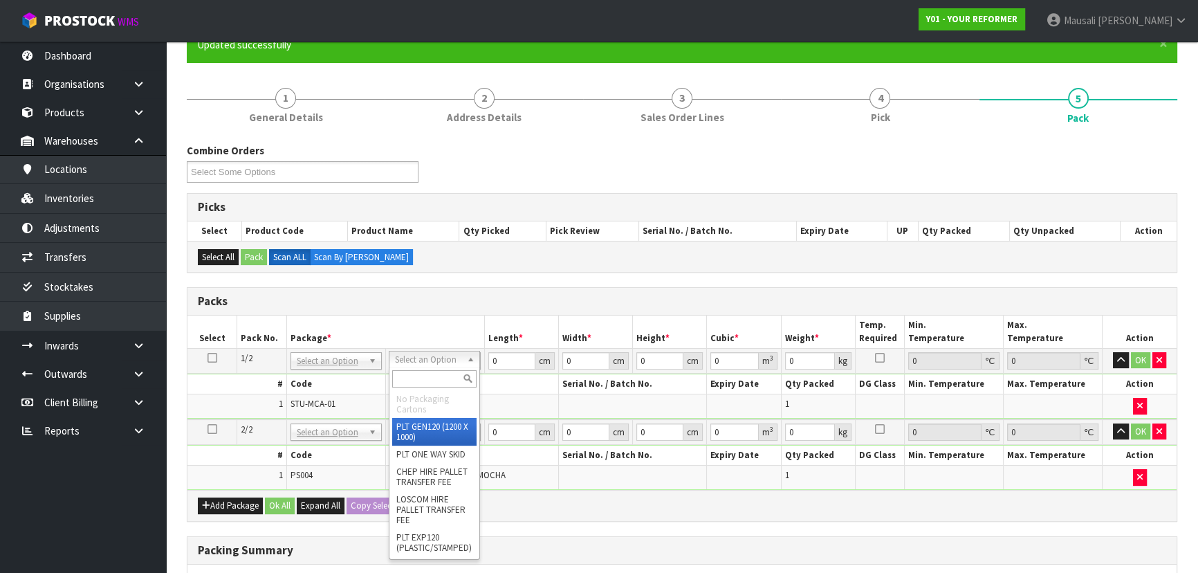
scroll to position [0, 0]
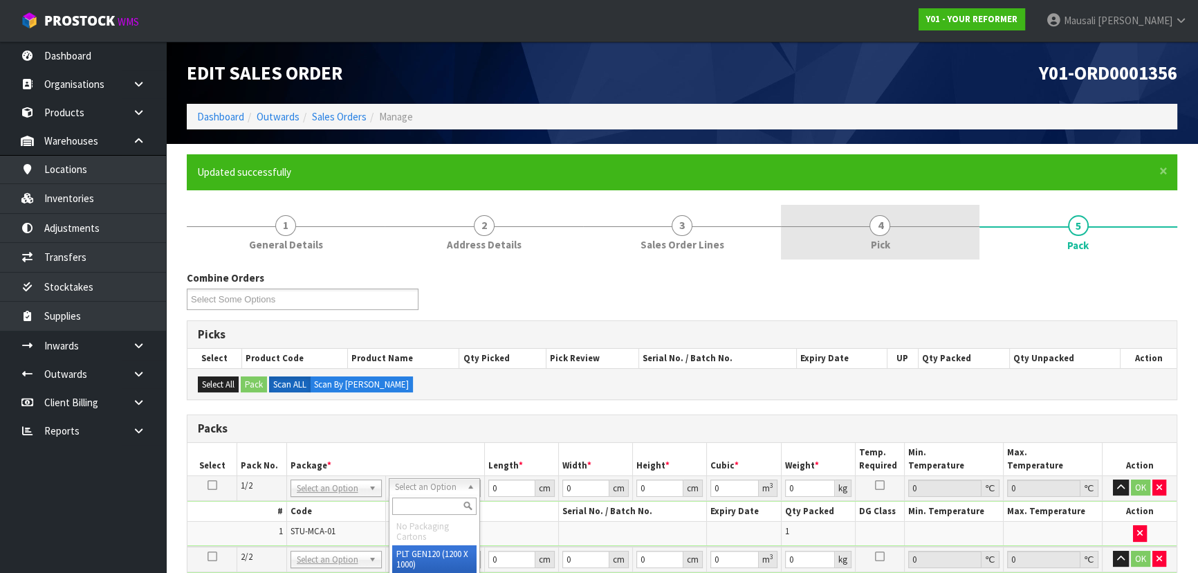
click at [868, 237] on link "4 Pick" at bounding box center [880, 232] width 198 height 55
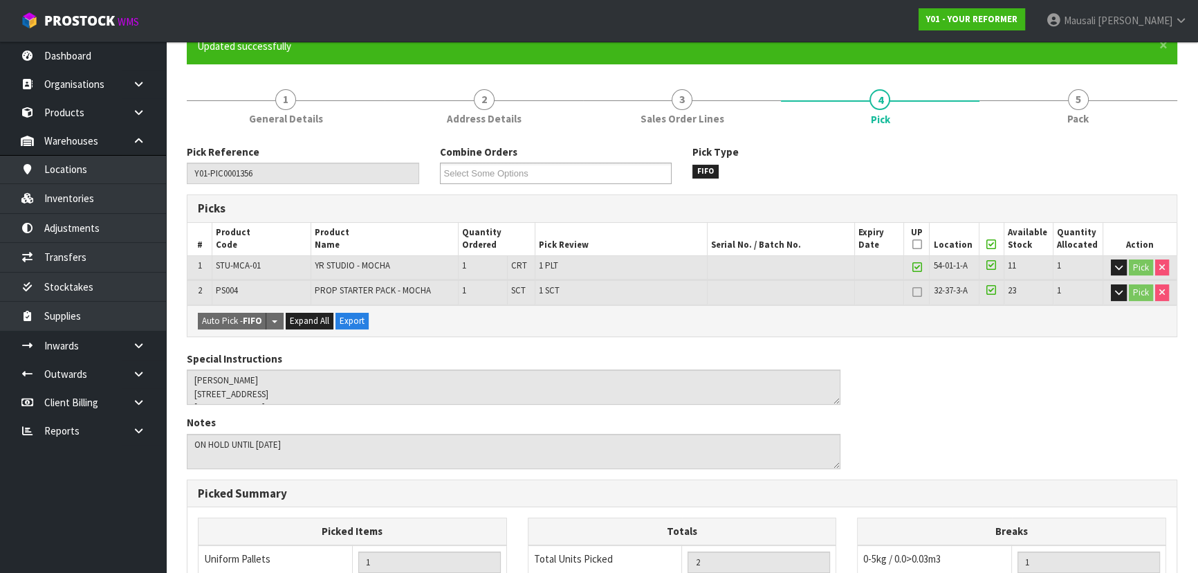
scroll to position [125, 0]
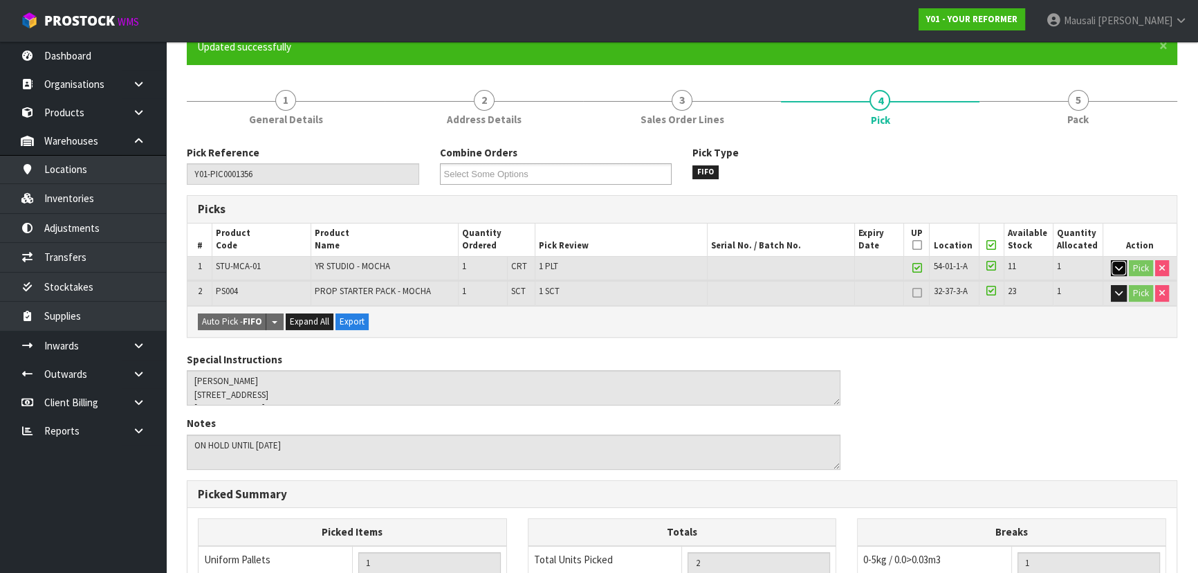
click at [1117, 266] on icon "button" at bounding box center [1119, 268] width 8 height 9
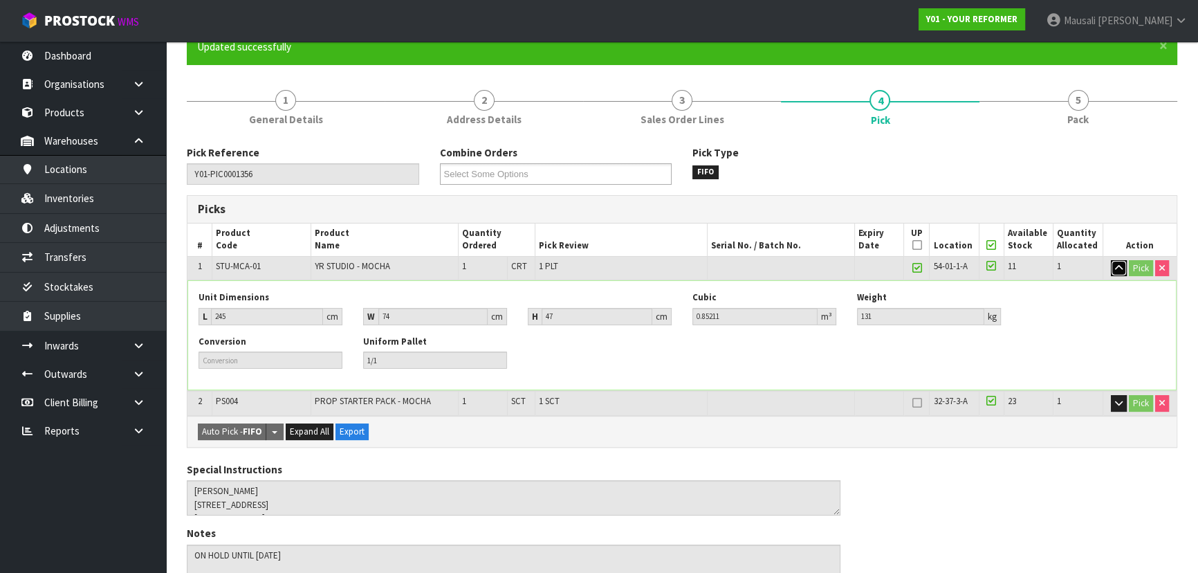
click at [1115, 266] on icon "button" at bounding box center [1119, 268] width 8 height 9
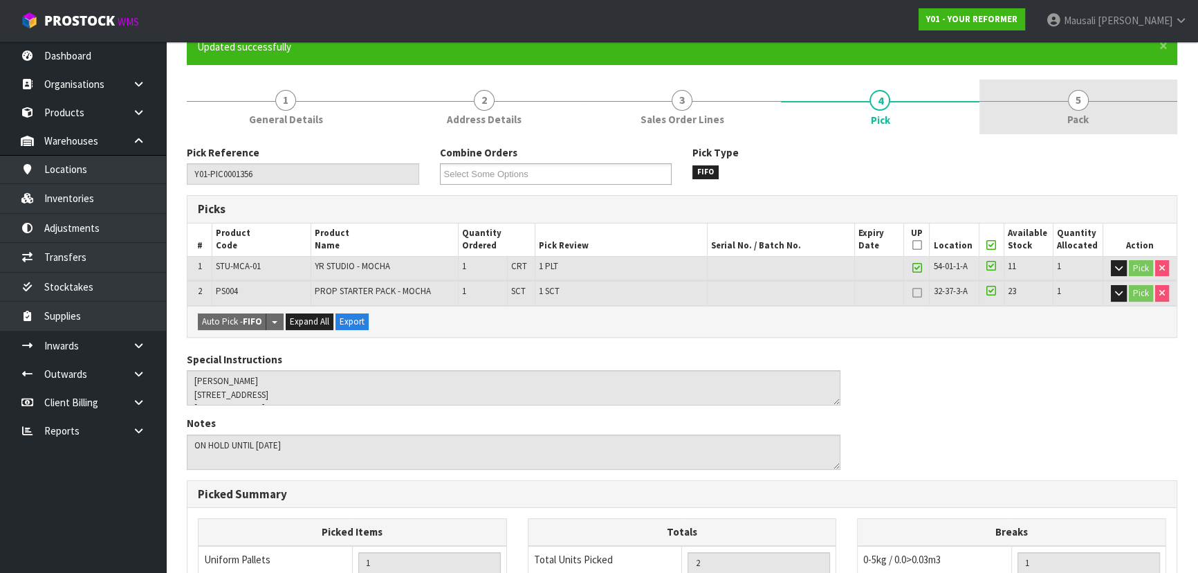
click at [1064, 111] on link "5 Pack" at bounding box center [1079, 107] width 198 height 55
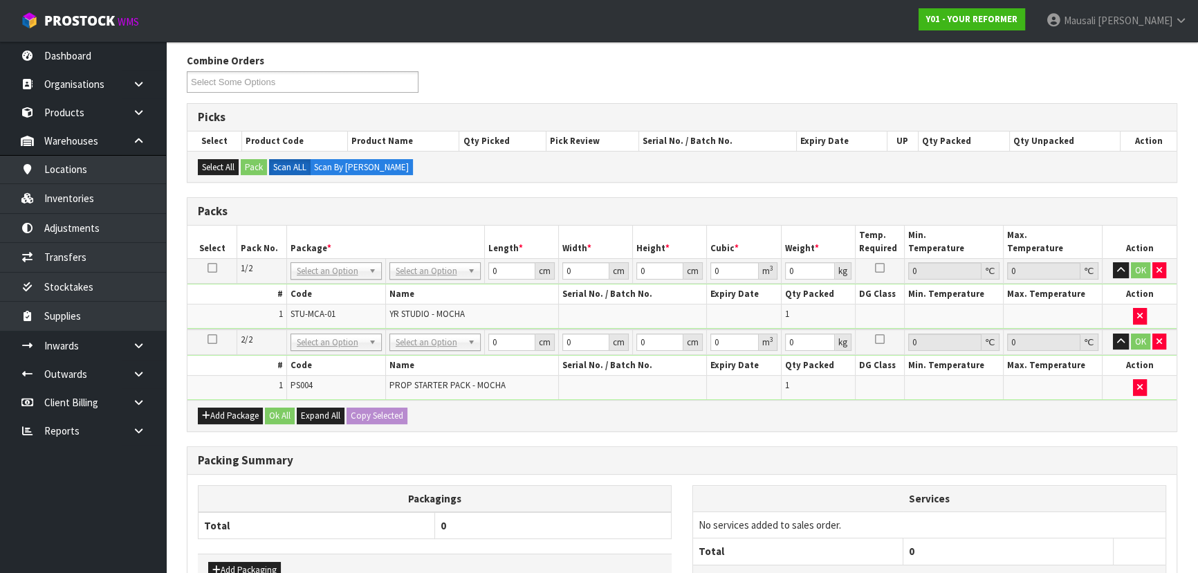
scroll to position [327, 0]
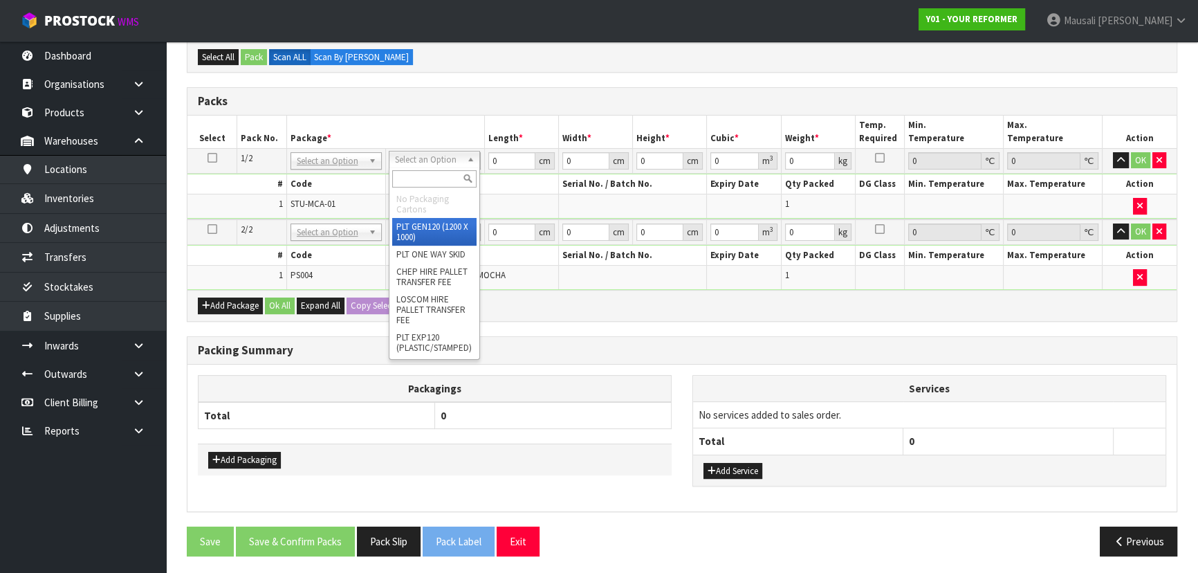
click at [419, 181] on input "text" at bounding box center [434, 178] width 84 height 17
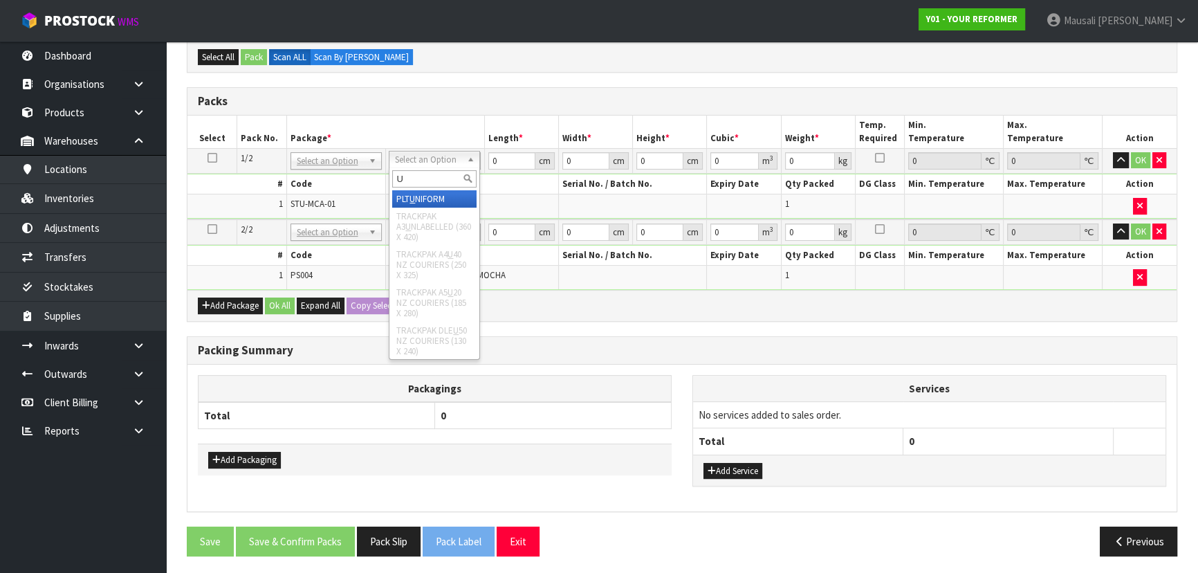
type input "U"
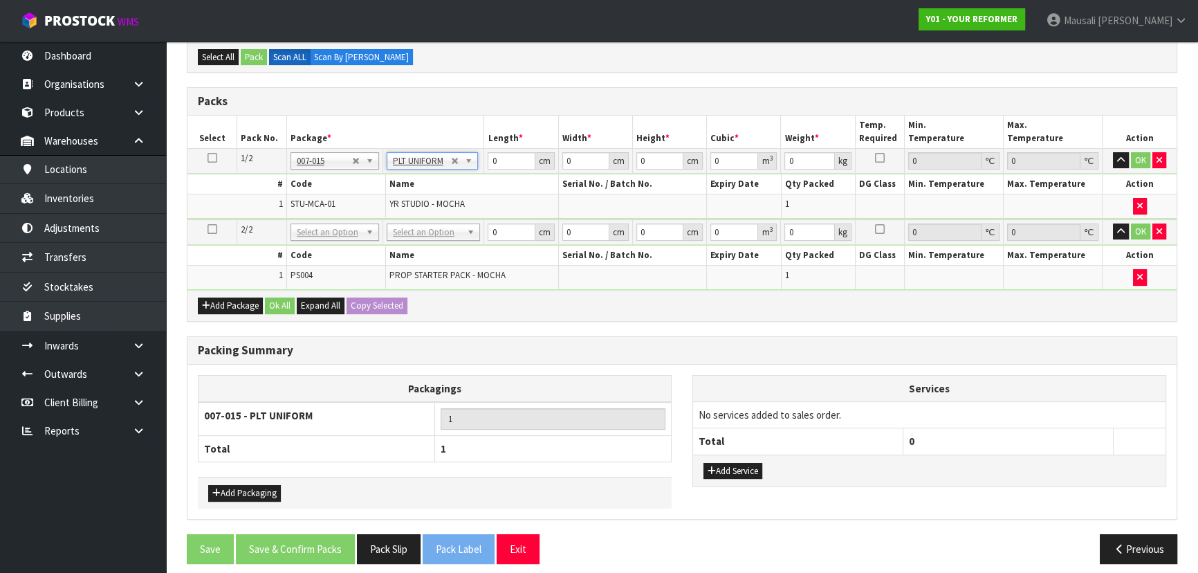
type input "131"
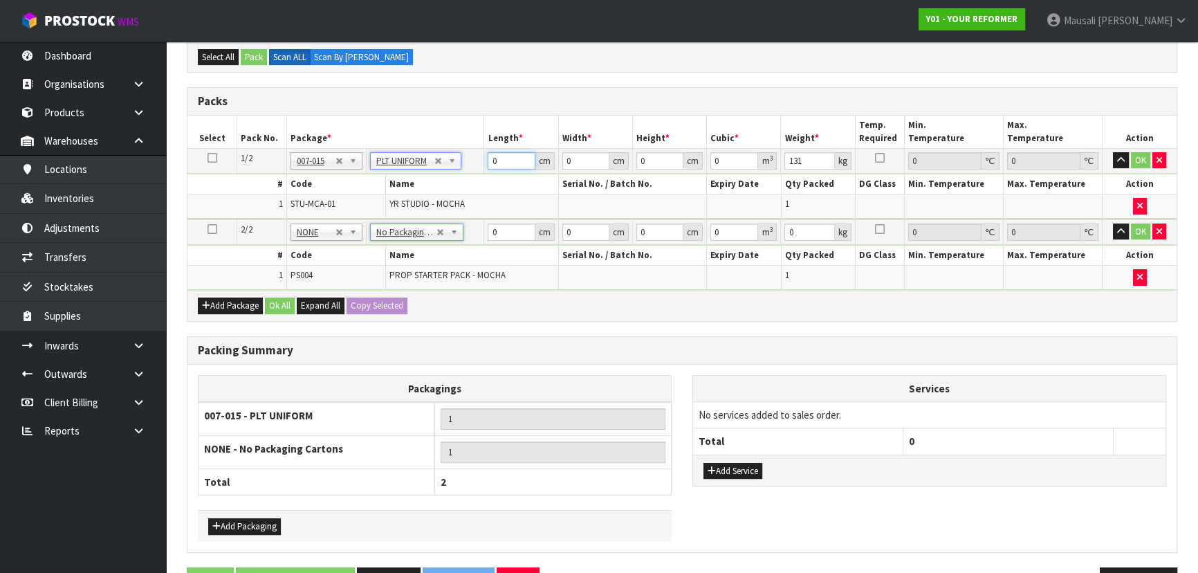
drag, startPoint x: 505, startPoint y: 160, endPoint x: 484, endPoint y: 157, distance: 20.9
click at [485, 157] on td "0 cm" at bounding box center [521, 160] width 74 height 25
type input "245"
type input "74"
type input "4"
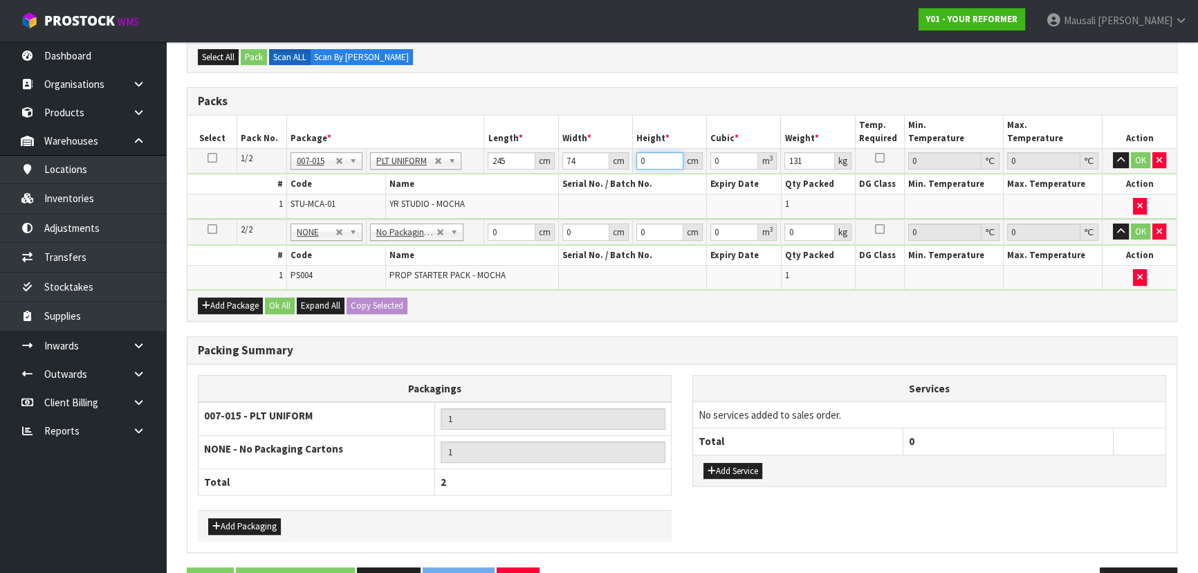
type input "0.07252"
type input "47"
type input "0.85211"
type input "47"
type input "131"
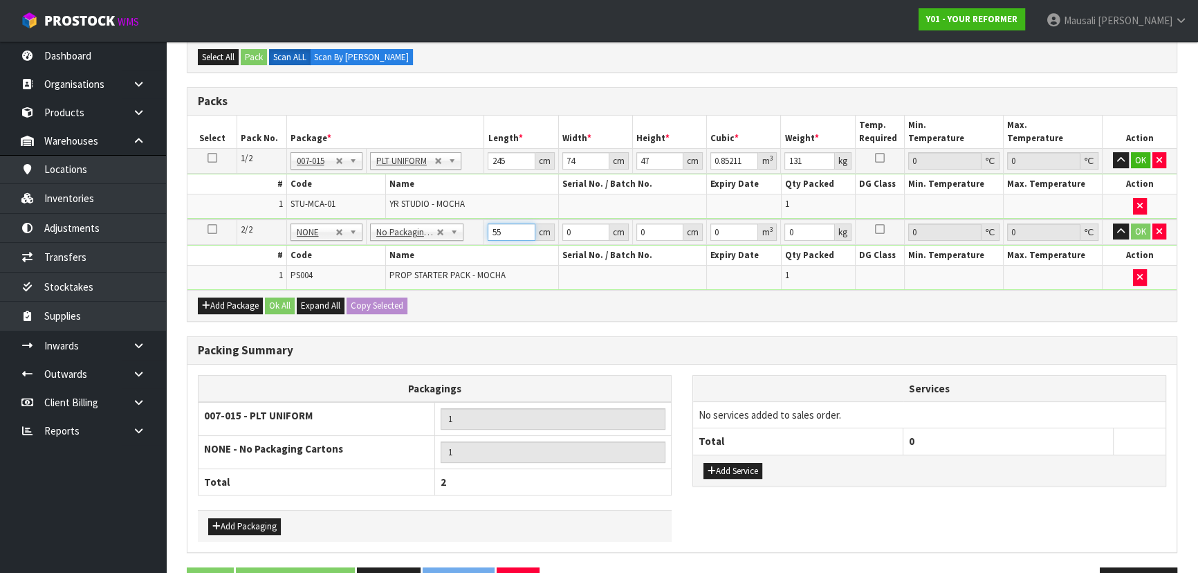
type input "55"
type input "41"
type input "7"
type input "0.015785"
type input "7"
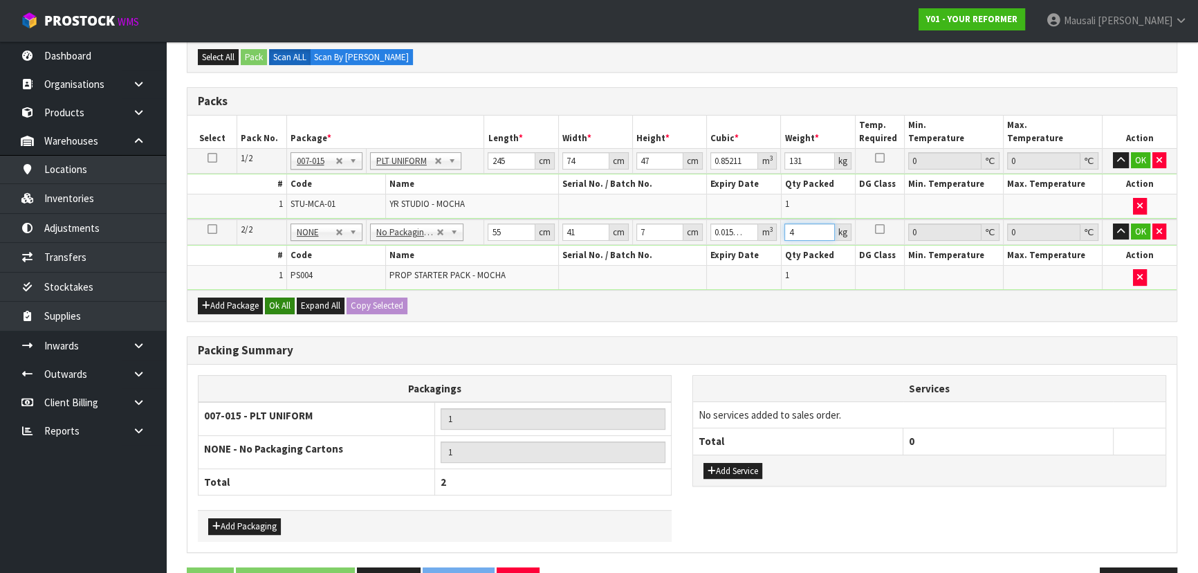
type input "4"
click at [271, 304] on button "Ok All" at bounding box center [280, 306] width 30 height 17
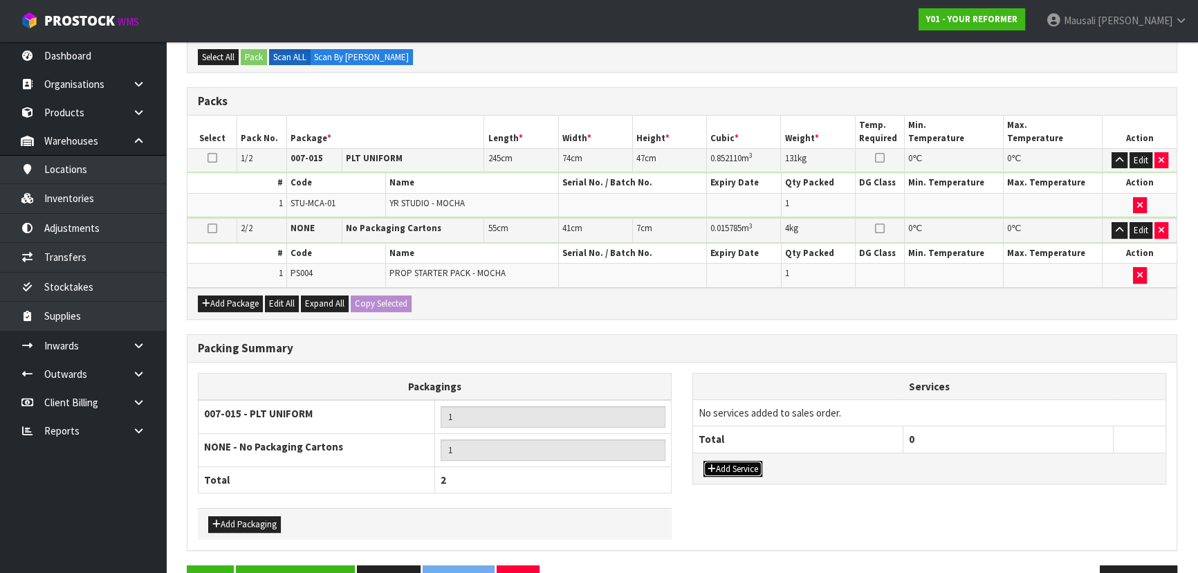
click at [744, 462] on button "Add Service" at bounding box center [733, 469] width 59 height 17
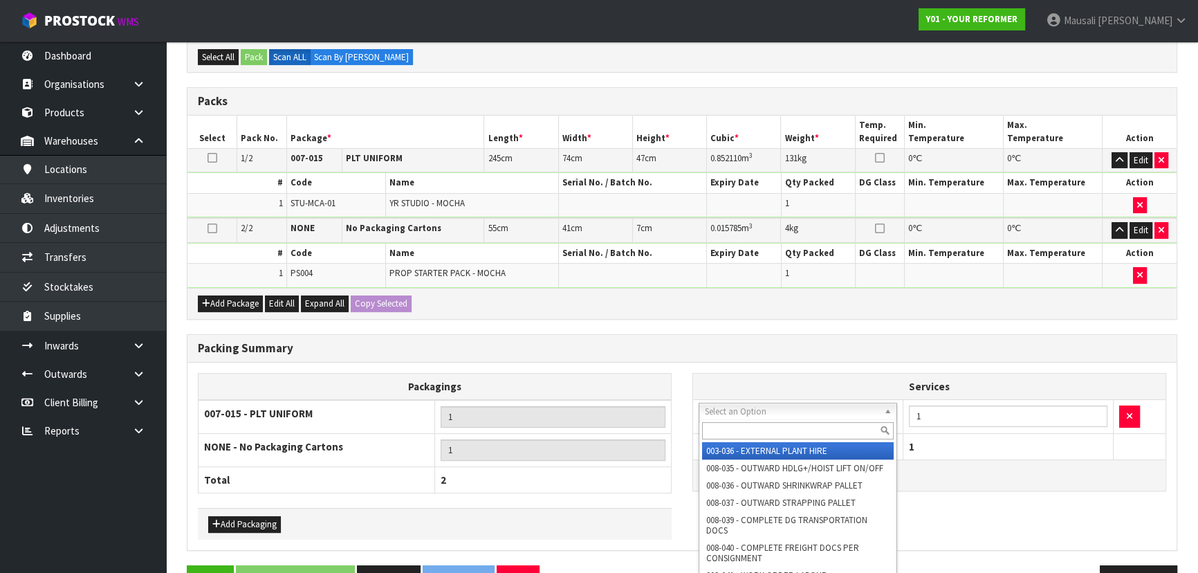
click at [761, 437] on input "text" at bounding box center [798, 430] width 192 height 17
type input "044"
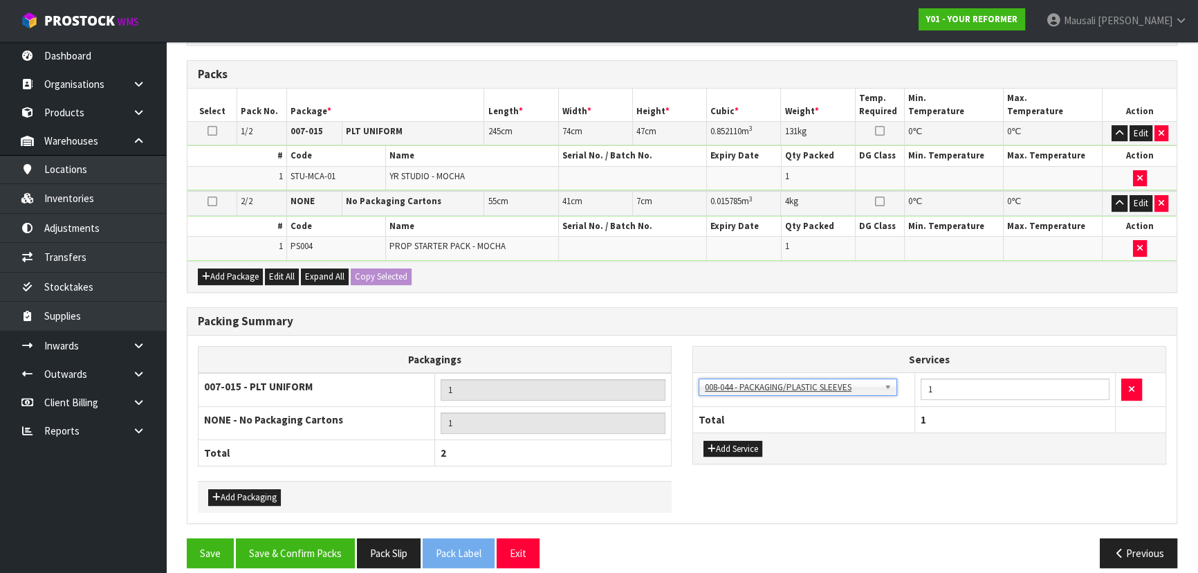
scroll to position [366, 0]
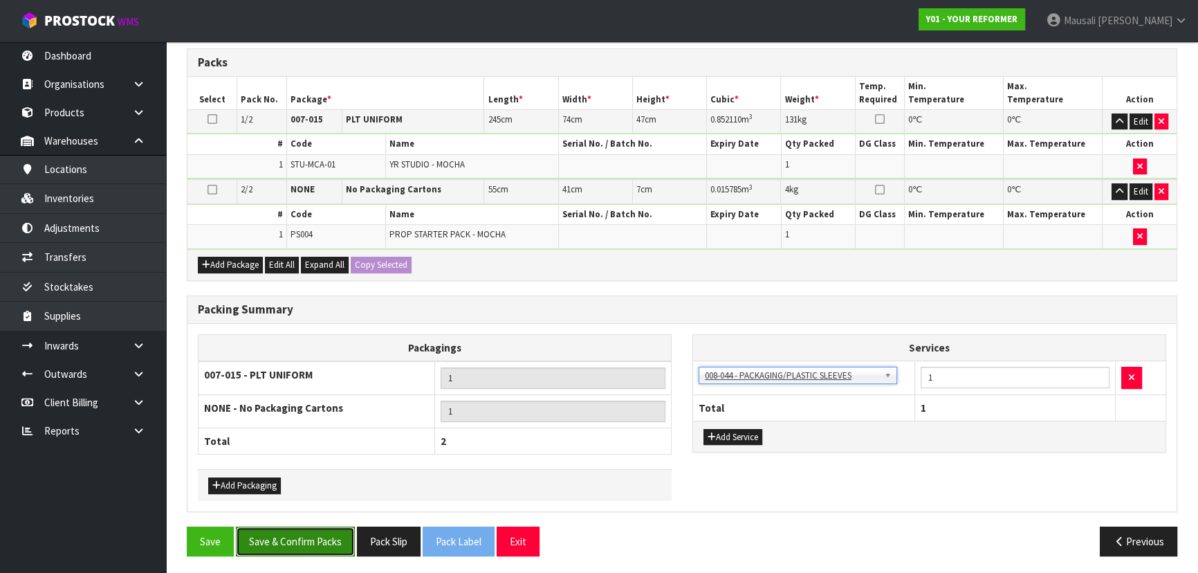
click at [298, 538] on button "Save & Confirm Packs" at bounding box center [295, 542] width 119 height 30
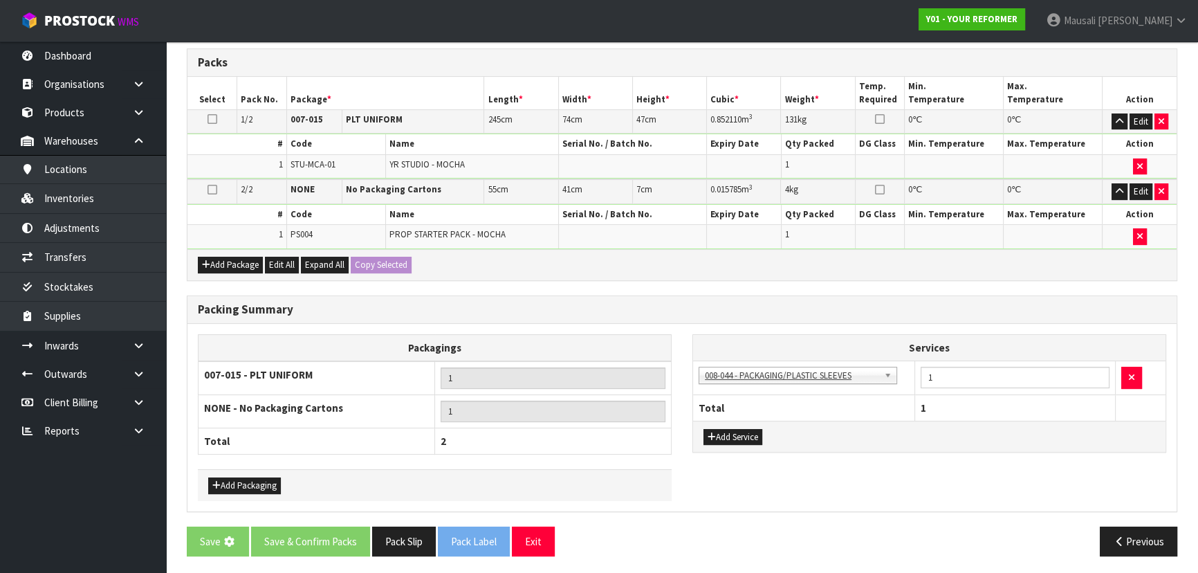
scroll to position [0, 0]
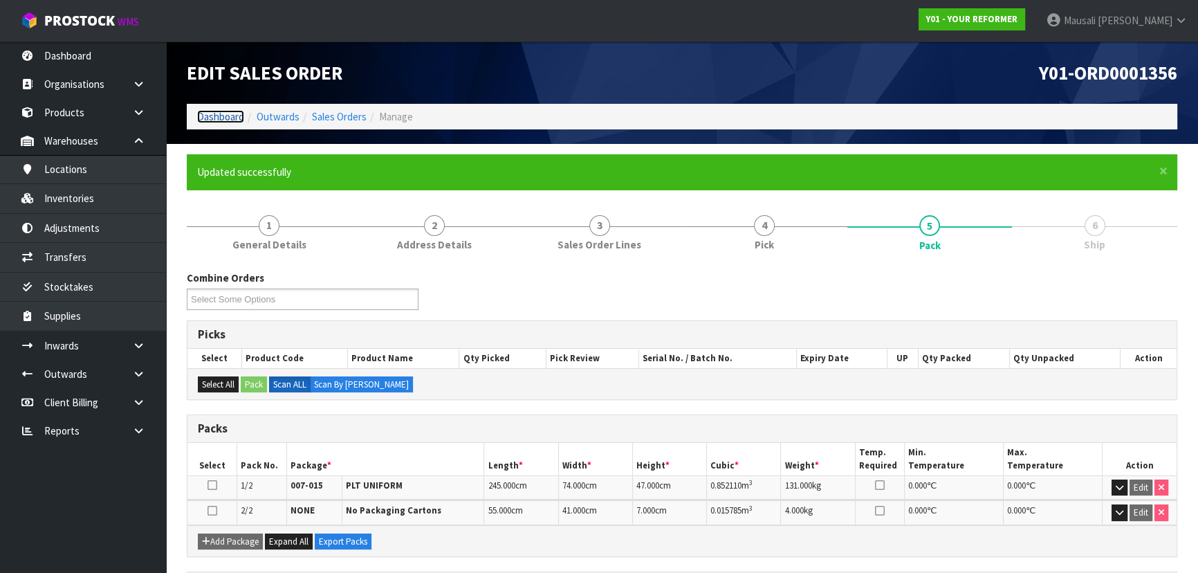
click at [204, 119] on link "Dashboard" at bounding box center [220, 116] width 47 height 13
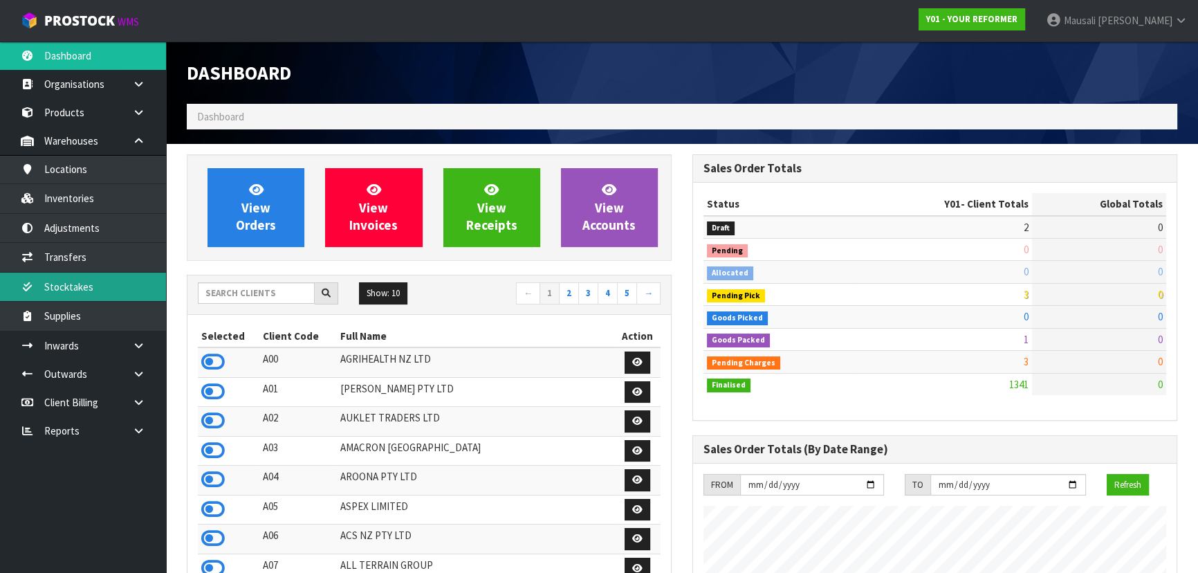
scroll to position [1046, 505]
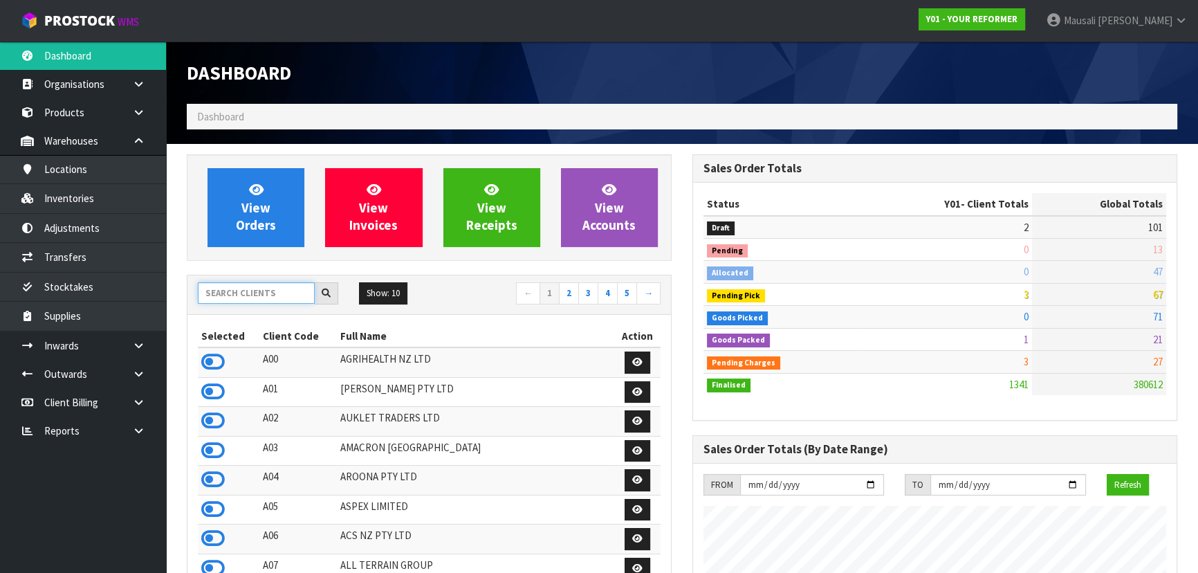
click at [238, 293] on input "text" at bounding box center [256, 292] width 117 height 21
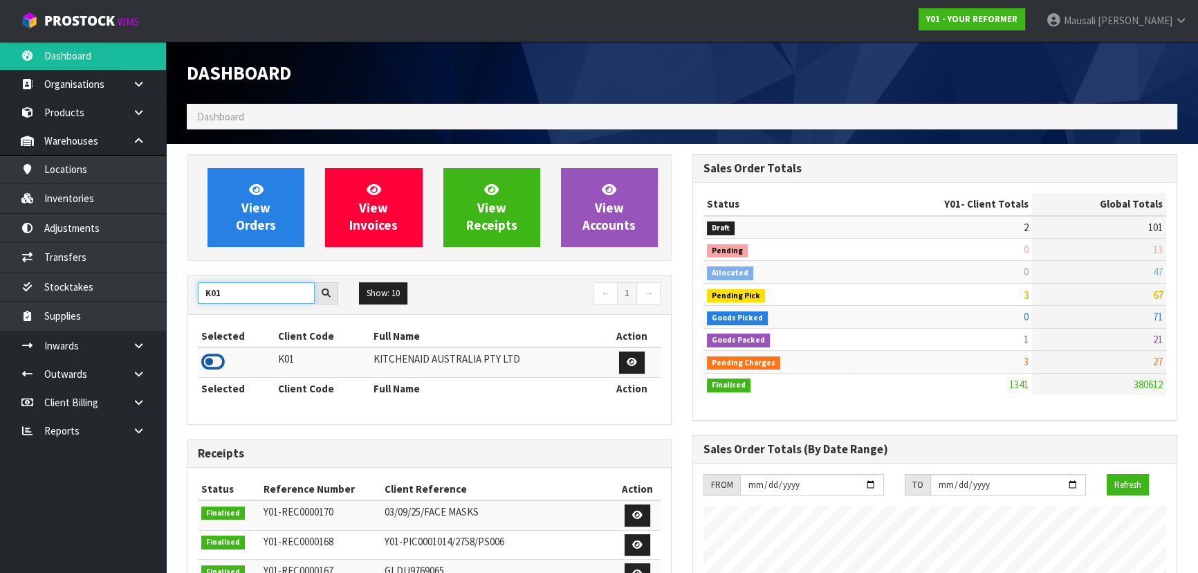
type input "K01"
click at [221, 362] on icon at bounding box center [213, 362] width 24 height 21
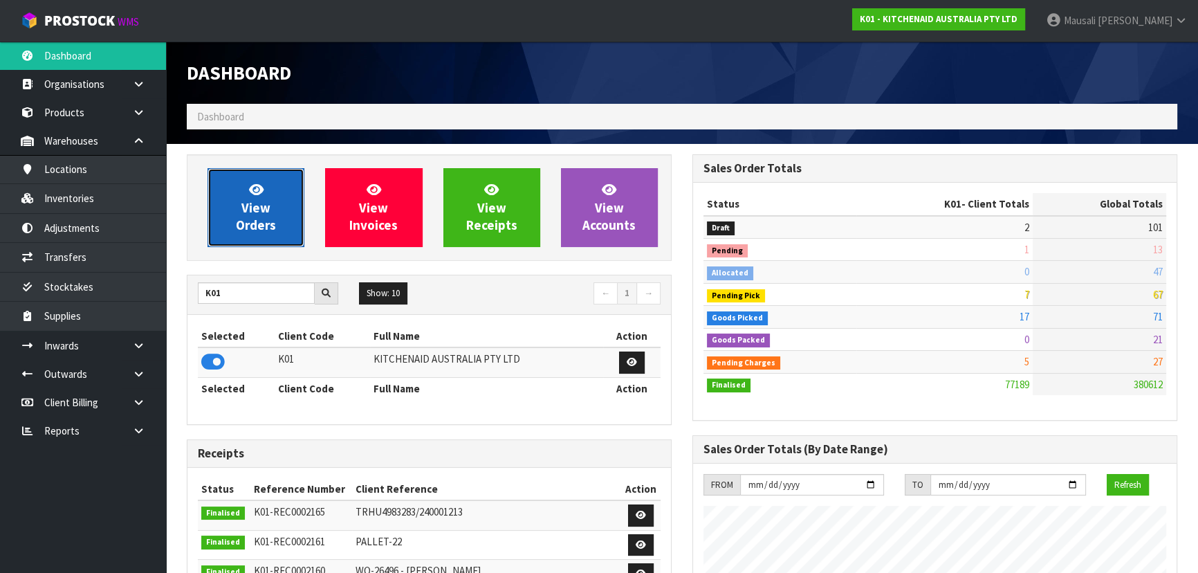
click at [276, 194] on link "View Orders" at bounding box center [256, 207] width 97 height 79
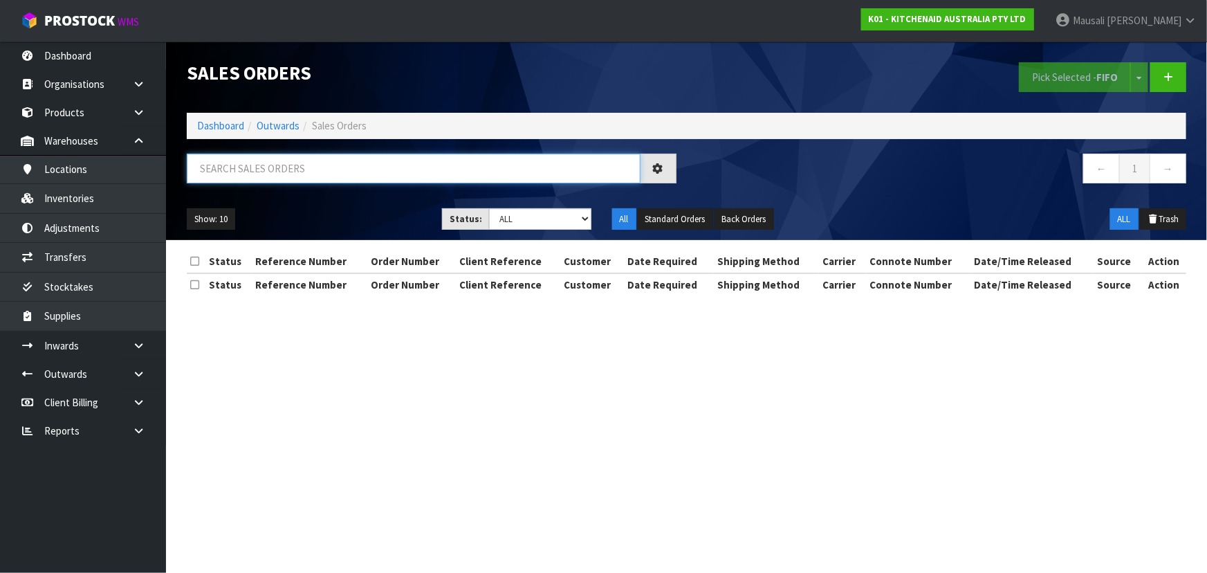
click at [251, 168] on input "text" at bounding box center [414, 169] width 454 height 30
type input "JOB-0411786"
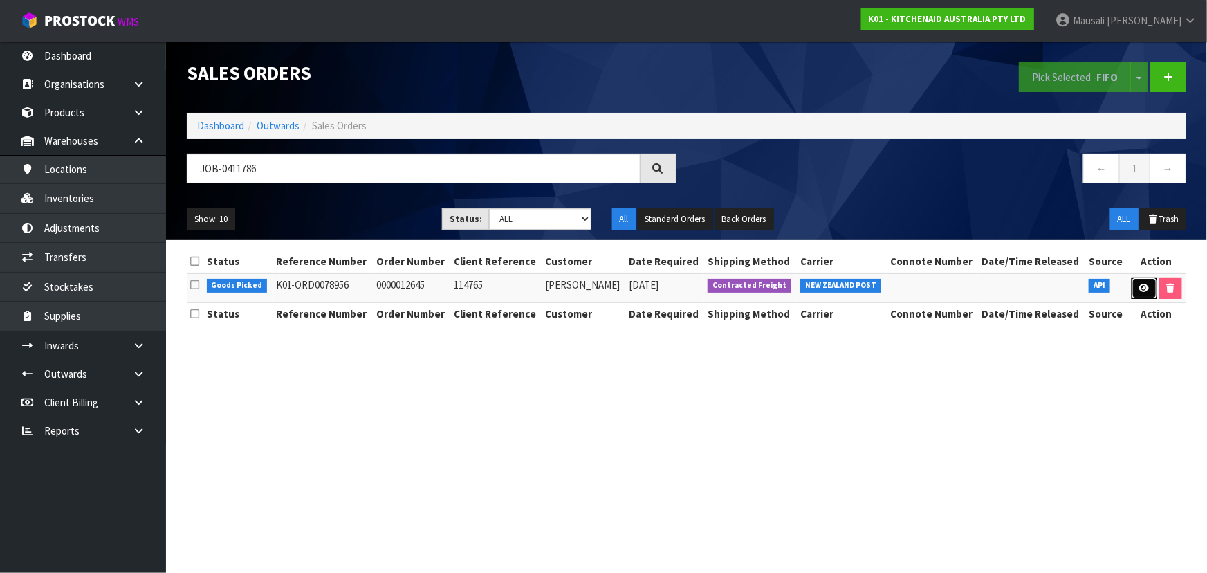
click at [1140, 282] on link at bounding box center [1145, 288] width 26 height 22
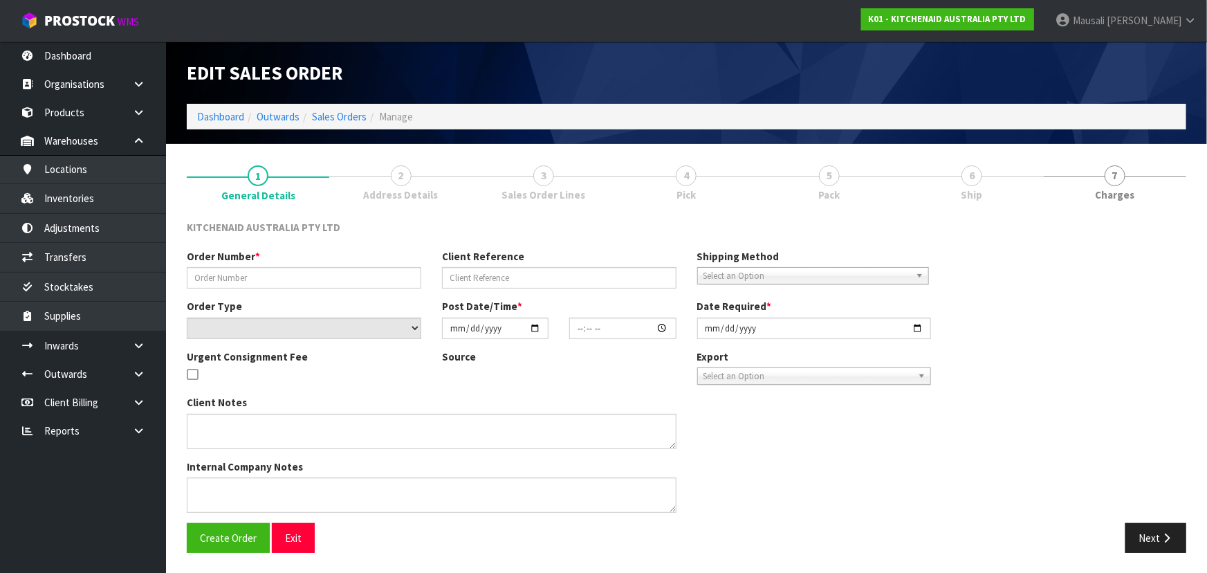
type input "0000012645"
type input "114765"
select select "number:0"
type input "[DATE]"
type input "19:36:48.000"
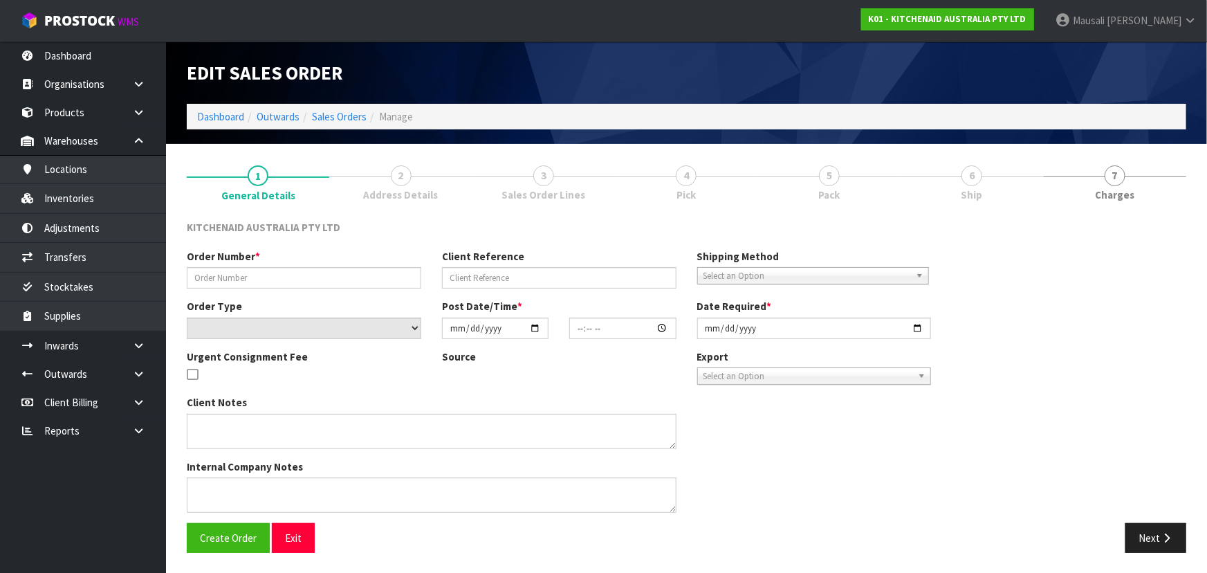
type input "[DATE]"
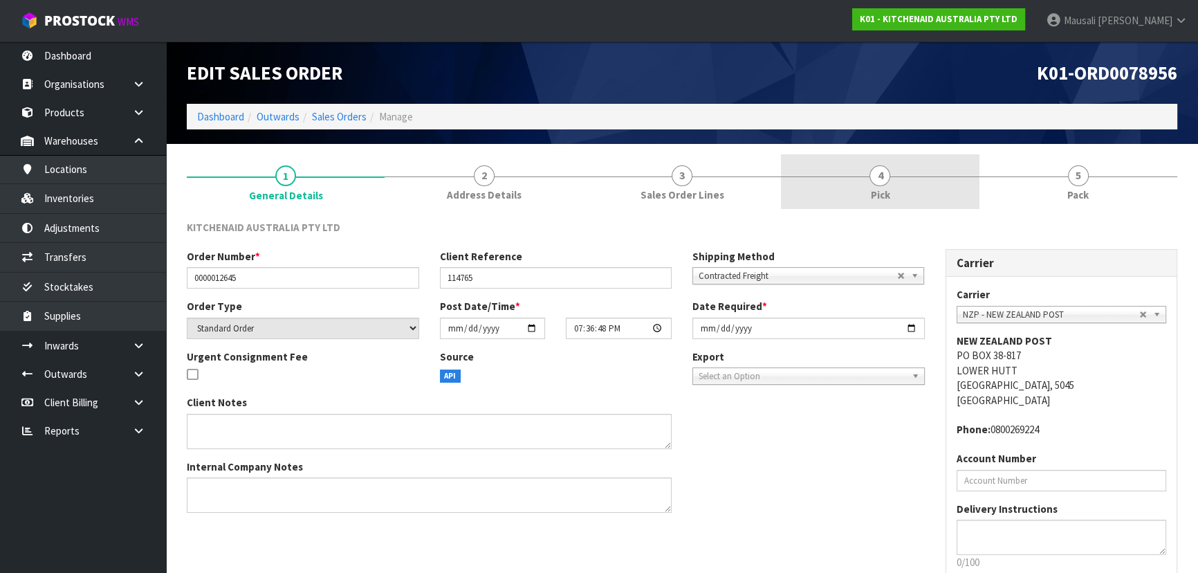
click at [878, 194] on span "Pick" at bounding box center [879, 195] width 19 height 15
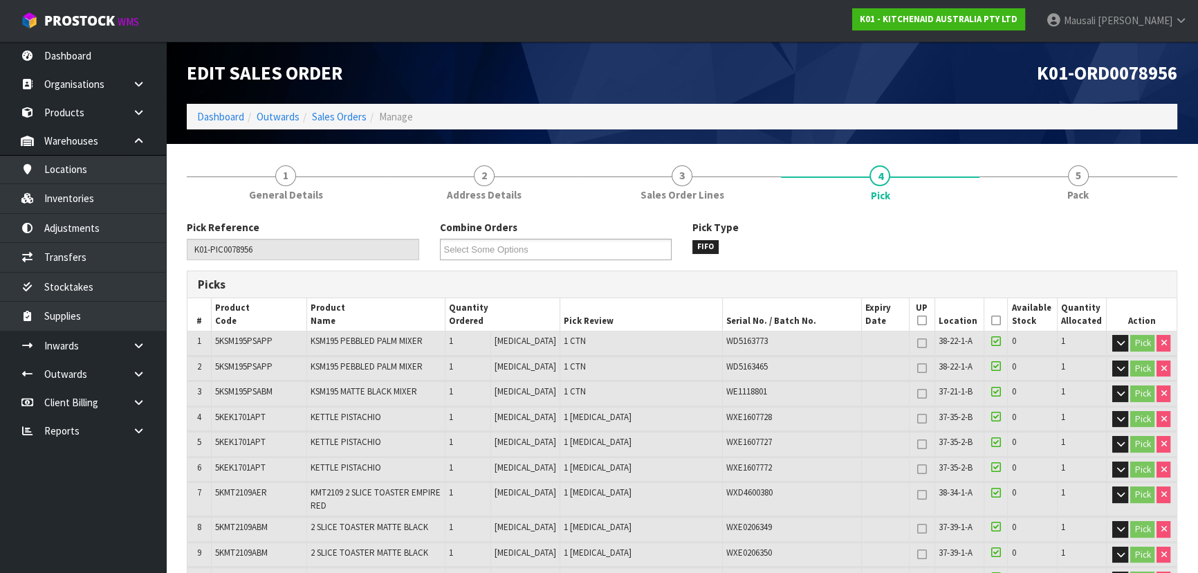
click at [993, 320] on icon at bounding box center [997, 320] width 10 height 1
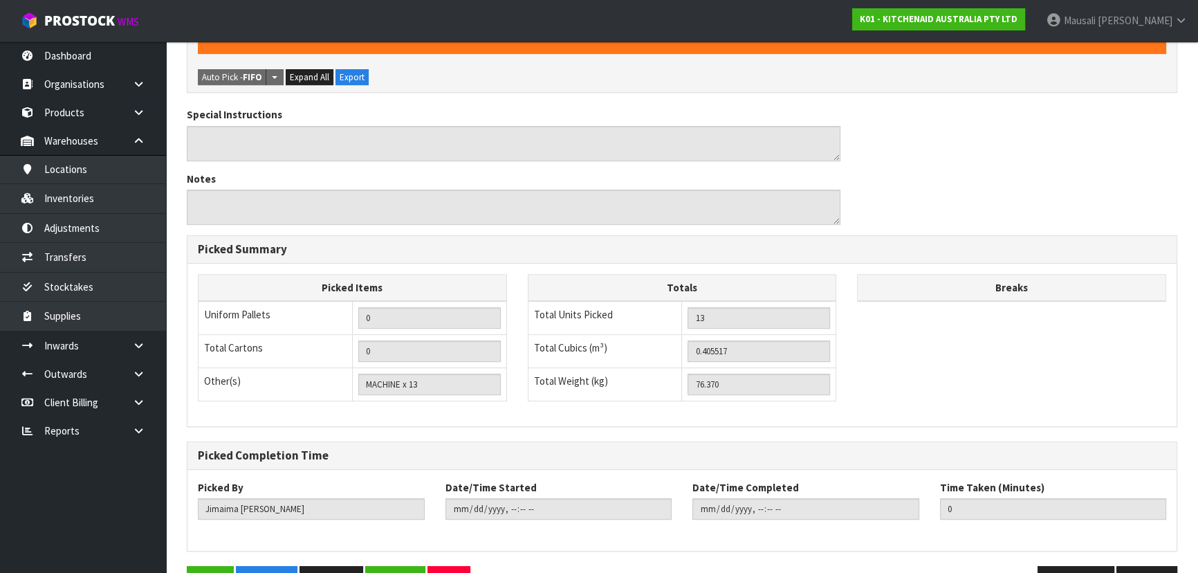
scroll to position [704, 0]
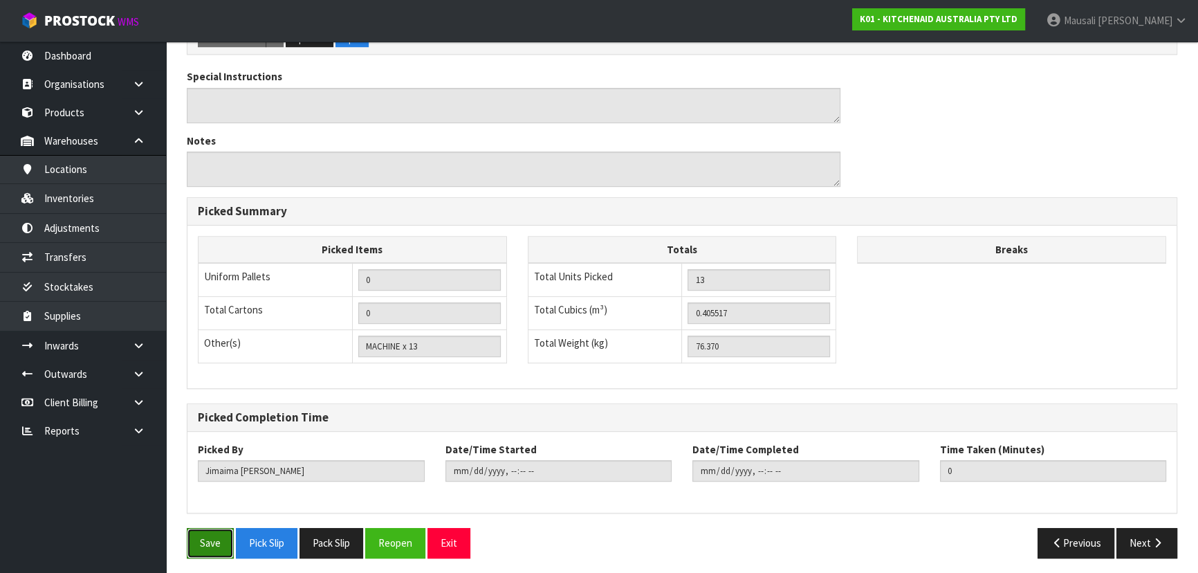
click at [214, 528] on button "Save" at bounding box center [210, 543] width 47 height 30
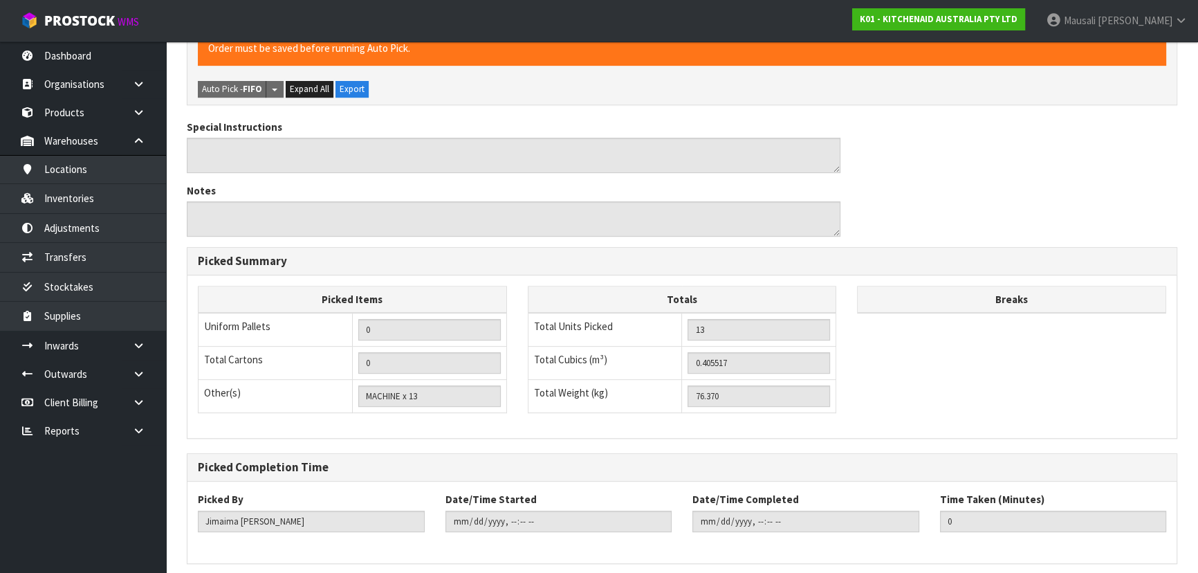
scroll to position [0, 0]
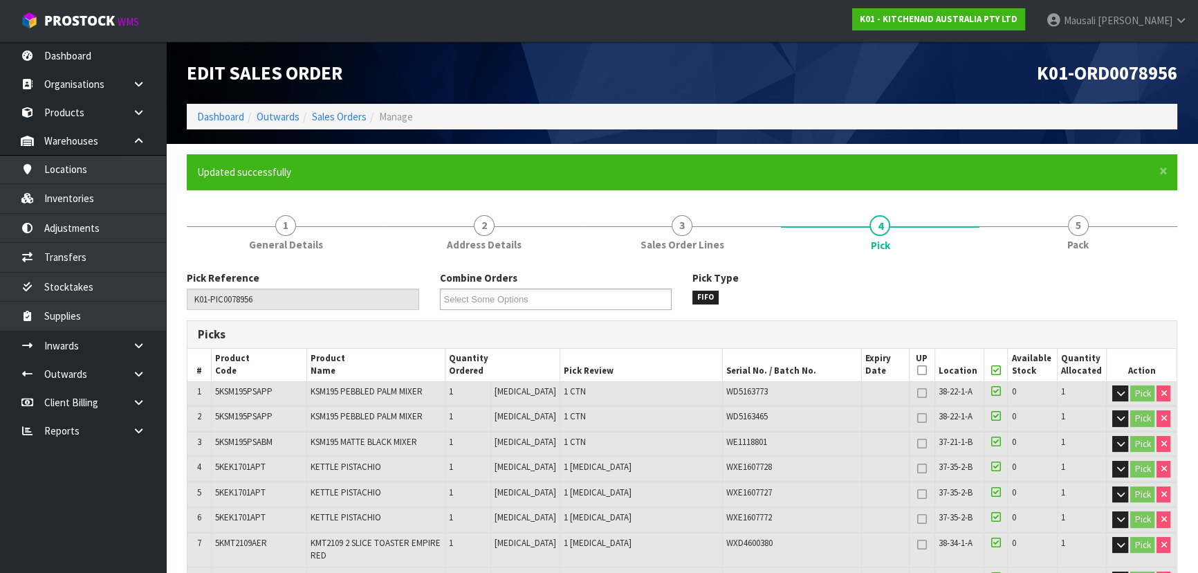
type input "[PERSON_NAME]"
type input "[DATE]T13:18:14"
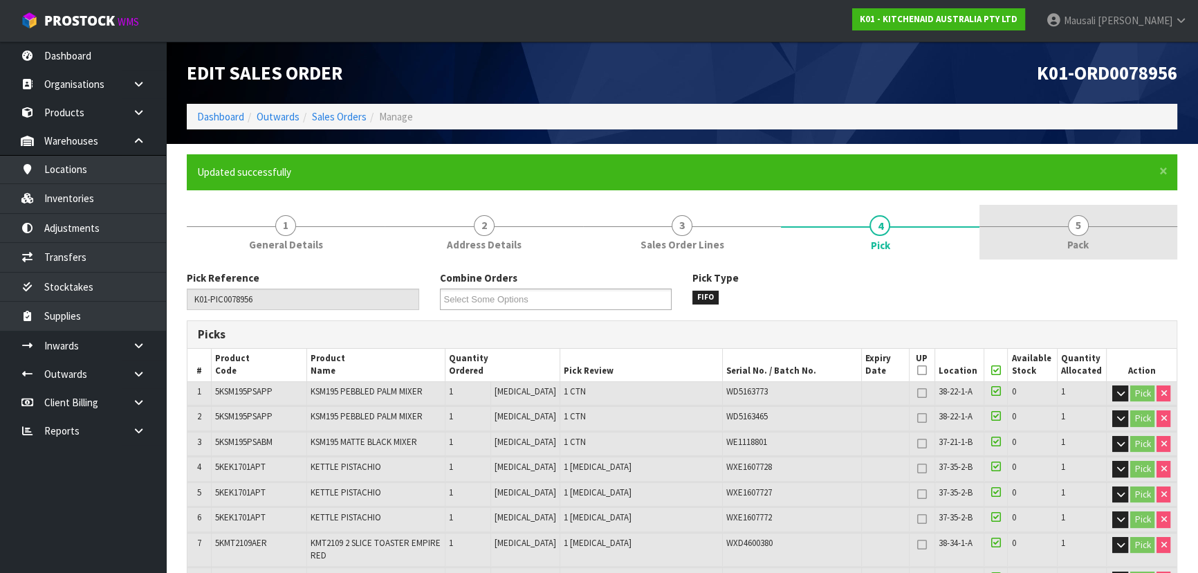
click at [1057, 240] on link "5 Pack" at bounding box center [1079, 232] width 198 height 55
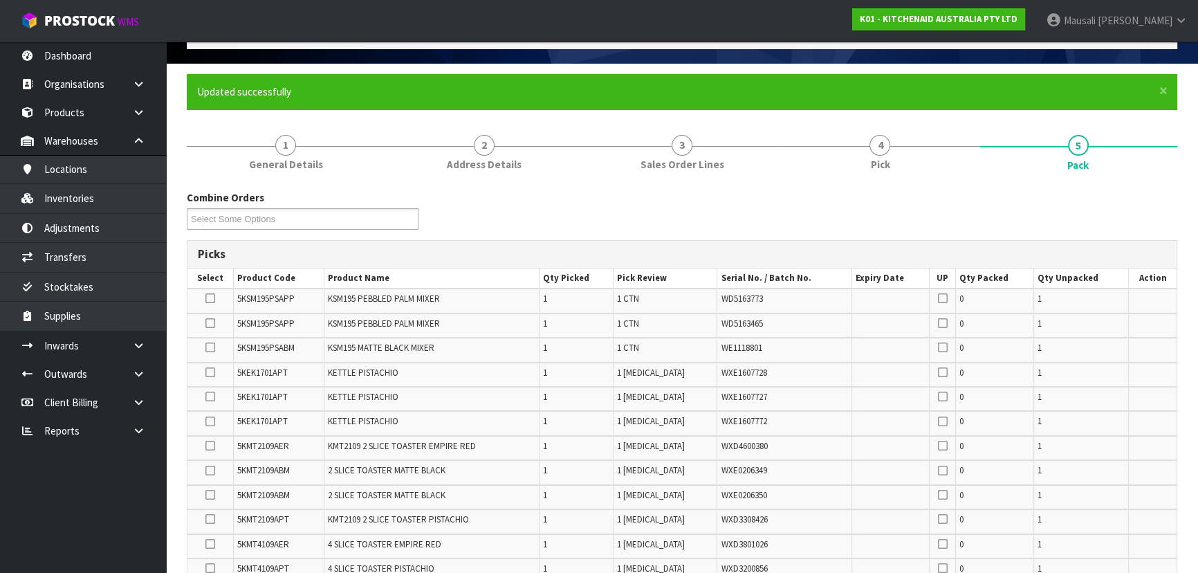
scroll to position [377, 0]
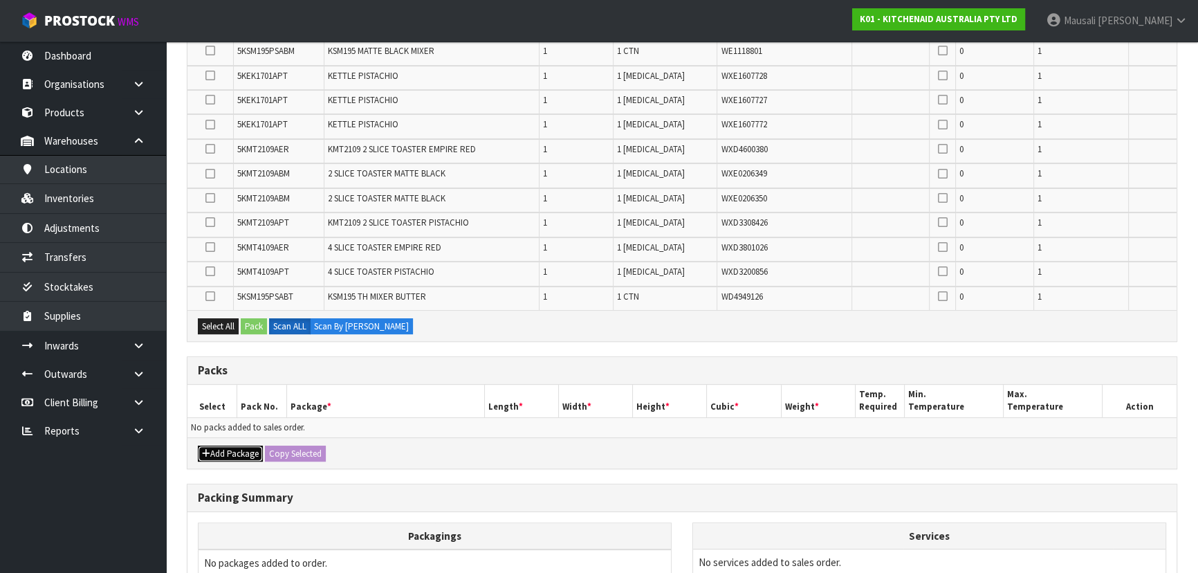
click at [237, 446] on button "Add Package" at bounding box center [230, 454] width 65 height 17
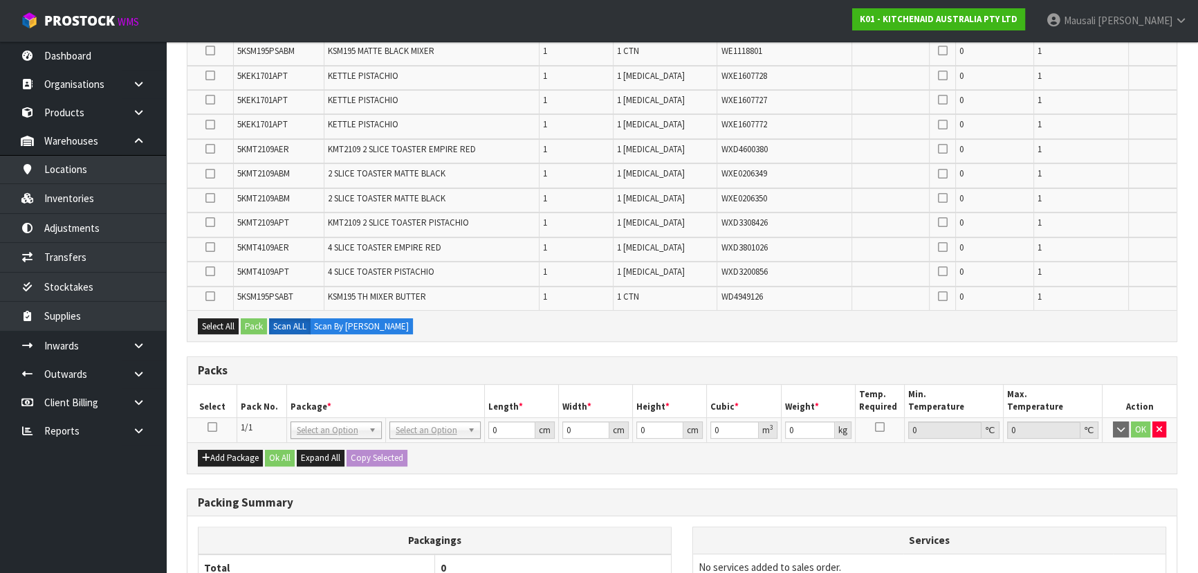
click at [212, 427] on icon at bounding box center [213, 427] width 10 height 1
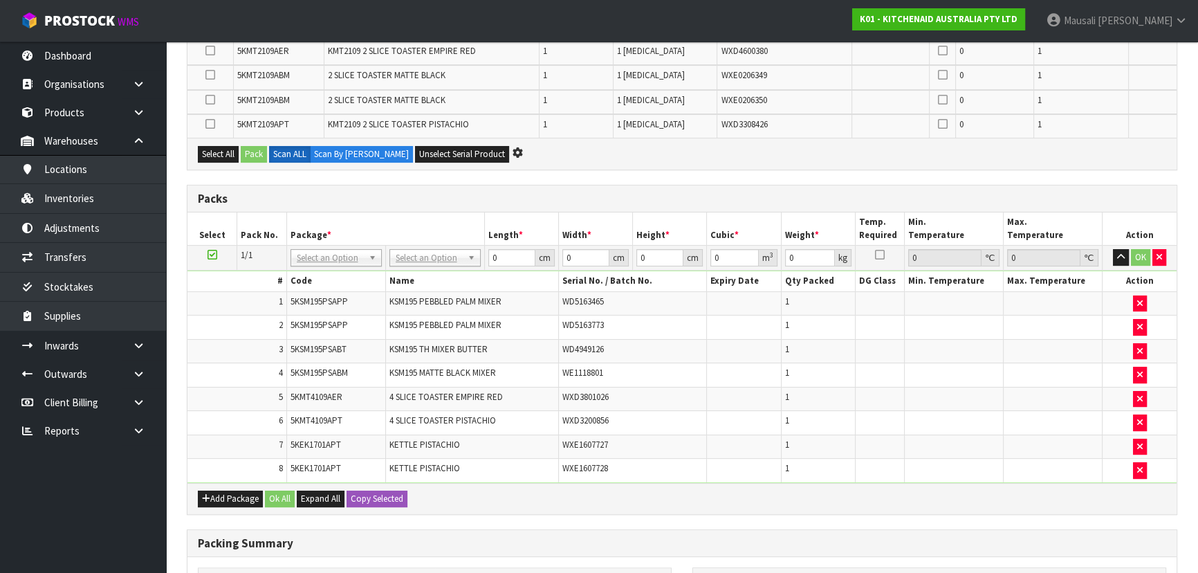
scroll to position [0, 0]
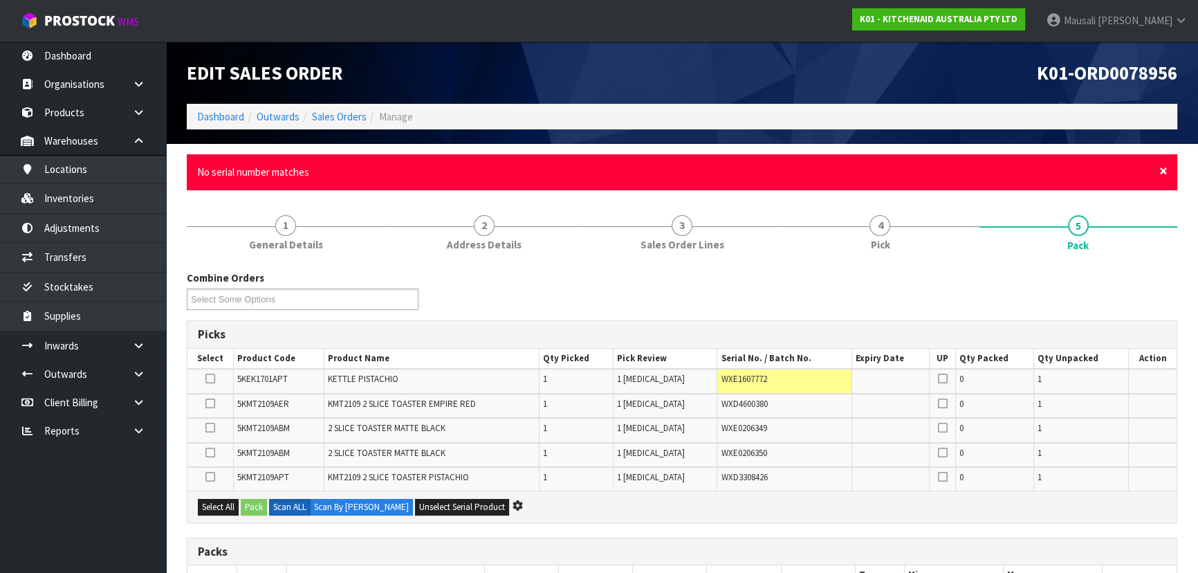
click at [1163, 166] on span "×" at bounding box center [1164, 170] width 8 height 19
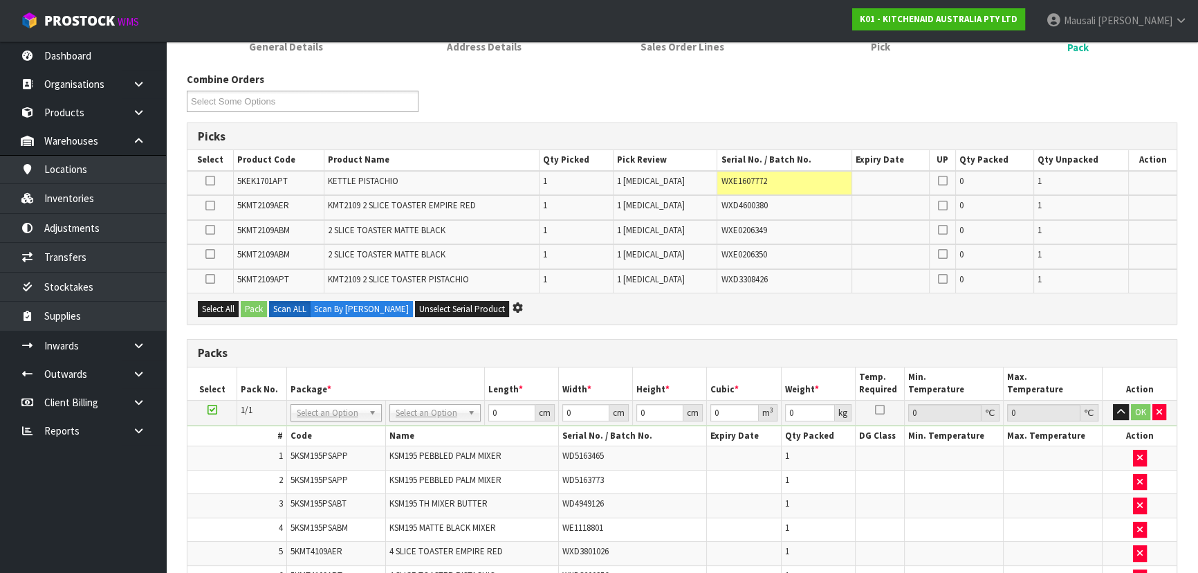
scroll to position [62, 0]
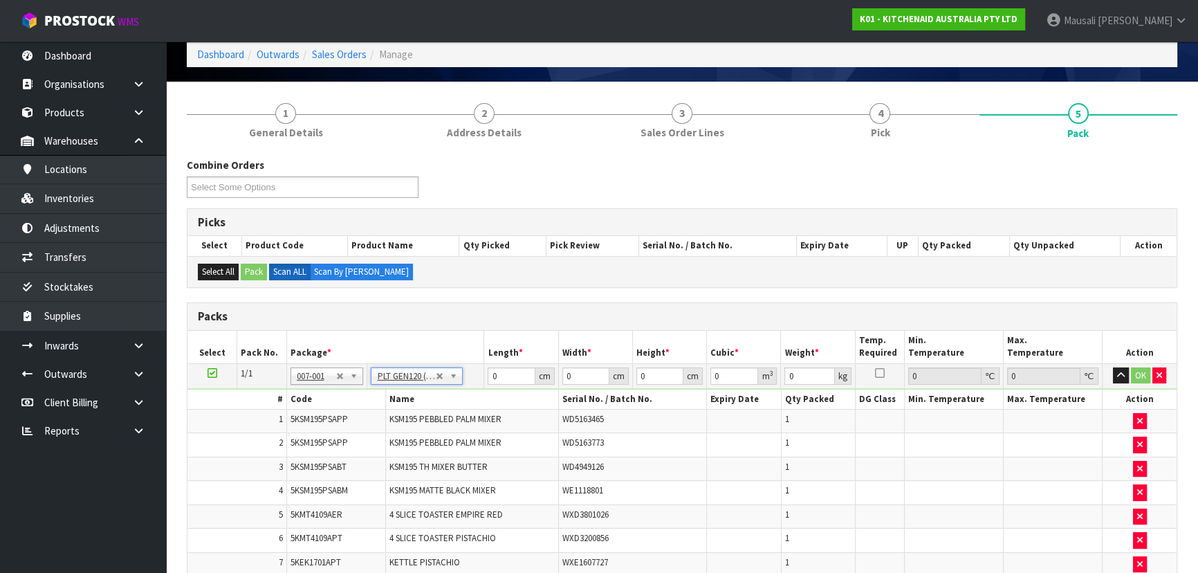
type input "120"
type input "100"
type input "76.37"
drag, startPoint x: 510, startPoint y: 374, endPoint x: 458, endPoint y: 378, distance: 52.1
click at [458, 378] on tr "1/1 NONE 007-001 007-002 007-004 007-009 007-013 007-014 007-015 007-017 007-01…" at bounding box center [682, 375] width 989 height 25
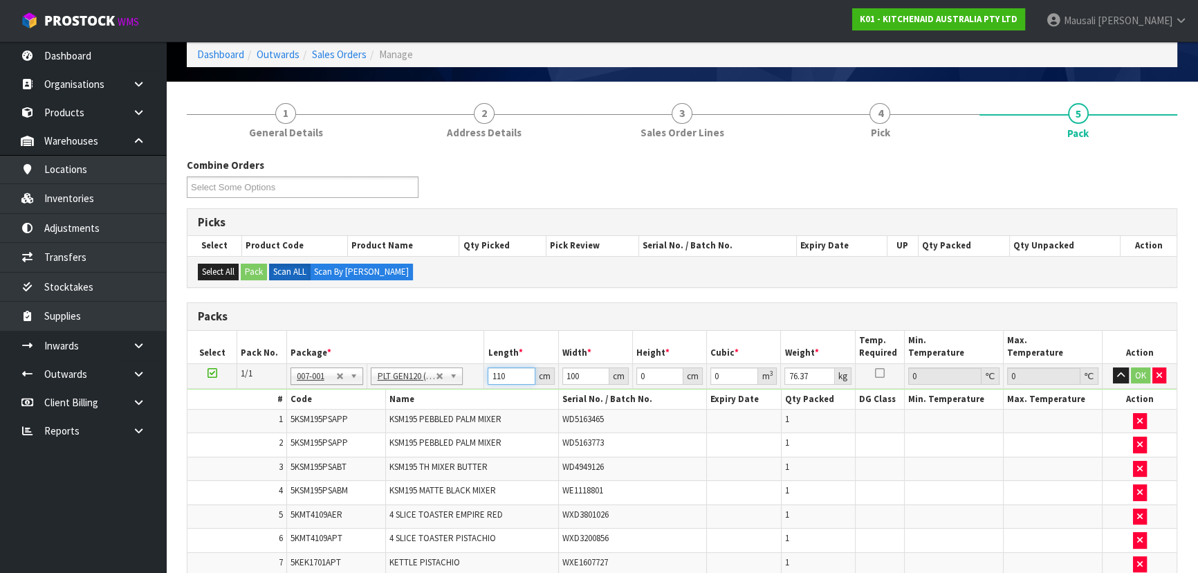
type input "110"
type input "7"
type input "0.0847"
type input "71"
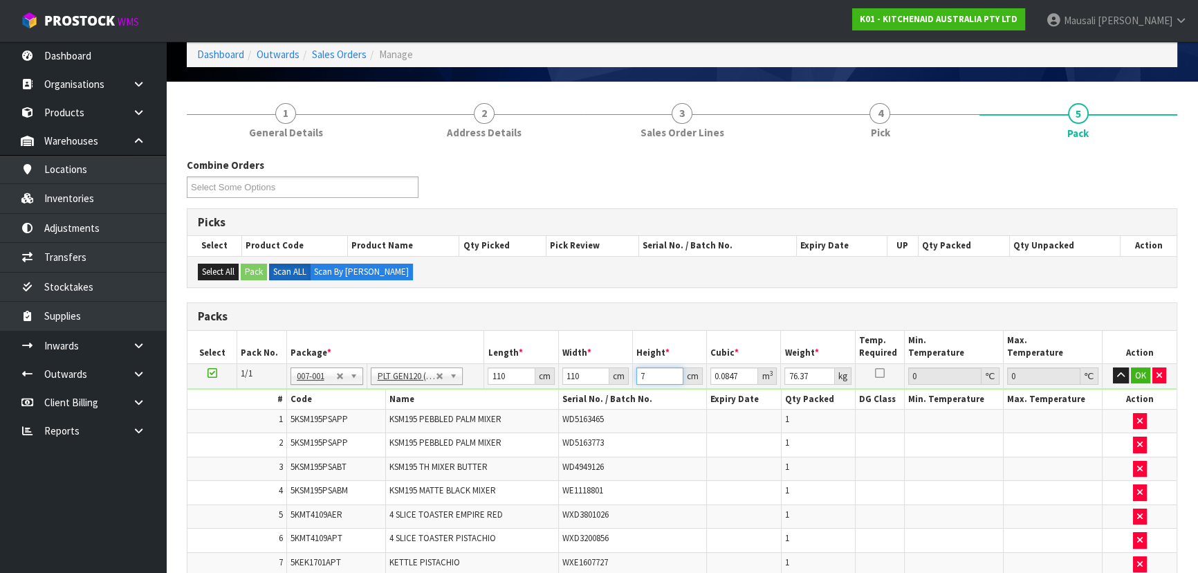
type input "0.8591"
type input "71"
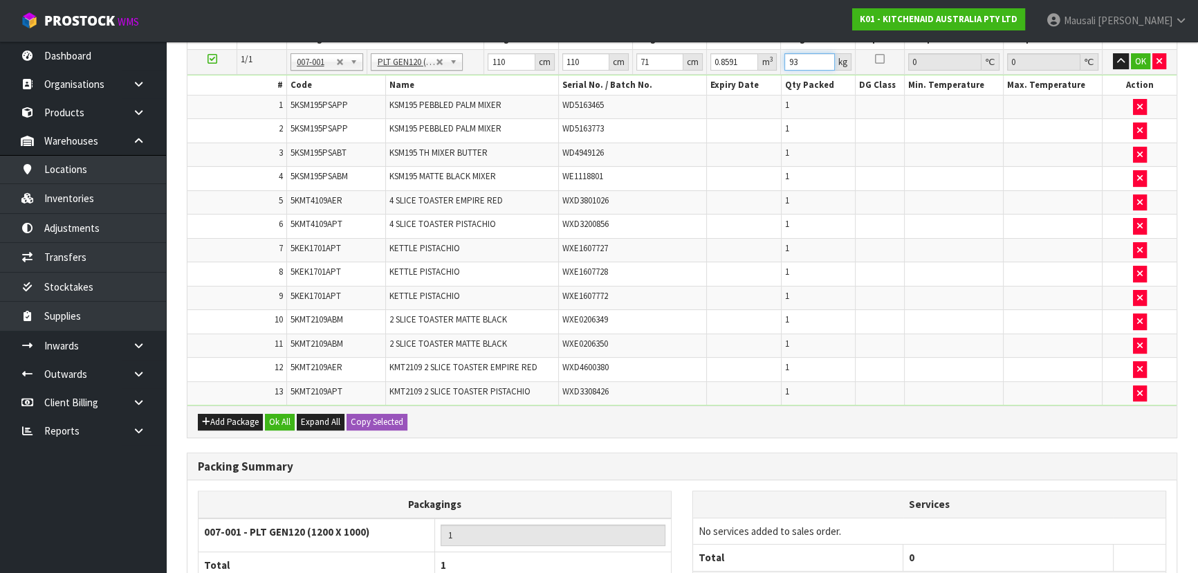
scroll to position [498, 0]
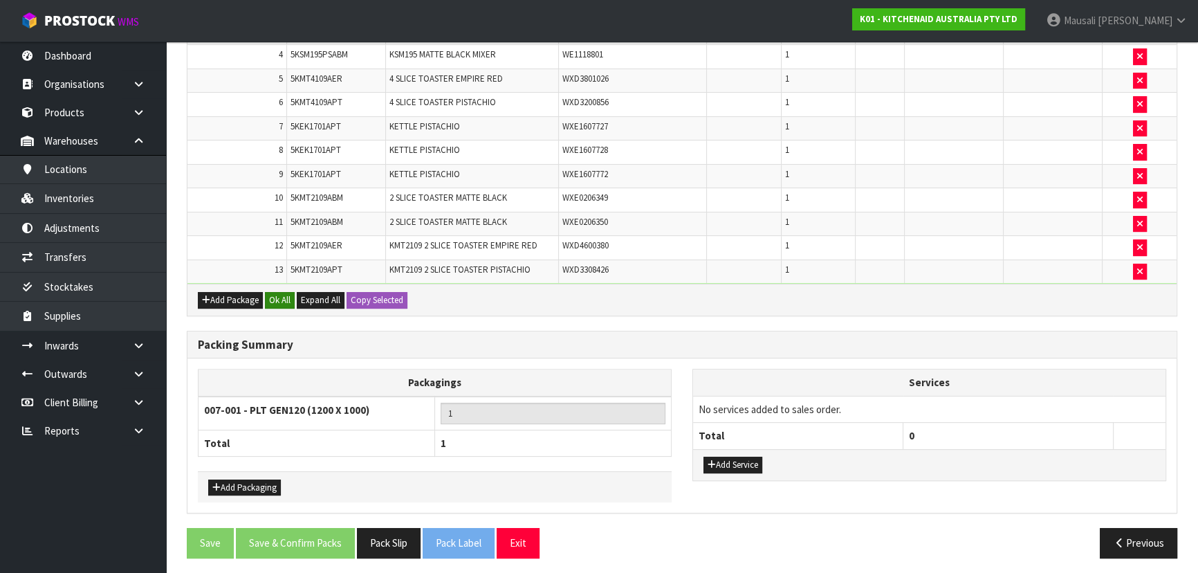
type input "93"
click at [282, 298] on button "Ok All" at bounding box center [280, 300] width 30 height 17
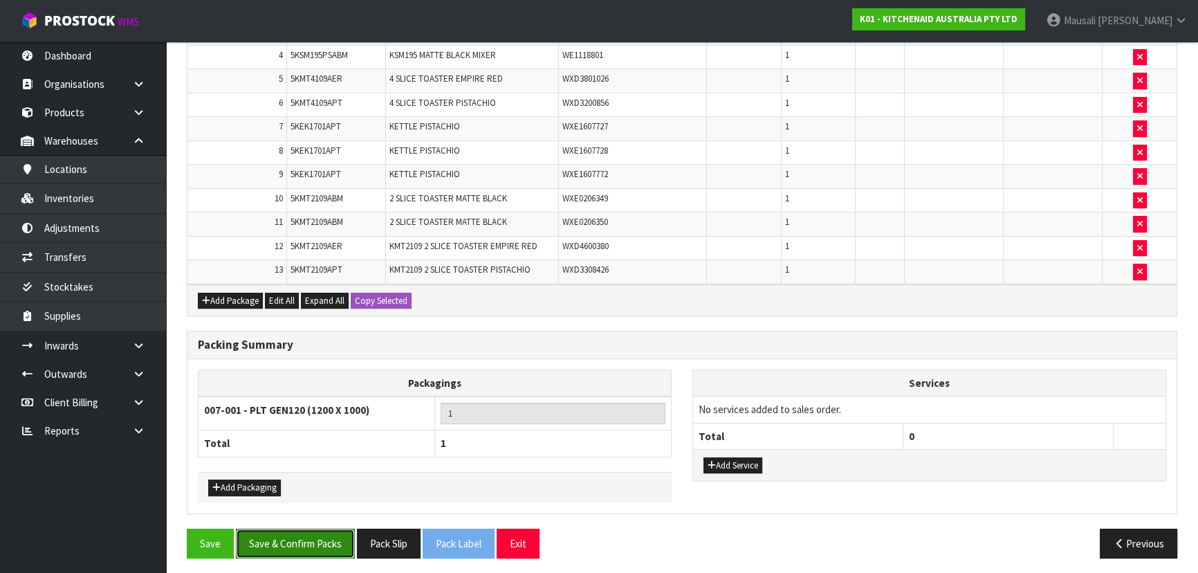
click at [297, 540] on button "Save & Confirm Packs" at bounding box center [295, 544] width 119 height 30
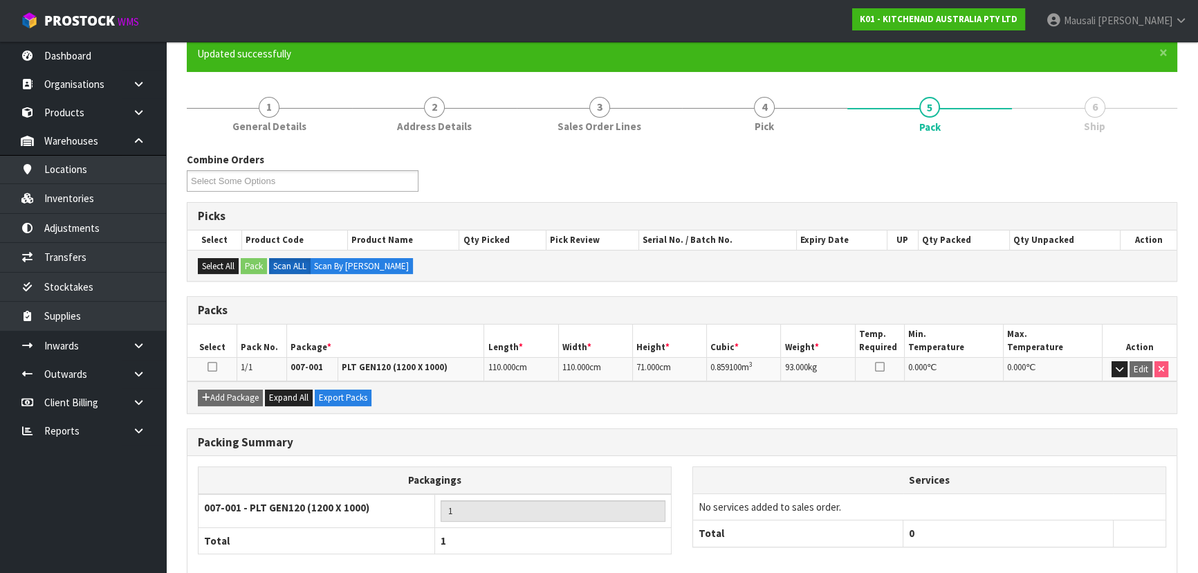
scroll to position [188, 0]
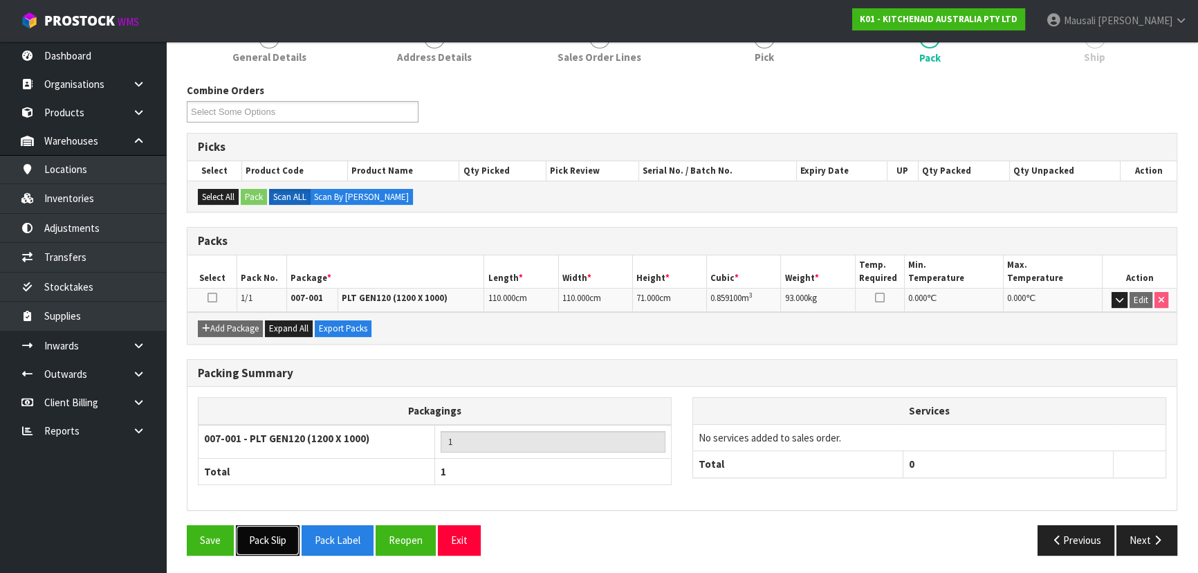
click at [273, 533] on button "Pack Slip" at bounding box center [268, 540] width 64 height 30
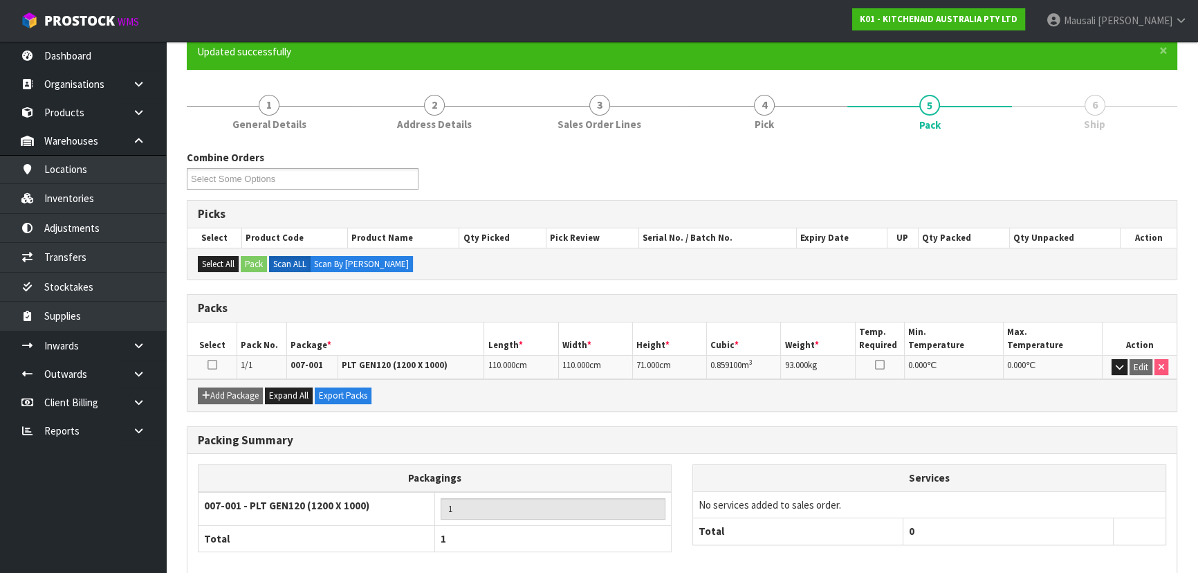
scroll to position [0, 0]
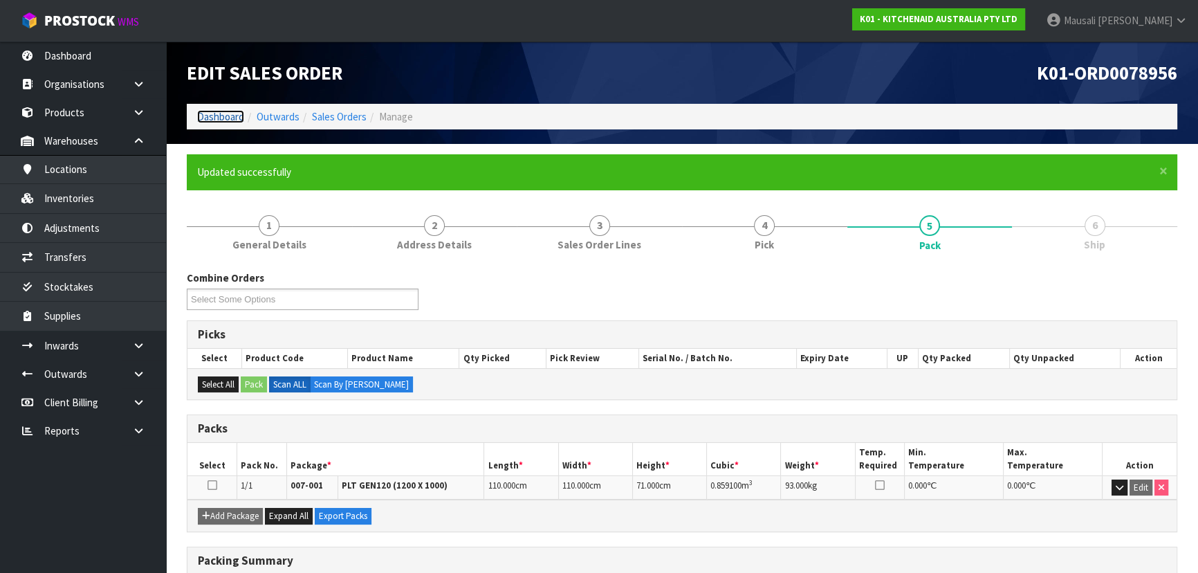
click at [208, 117] on link "Dashboard" at bounding box center [220, 116] width 47 height 13
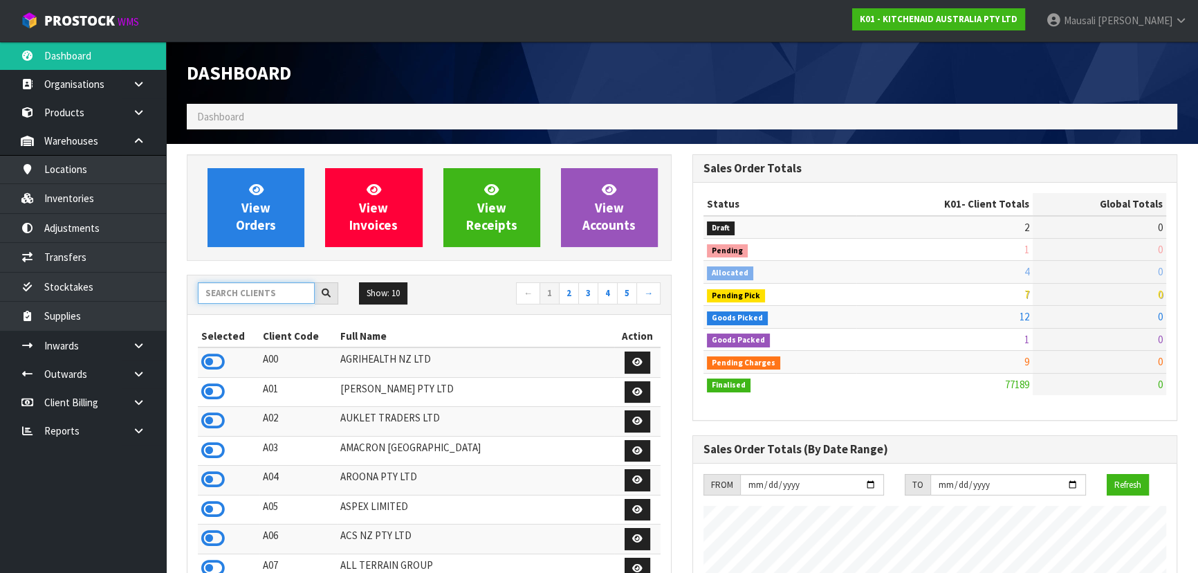
scroll to position [1046, 505]
click at [216, 289] on input "text" at bounding box center [256, 292] width 117 height 21
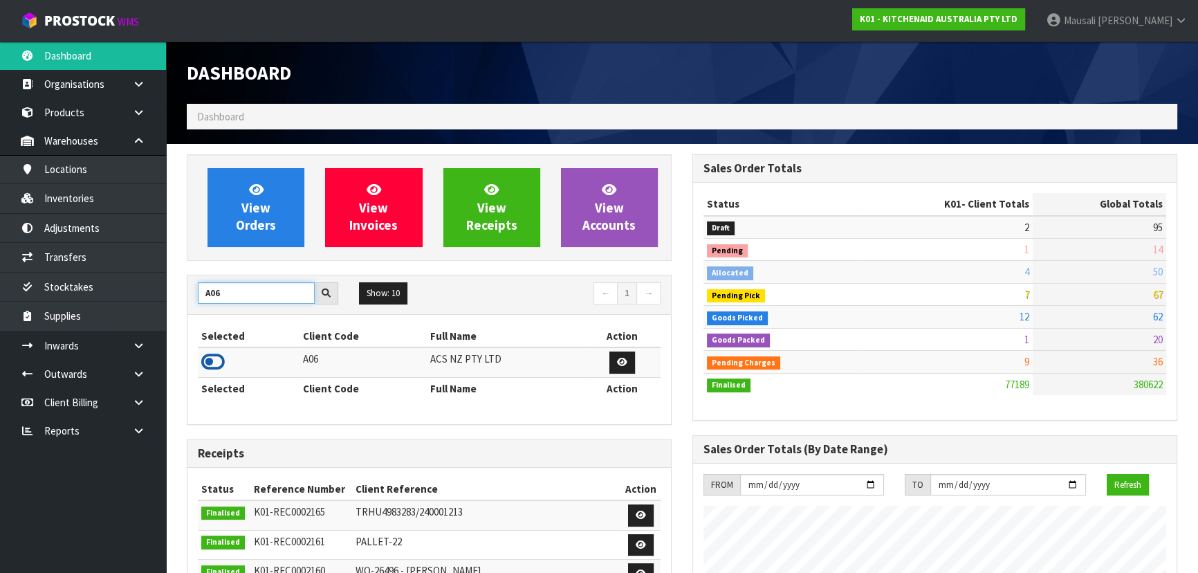
type input "A06"
click at [221, 358] on icon at bounding box center [213, 362] width 24 height 21
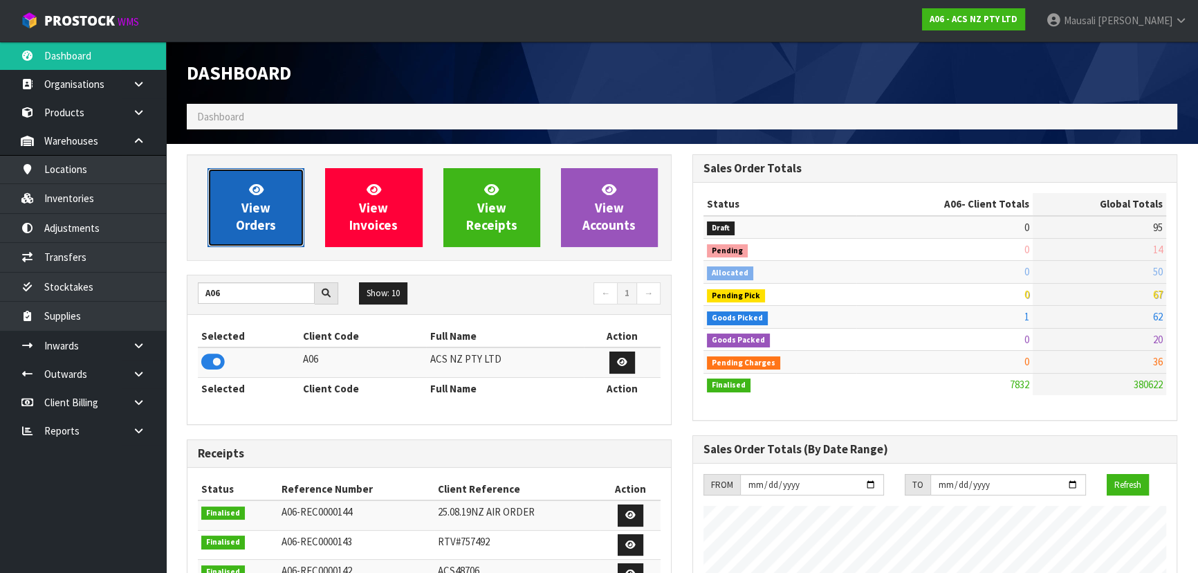
click at [286, 198] on link "View Orders" at bounding box center [256, 207] width 97 height 79
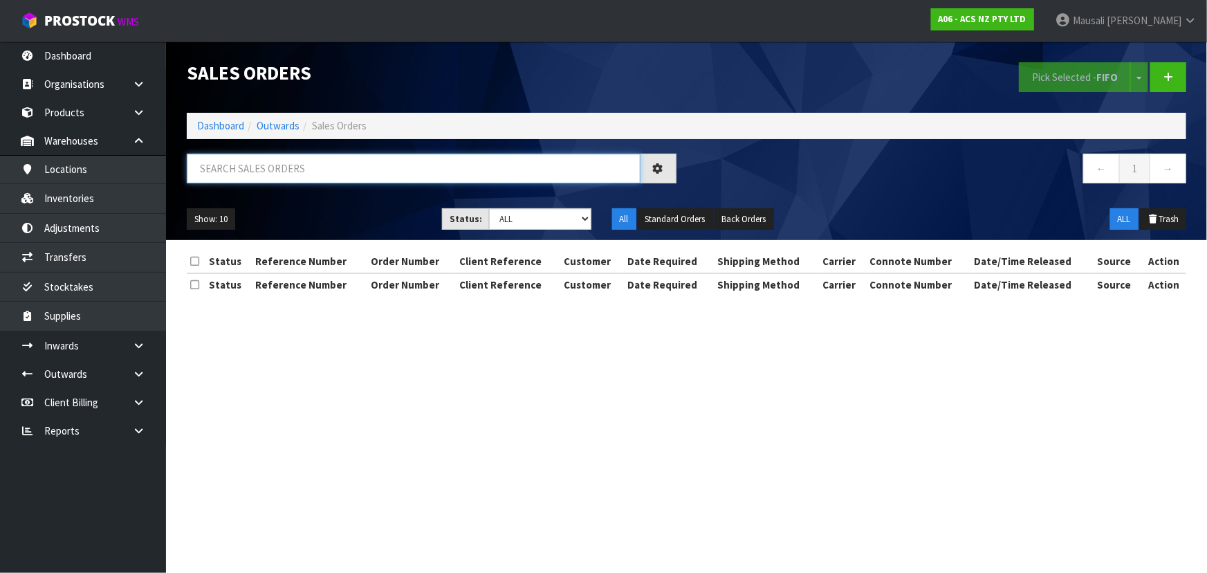
click at [241, 162] on input "text" at bounding box center [414, 169] width 454 height 30
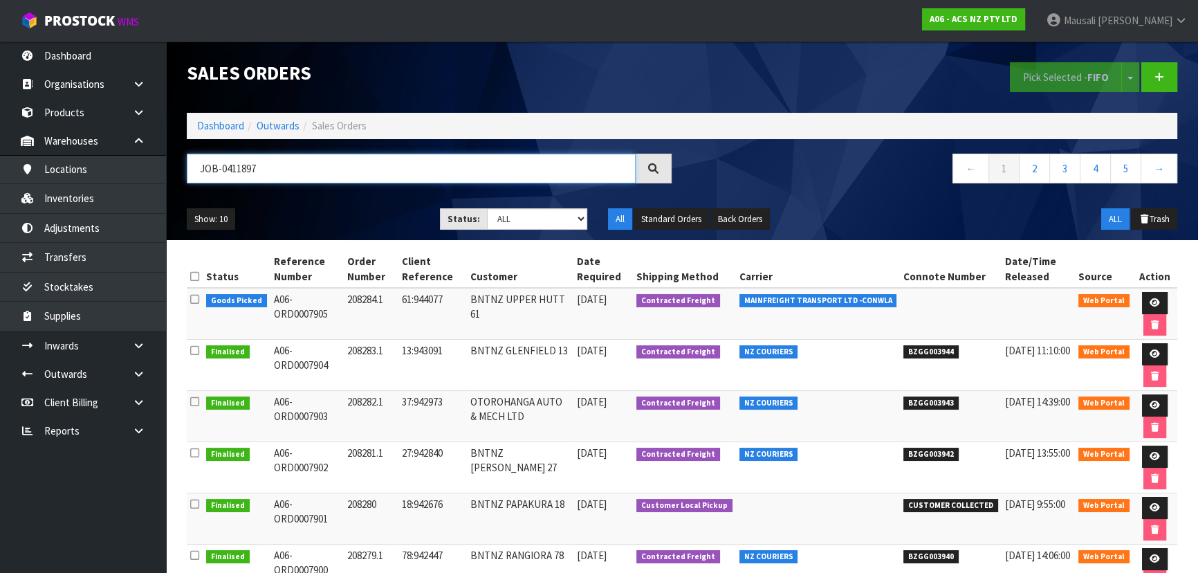
type input "JOB-0411897"
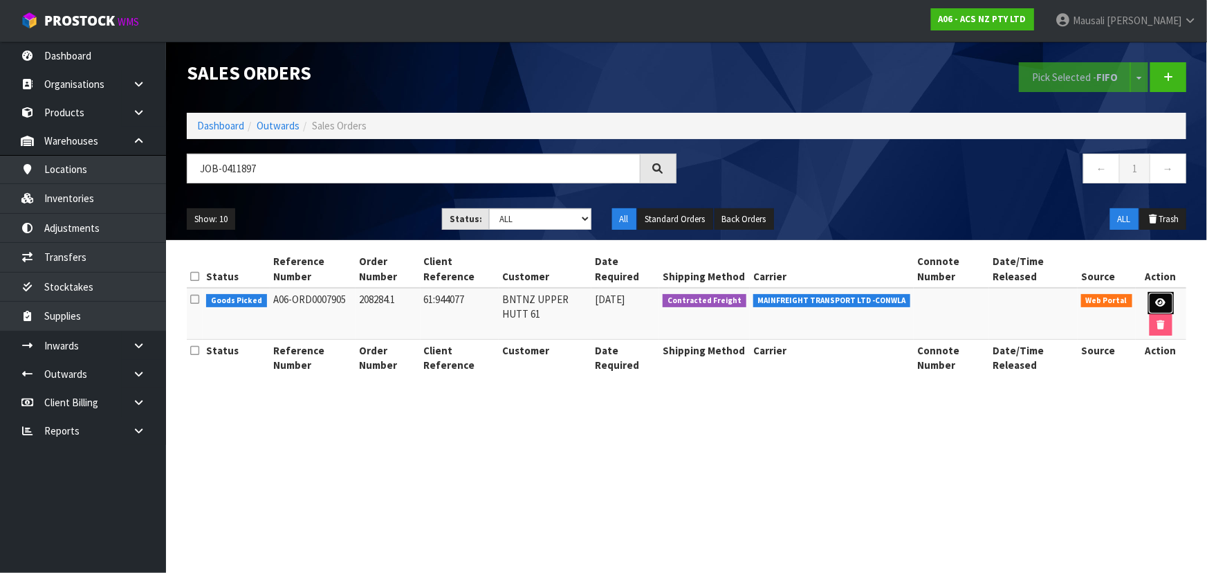
click at [1156, 302] on icon at bounding box center [1161, 302] width 10 height 9
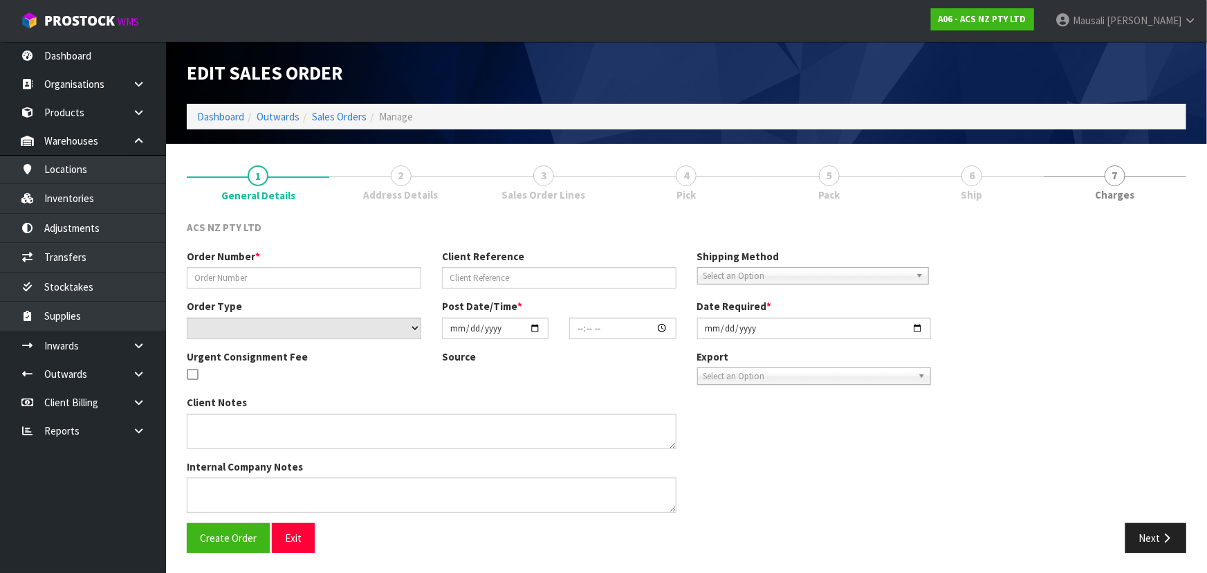
type input "208284.1"
type input "61:944077"
select select "number:0"
type input "[DATE]"
type input "12:10:00.000"
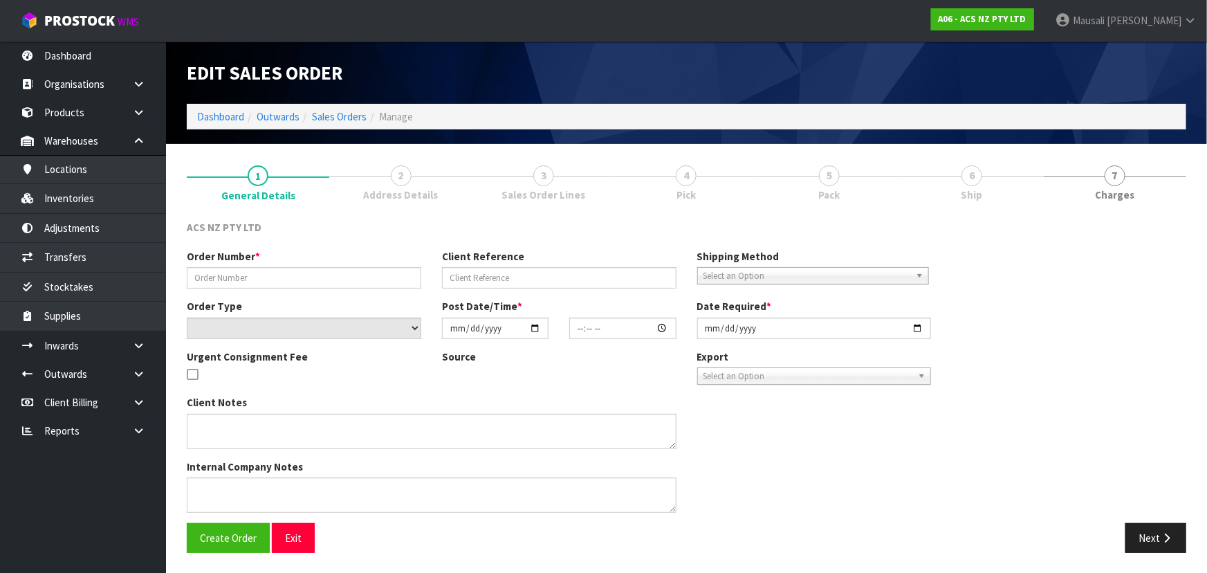
type input "[DATE]"
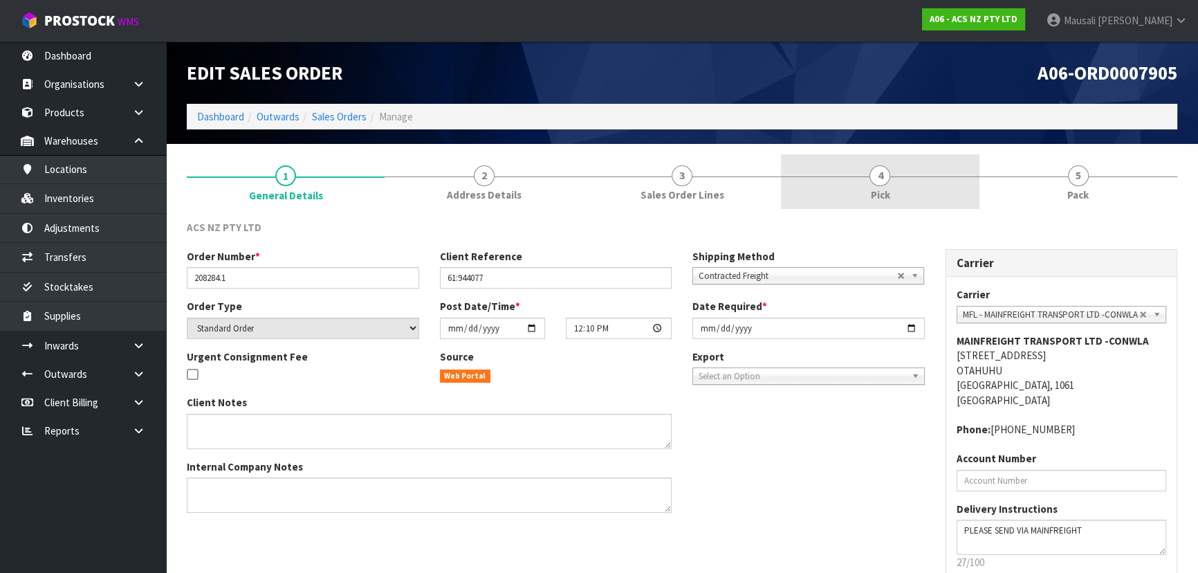
click at [928, 185] on link "4 Pick" at bounding box center [880, 181] width 198 height 55
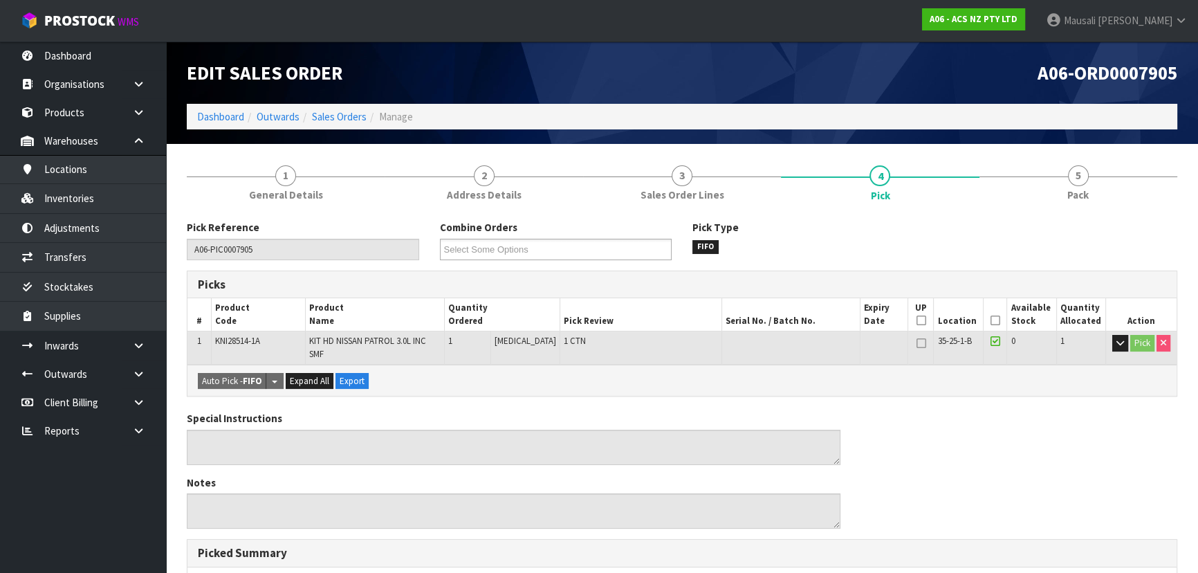
click at [991, 320] on icon at bounding box center [996, 320] width 10 height 1
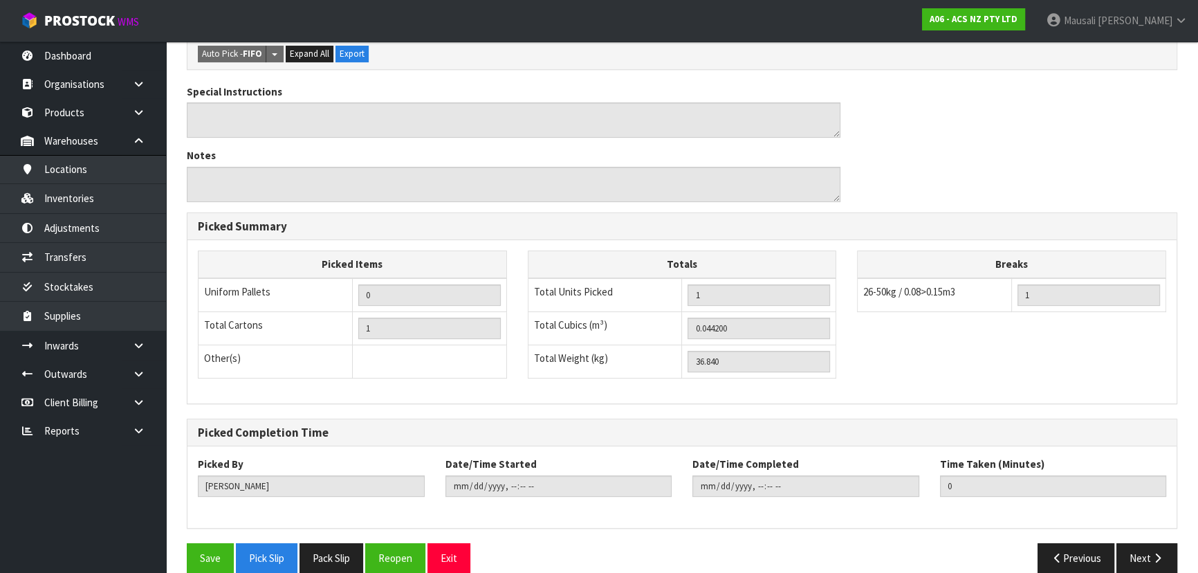
scroll to position [386, 0]
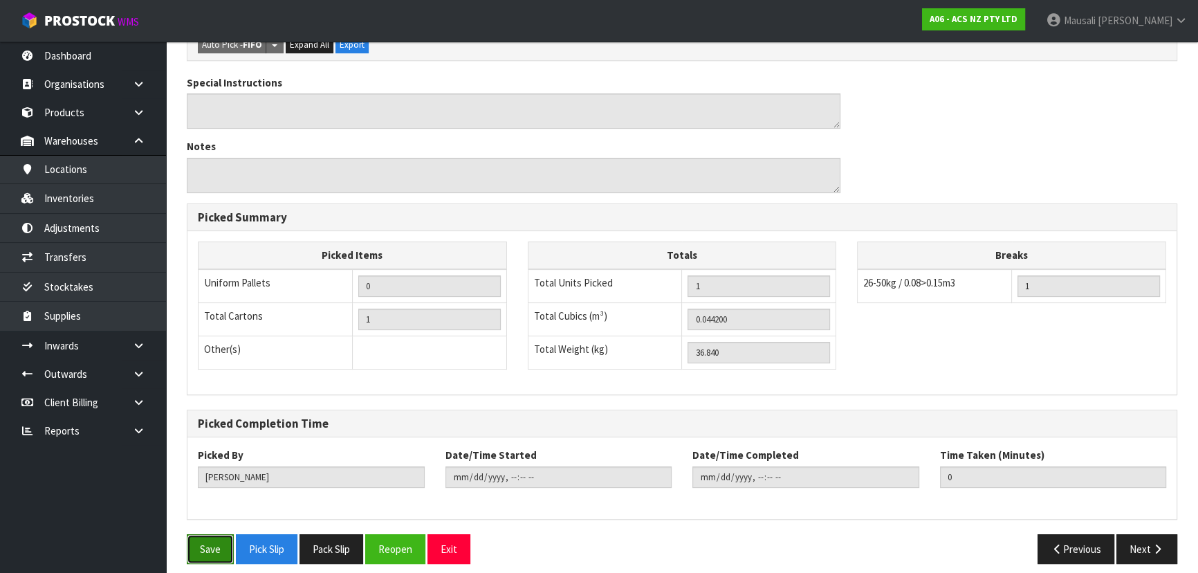
click at [219, 534] on button "Save" at bounding box center [210, 549] width 47 height 30
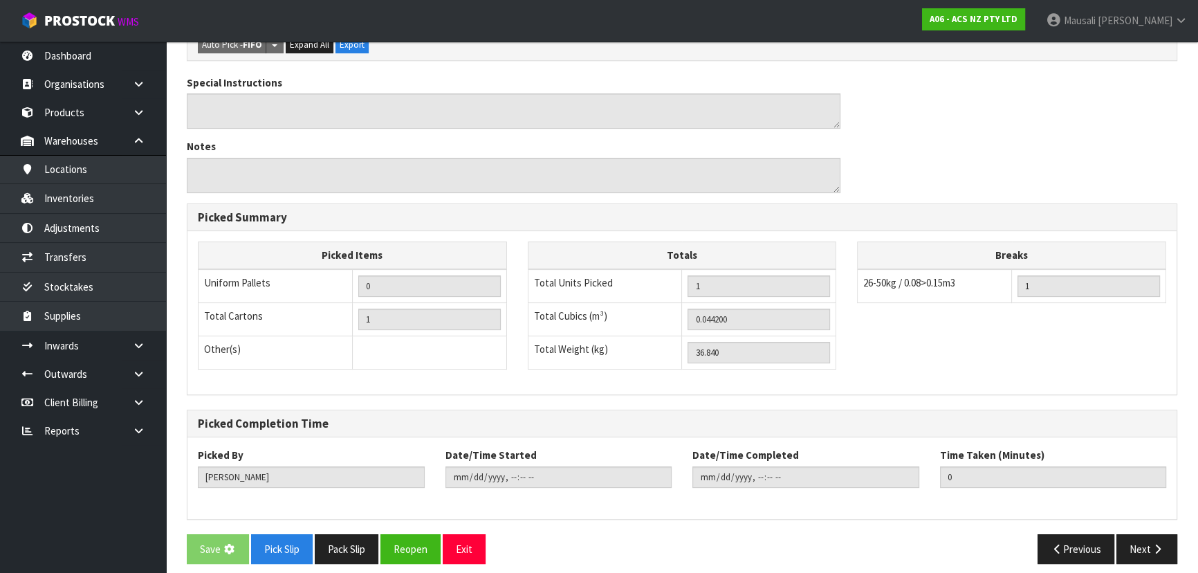
scroll to position [0, 0]
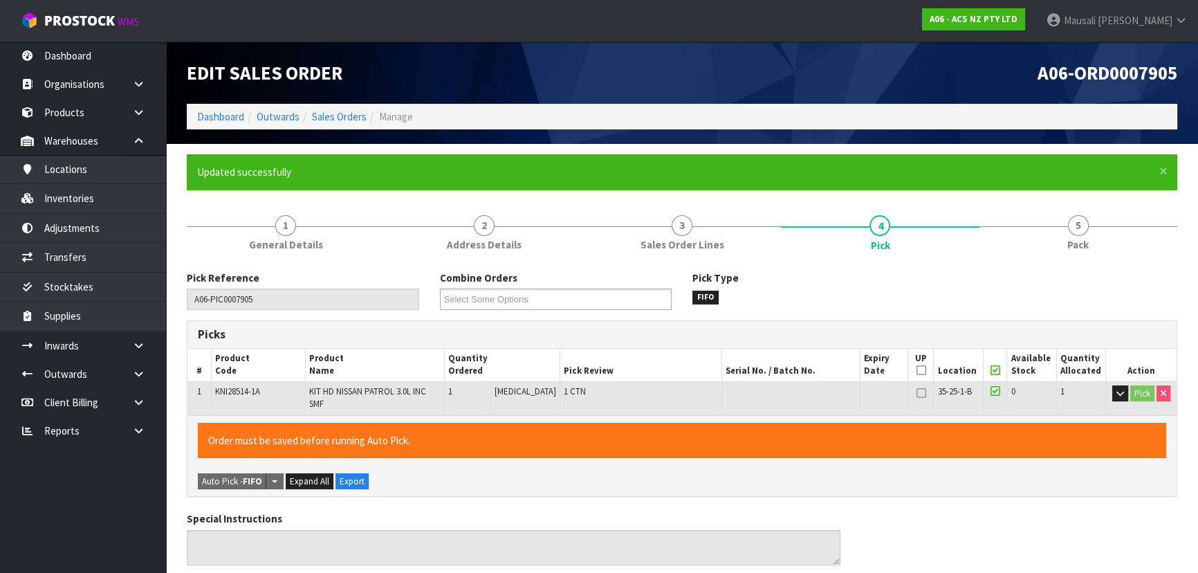
type input "[PERSON_NAME]"
type input "[DATE]T13:59:27"
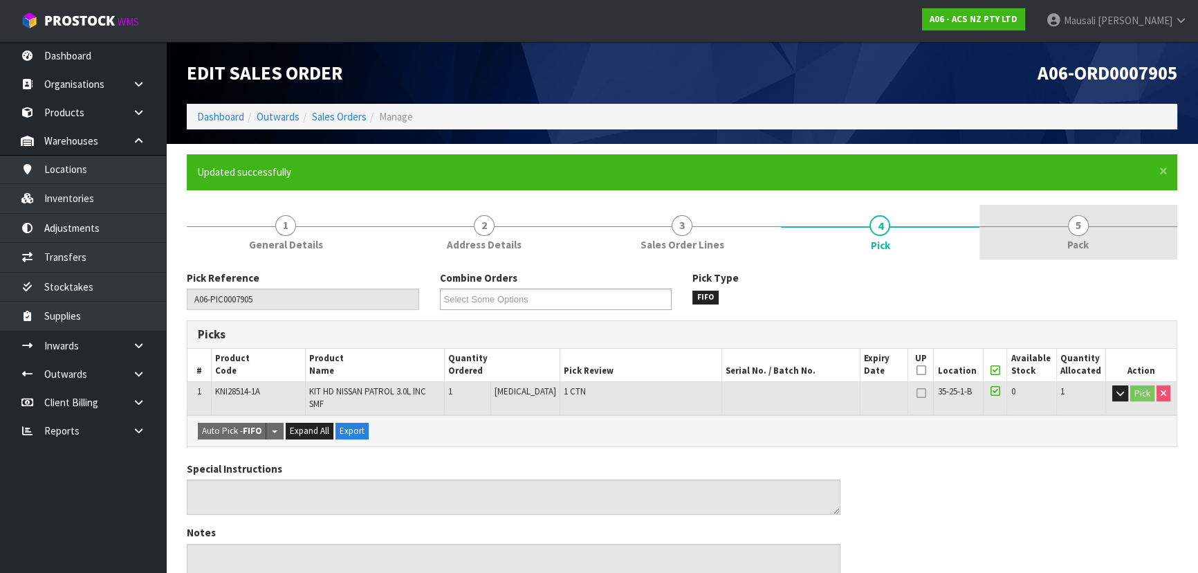
click at [1059, 241] on link "5 Pack" at bounding box center [1079, 232] width 198 height 55
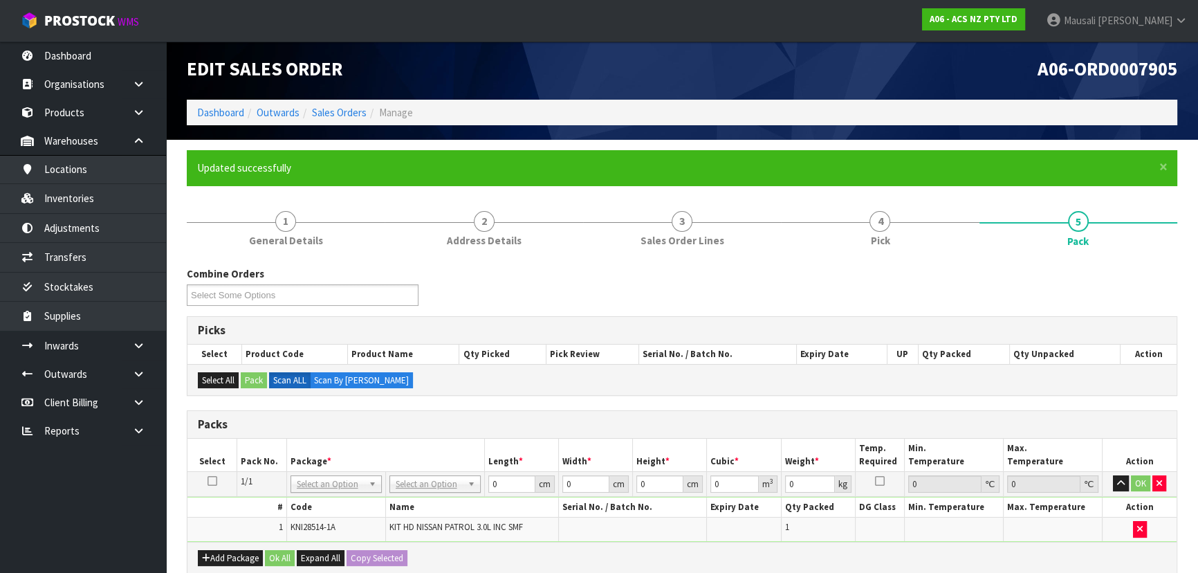
scroll to position [251, 0]
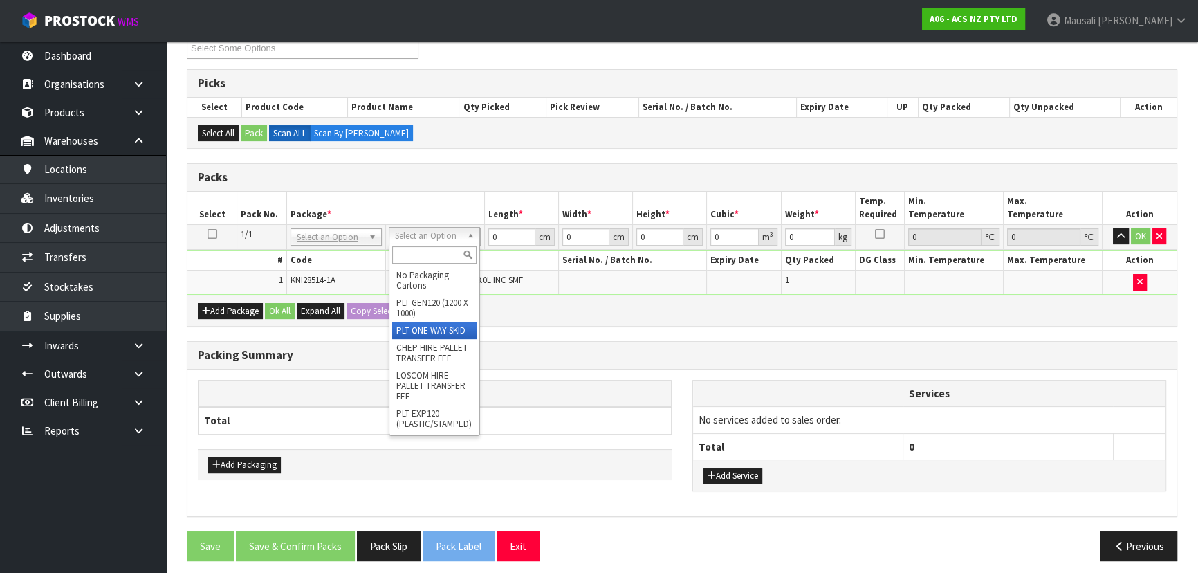
type input "36.84"
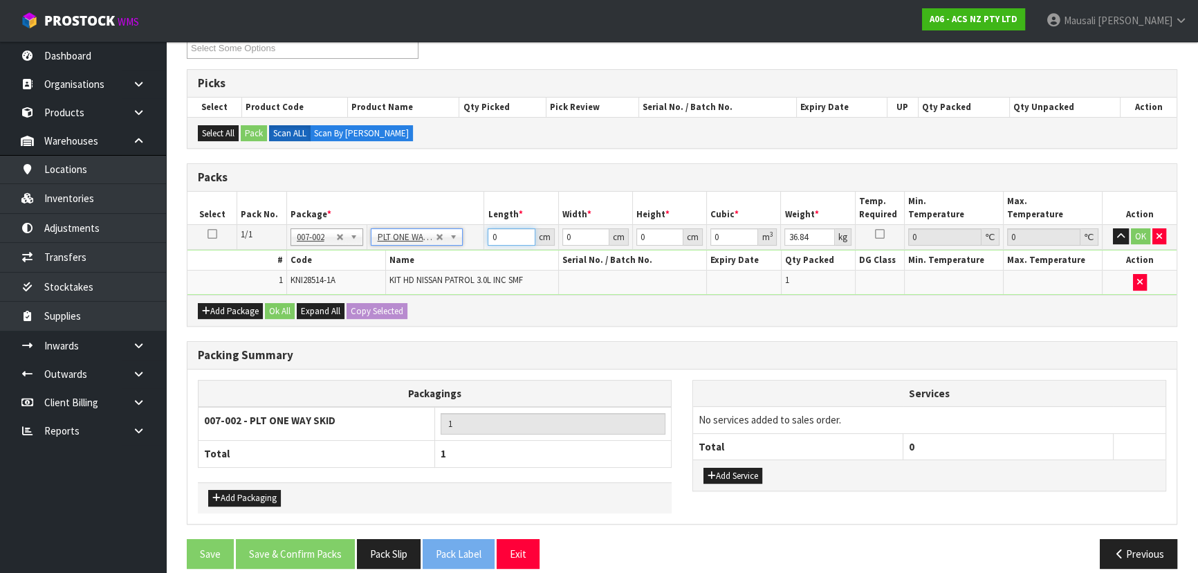
drag, startPoint x: 504, startPoint y: 239, endPoint x: 486, endPoint y: 239, distance: 18.0
click at [486, 239] on td "0 cm" at bounding box center [521, 236] width 74 height 25
type input "58"
type input "43"
type input "03"
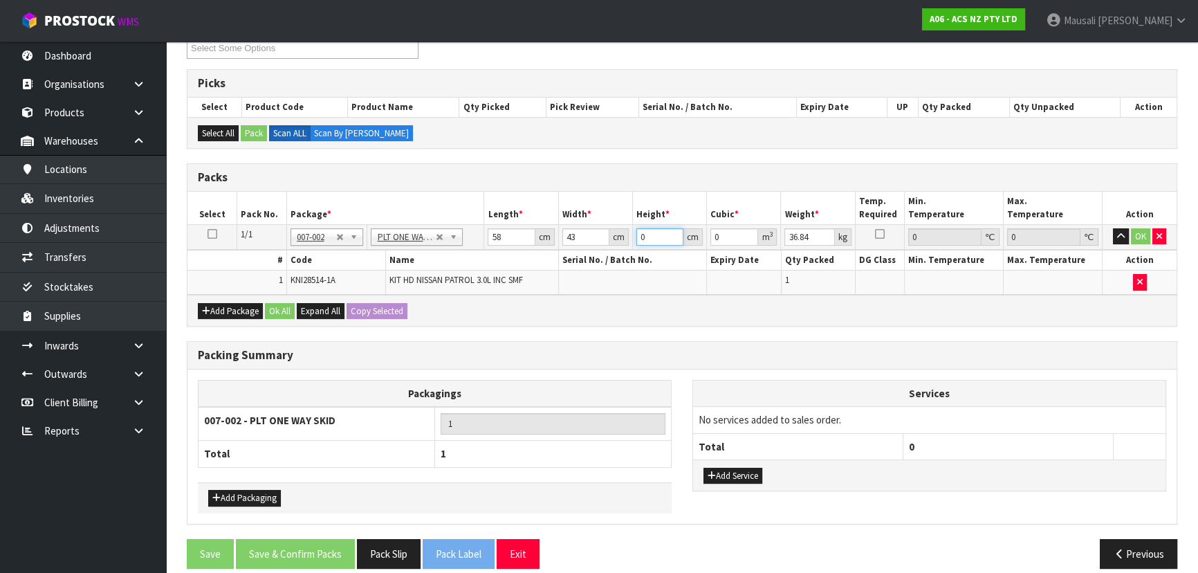
type input "0.007482"
type input "030"
type input "0.07482"
type input "030"
type input "39"
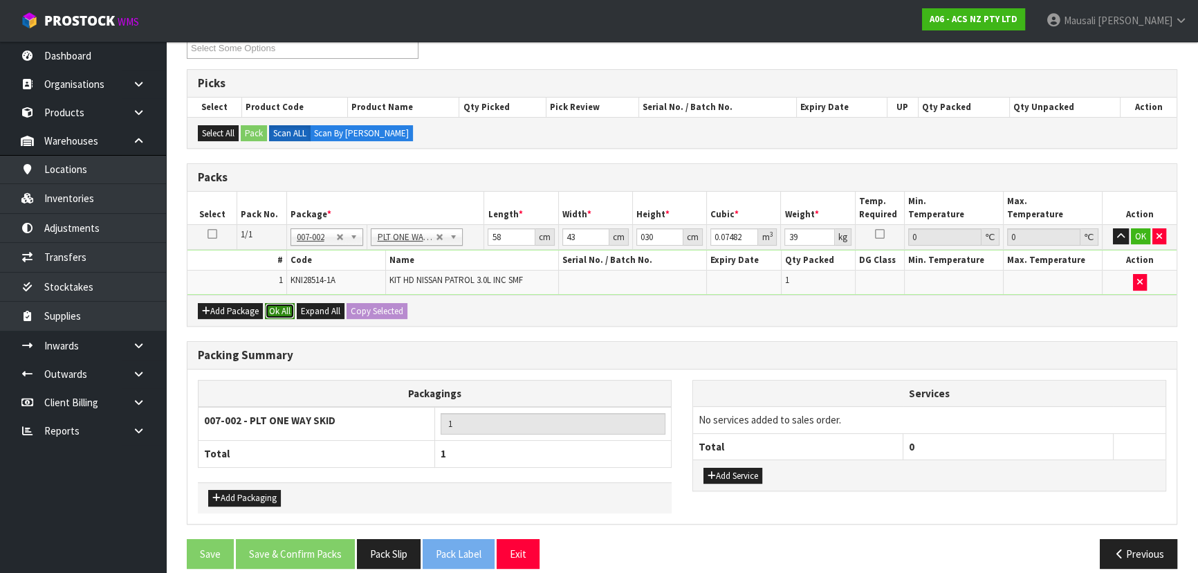
click at [278, 306] on button "Ok All" at bounding box center [280, 311] width 30 height 17
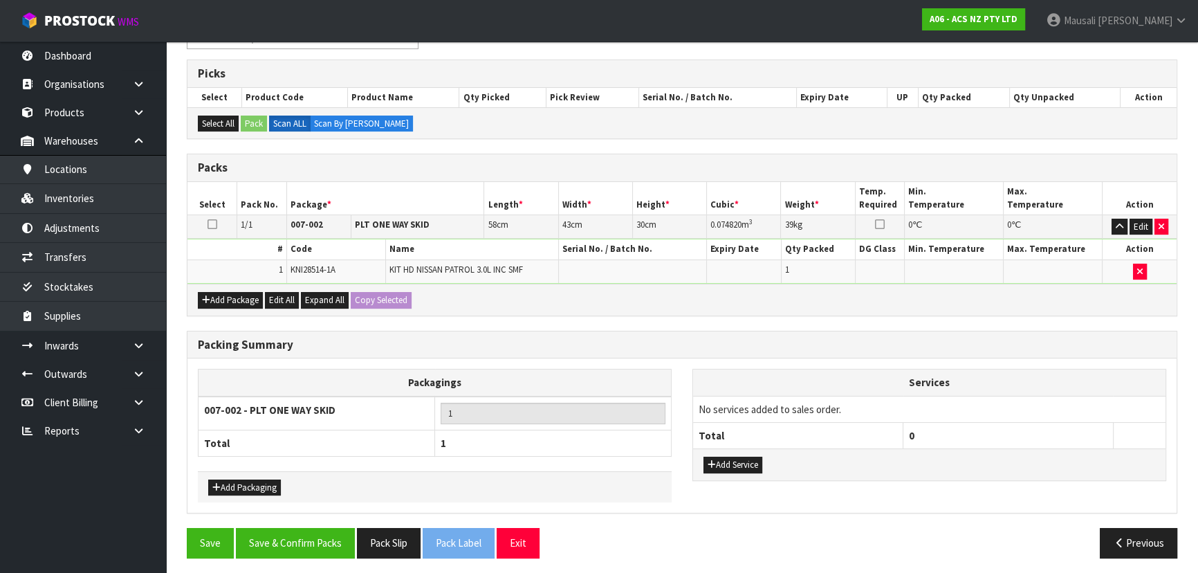
scroll to position [263, 0]
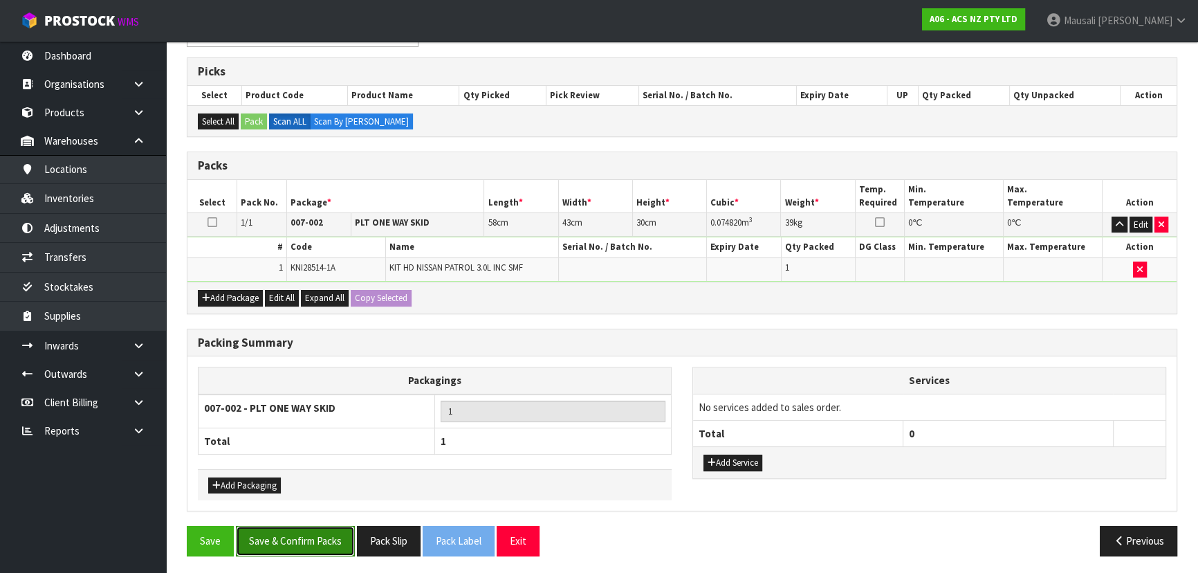
click at [300, 529] on button "Save & Confirm Packs" at bounding box center [295, 541] width 119 height 30
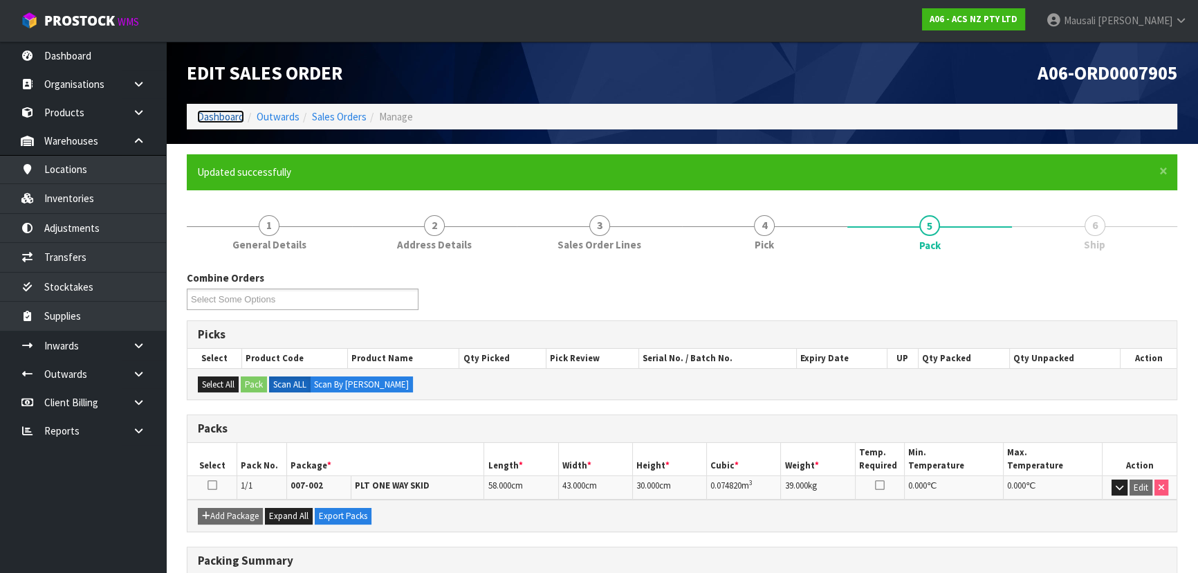
click at [218, 114] on link "Dashboard" at bounding box center [220, 116] width 47 height 13
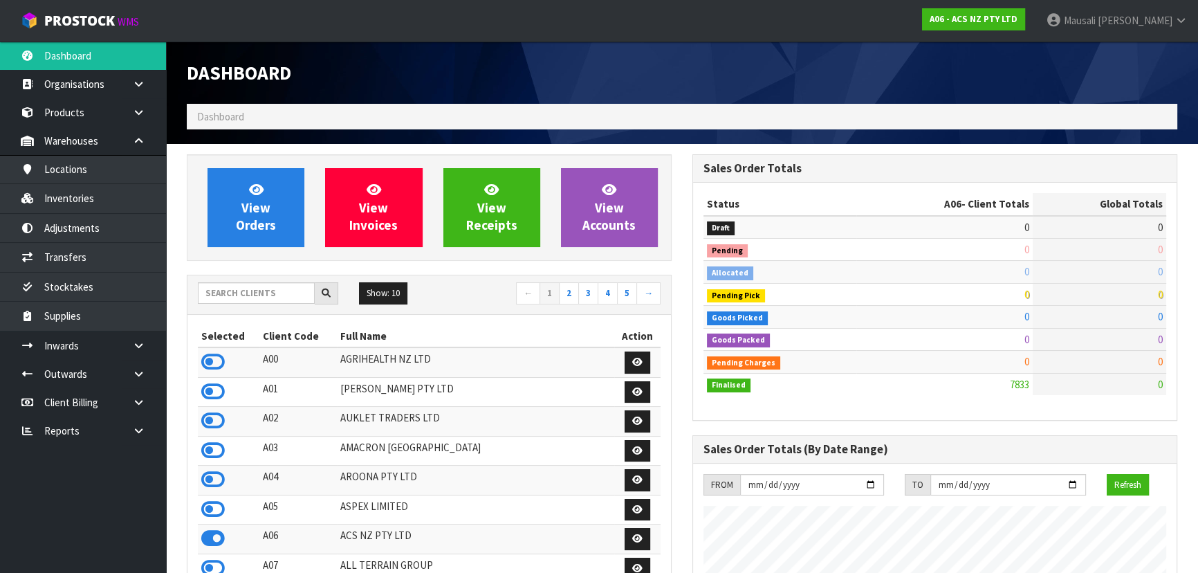
scroll to position [1046, 505]
click at [235, 289] on input "text" at bounding box center [256, 292] width 117 height 21
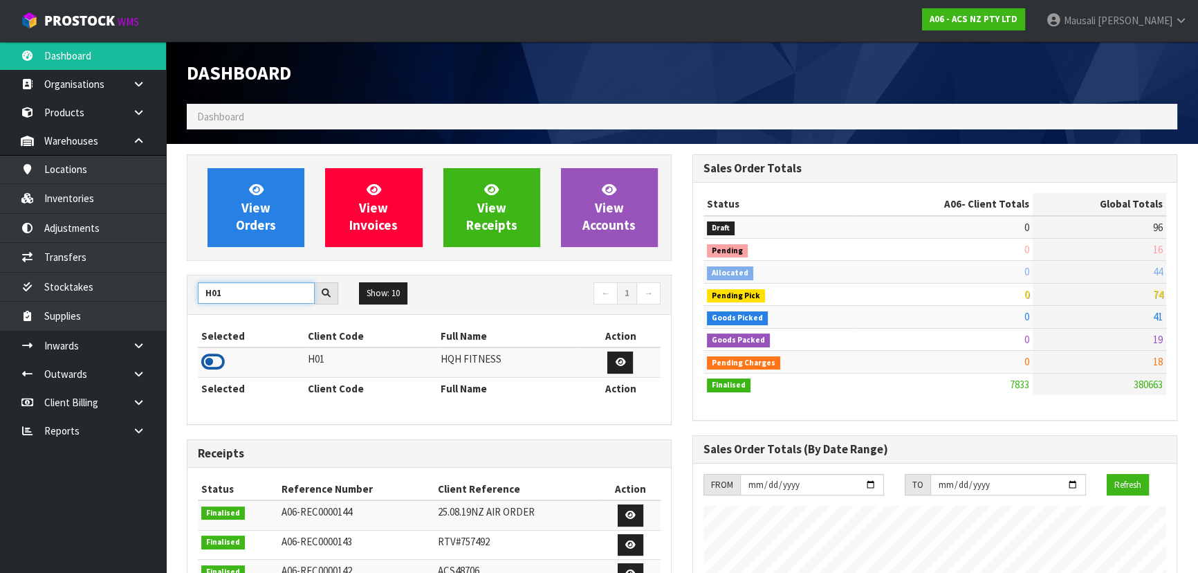
type input "H01"
click at [215, 359] on icon at bounding box center [213, 362] width 24 height 21
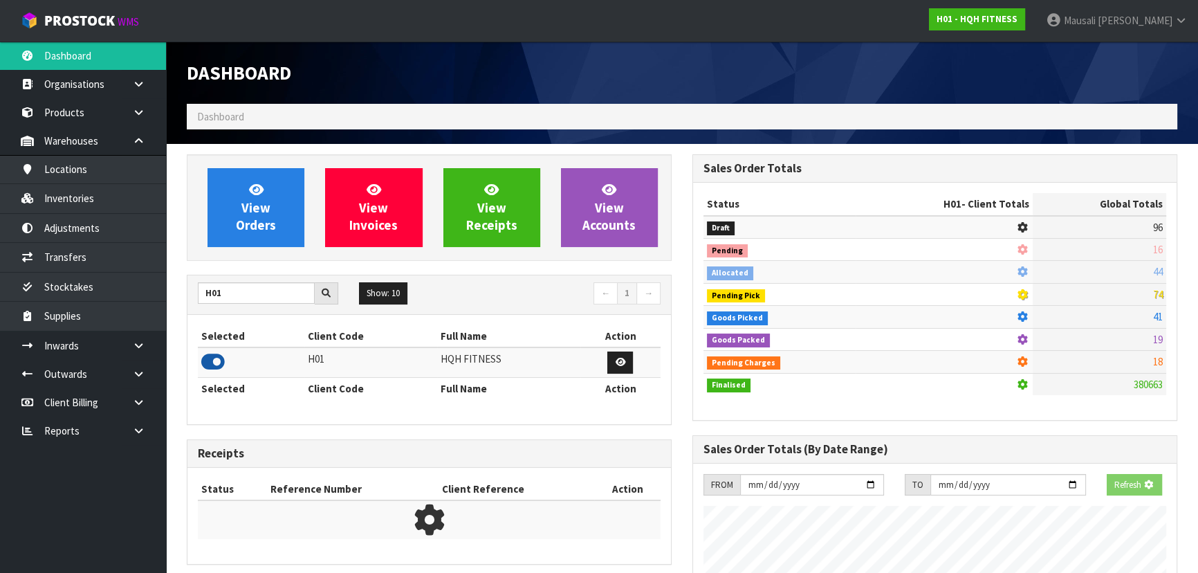
scroll to position [691103, 691442]
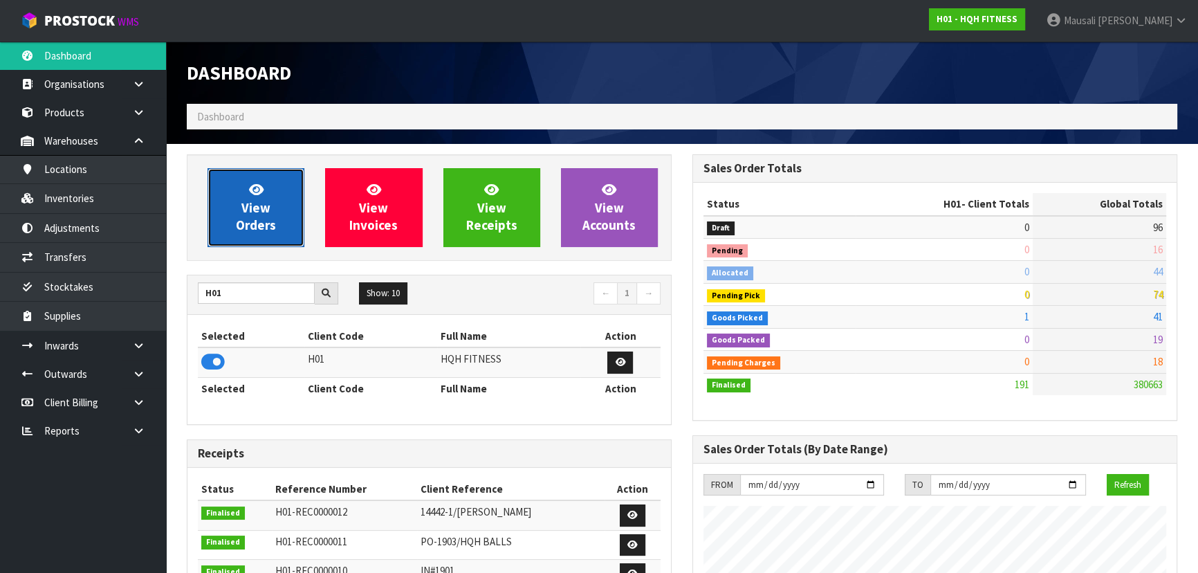
click at [269, 206] on span "View Orders" at bounding box center [256, 207] width 40 height 52
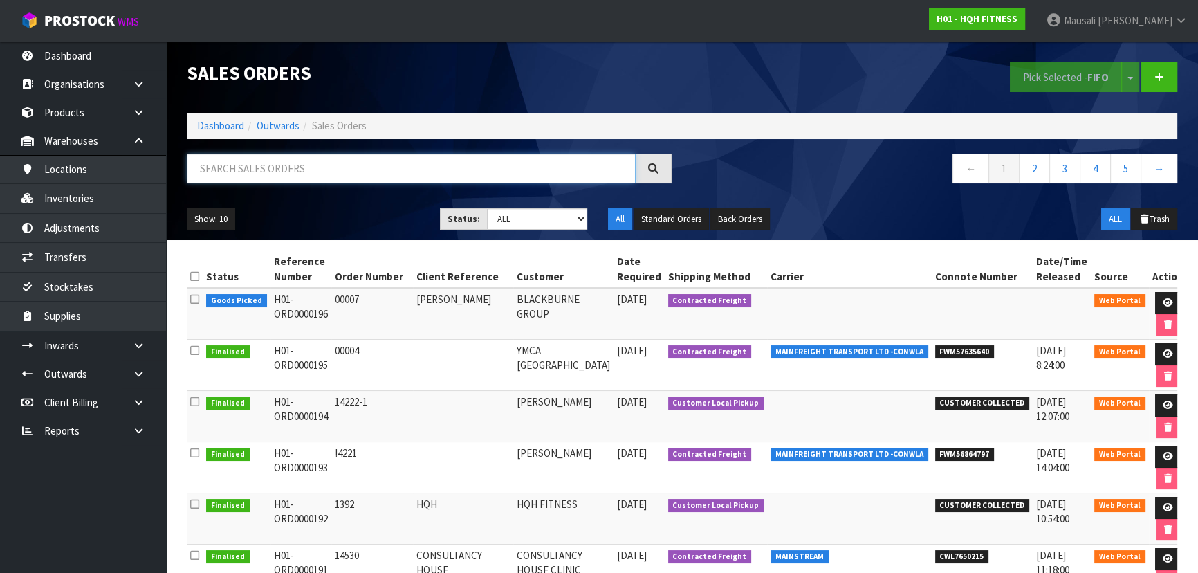
click at [230, 168] on input "text" at bounding box center [411, 169] width 449 height 30
type input "JOB-0411680"
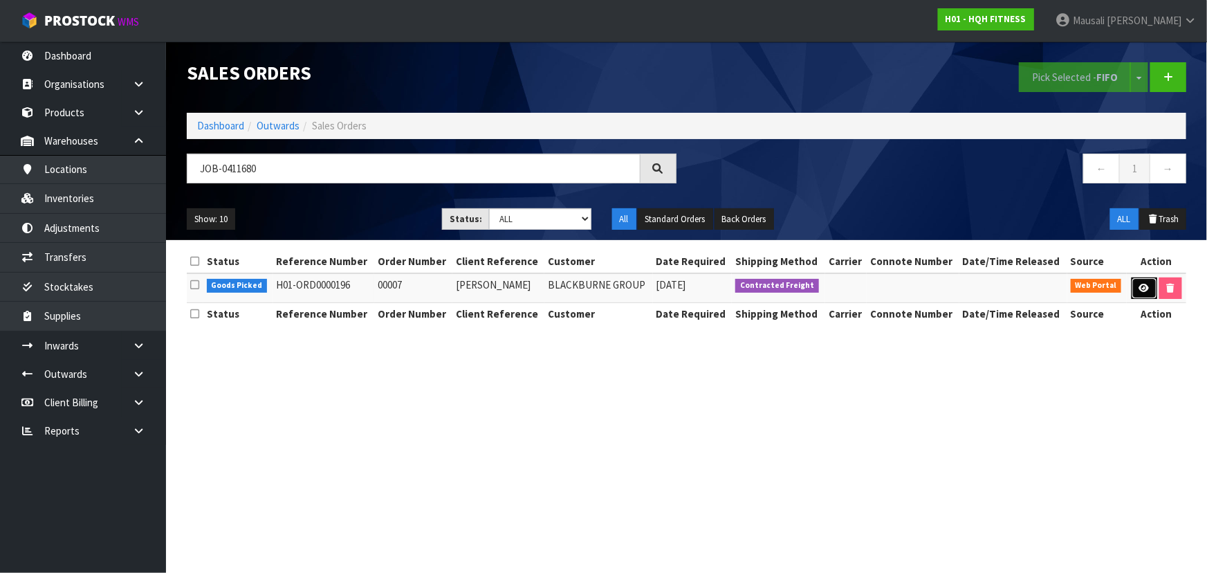
click at [1147, 284] on icon at bounding box center [1145, 288] width 10 height 9
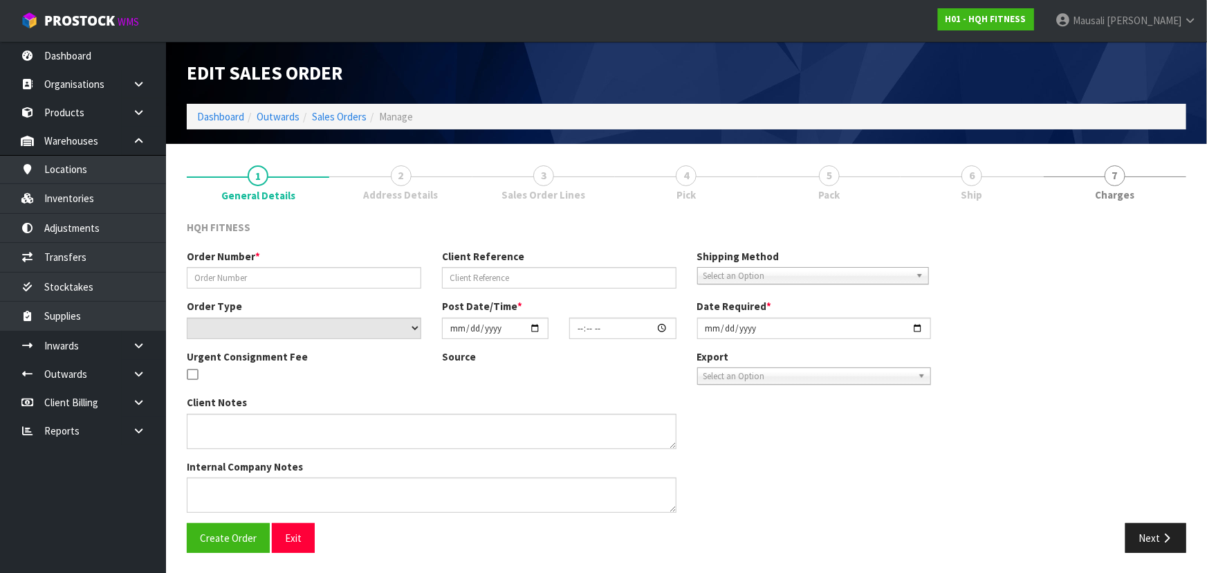
type input "00007"
type input "[PERSON_NAME]"
select select "number:0"
type input "[DATE]"
type input "10:05:00.000"
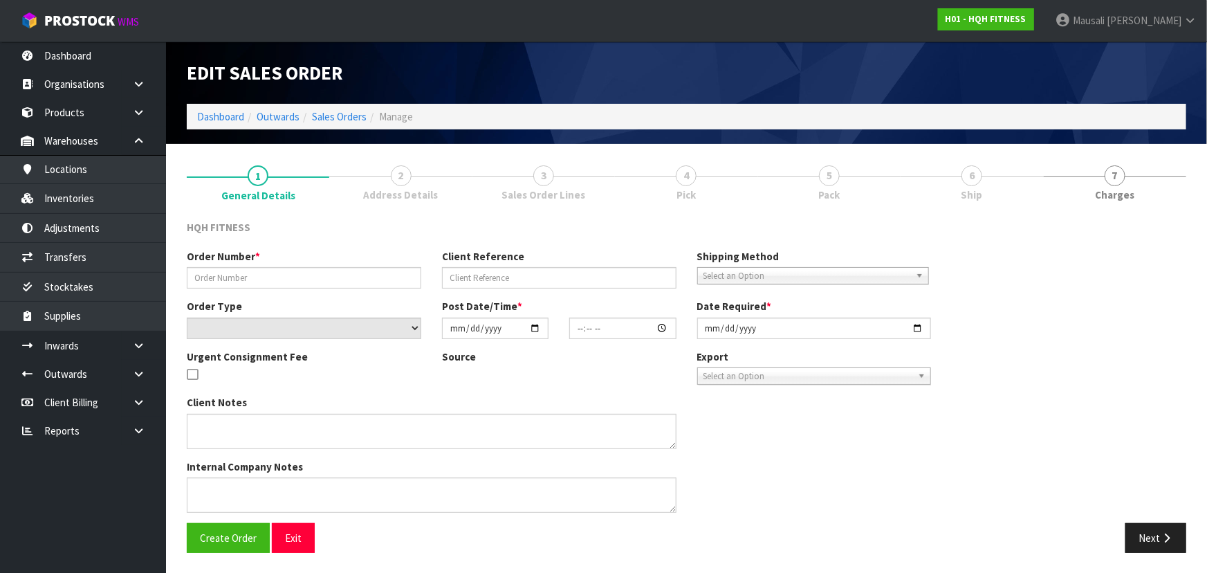
type input "[DATE]"
type textarea "CALL [PERSON_NAME] ON 027482 9117"
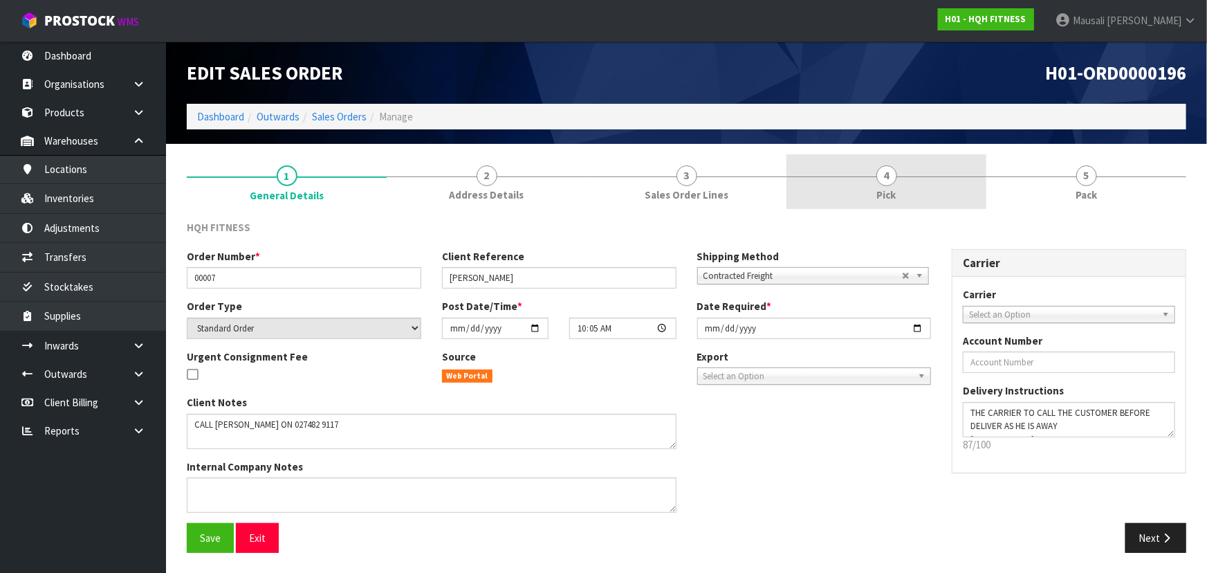
click at [934, 163] on link "4 Pick" at bounding box center [887, 181] width 200 height 55
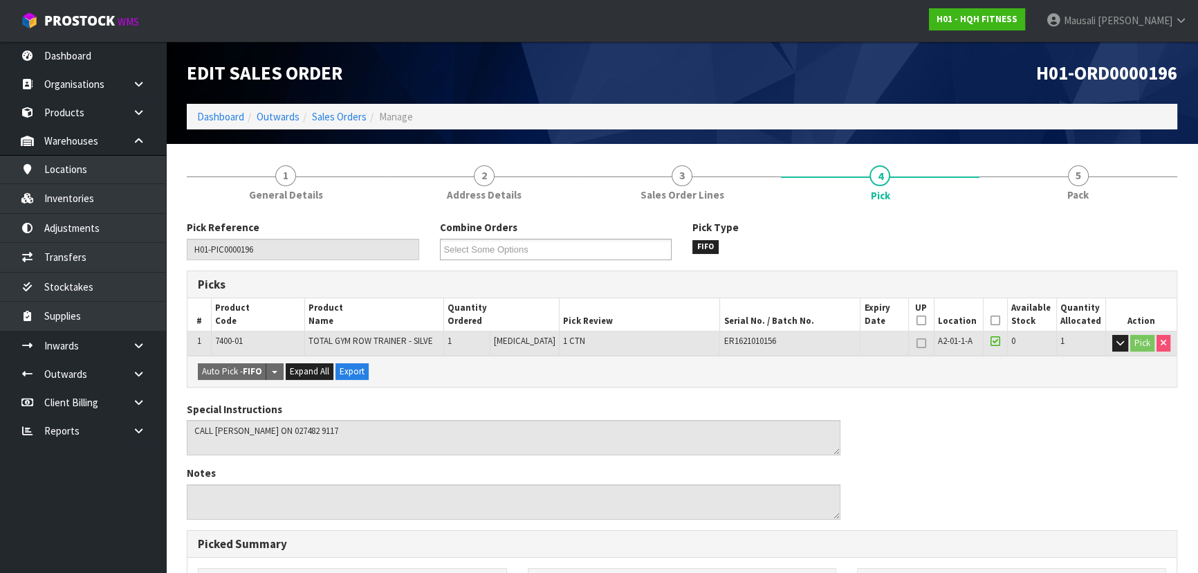
click at [992, 320] on icon at bounding box center [996, 320] width 10 height 1
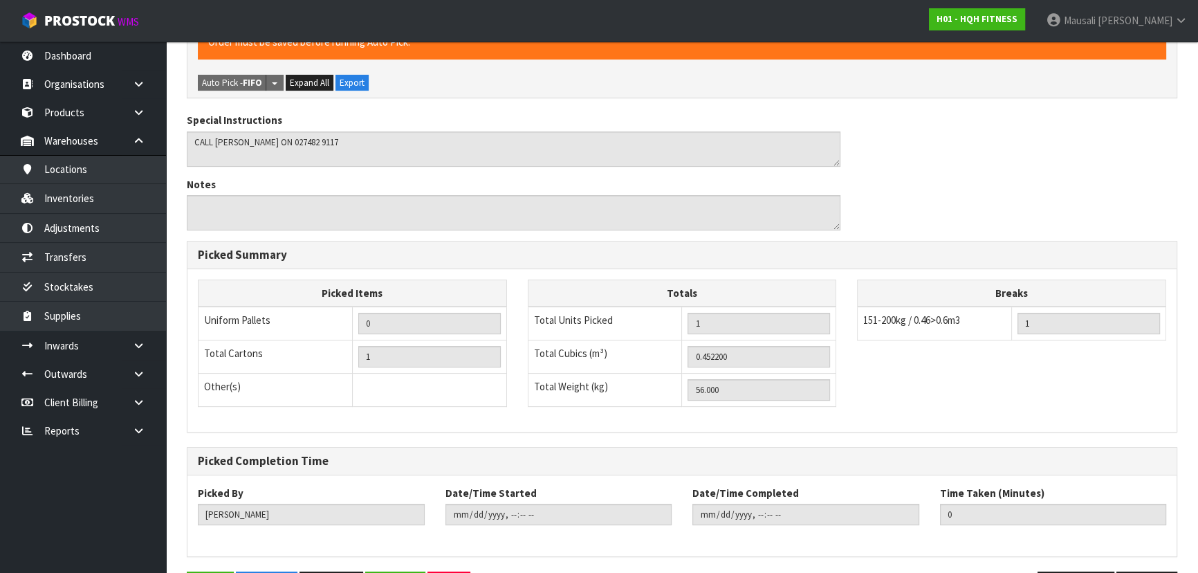
scroll to position [386, 0]
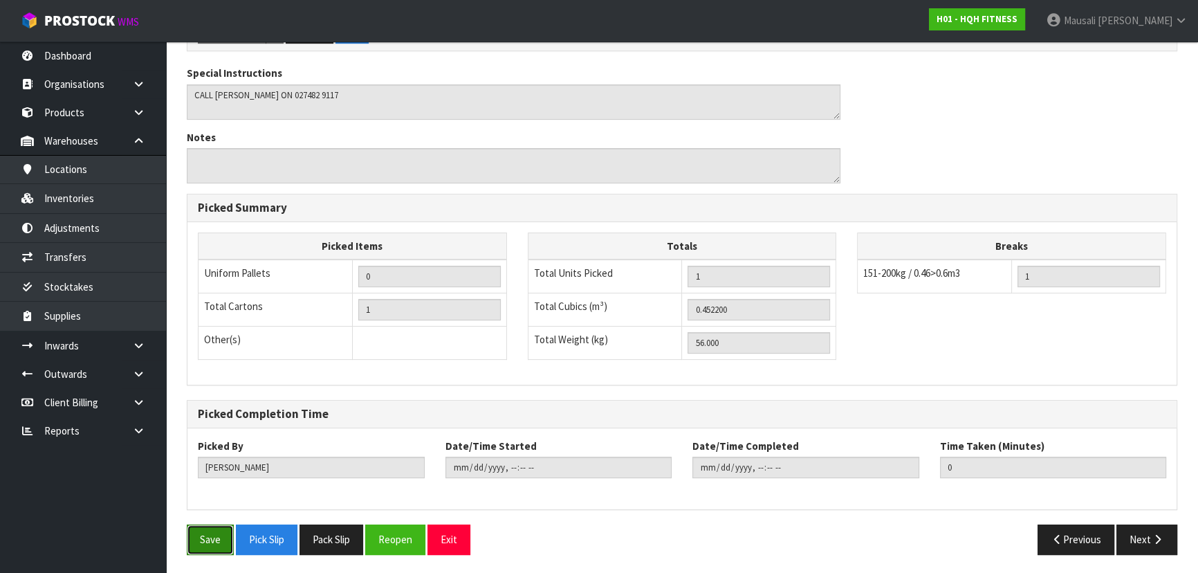
click at [201, 538] on button "Save" at bounding box center [210, 539] width 47 height 30
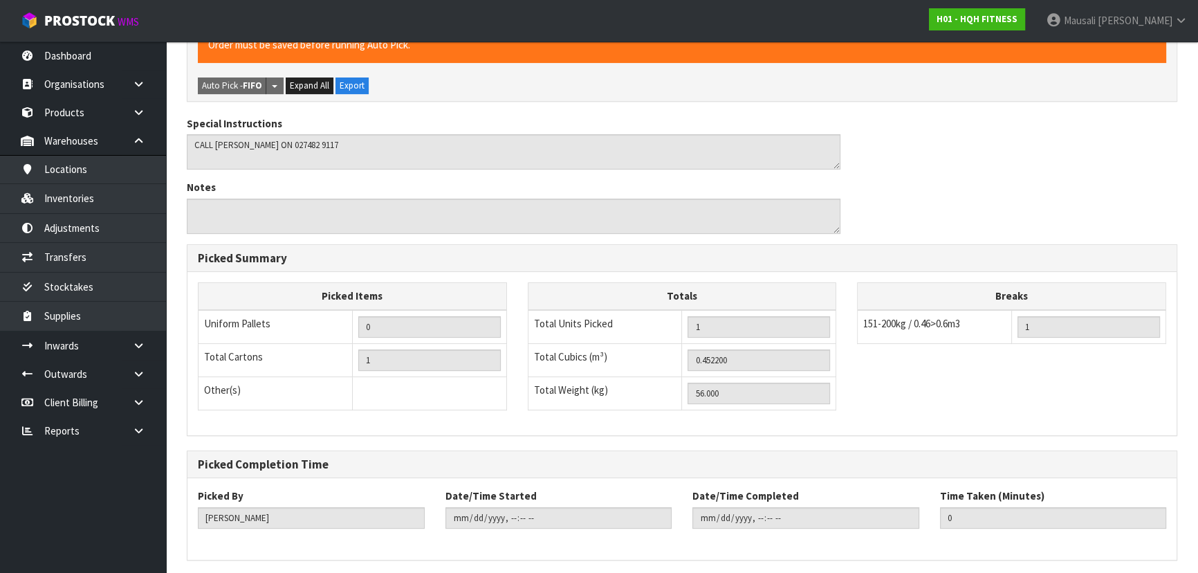
scroll to position [0, 0]
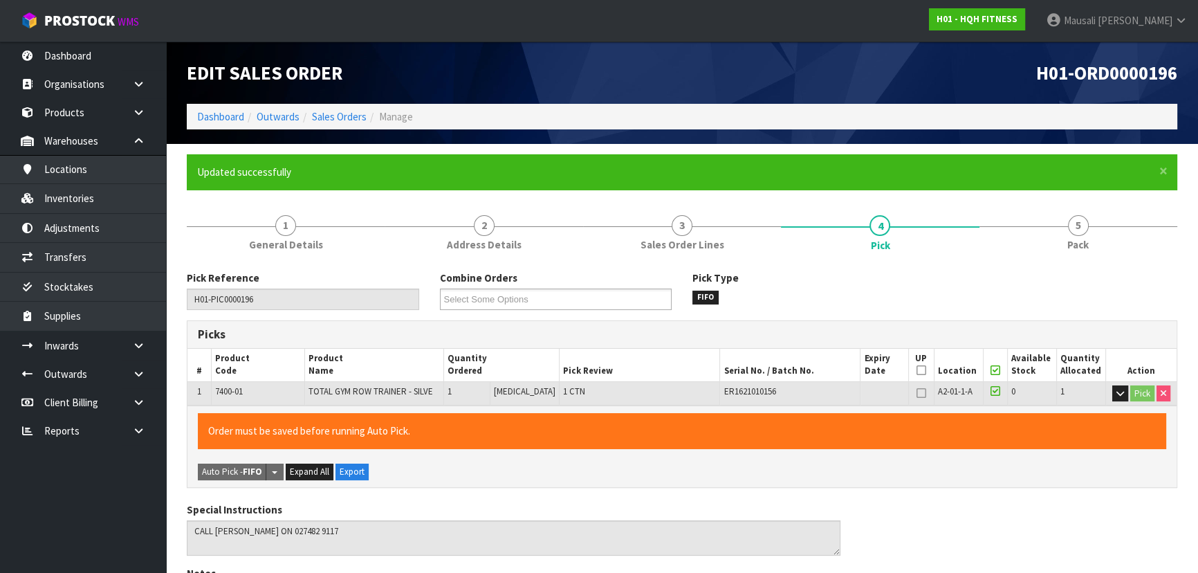
type input "[PERSON_NAME]"
type input "[DATE]T14:27:35"
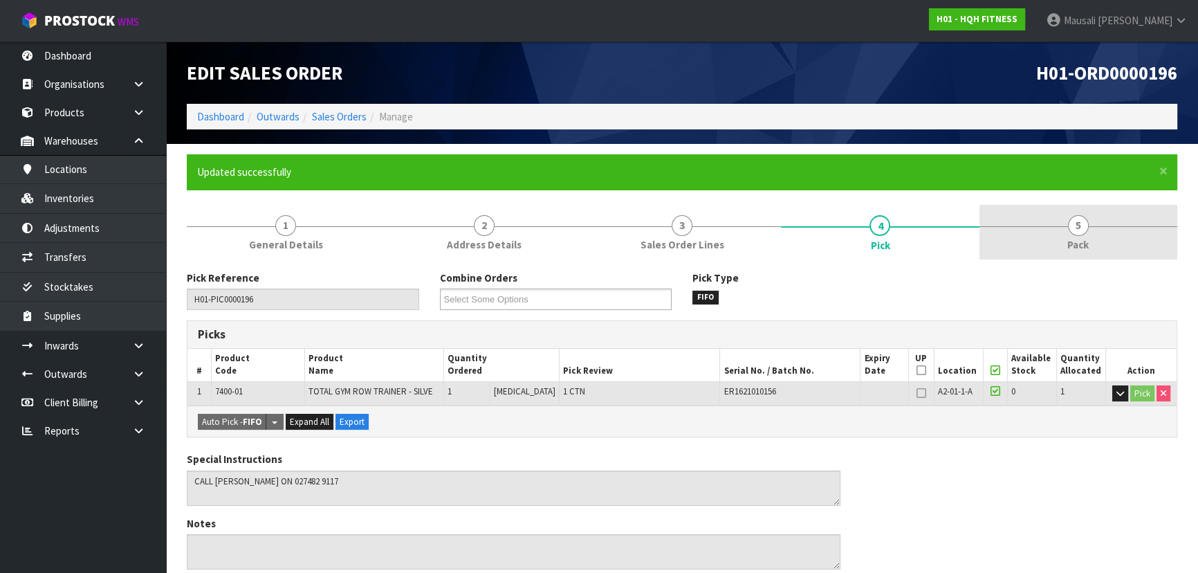
click at [1080, 242] on span "Pack" at bounding box center [1078, 244] width 21 height 15
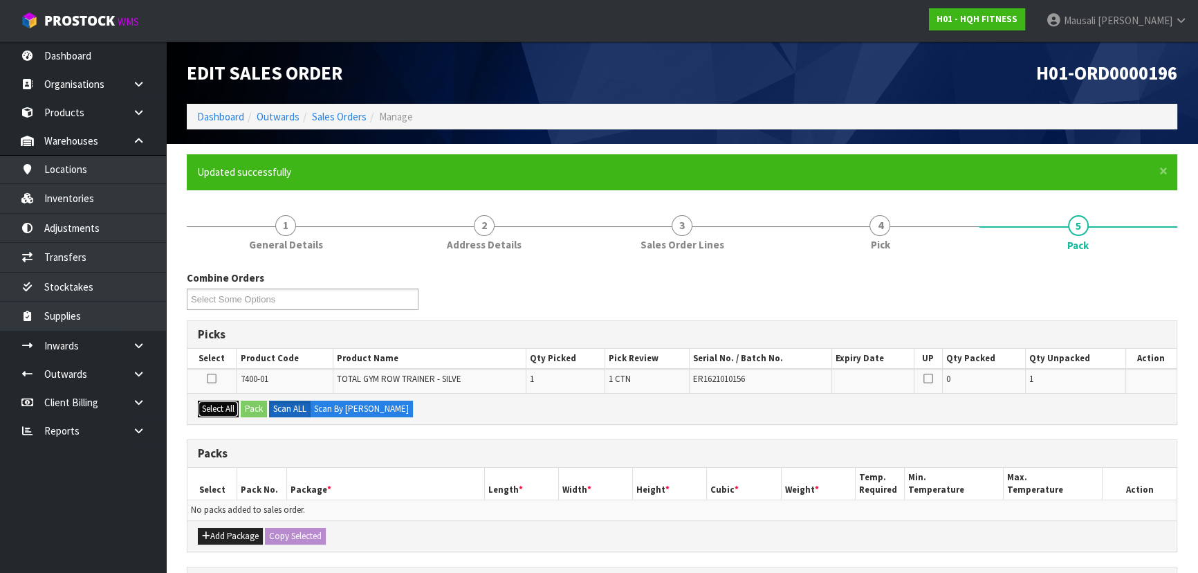
click at [218, 407] on button "Select All" at bounding box center [218, 409] width 41 height 17
click at [253, 409] on button "Pack" at bounding box center [254, 409] width 26 height 17
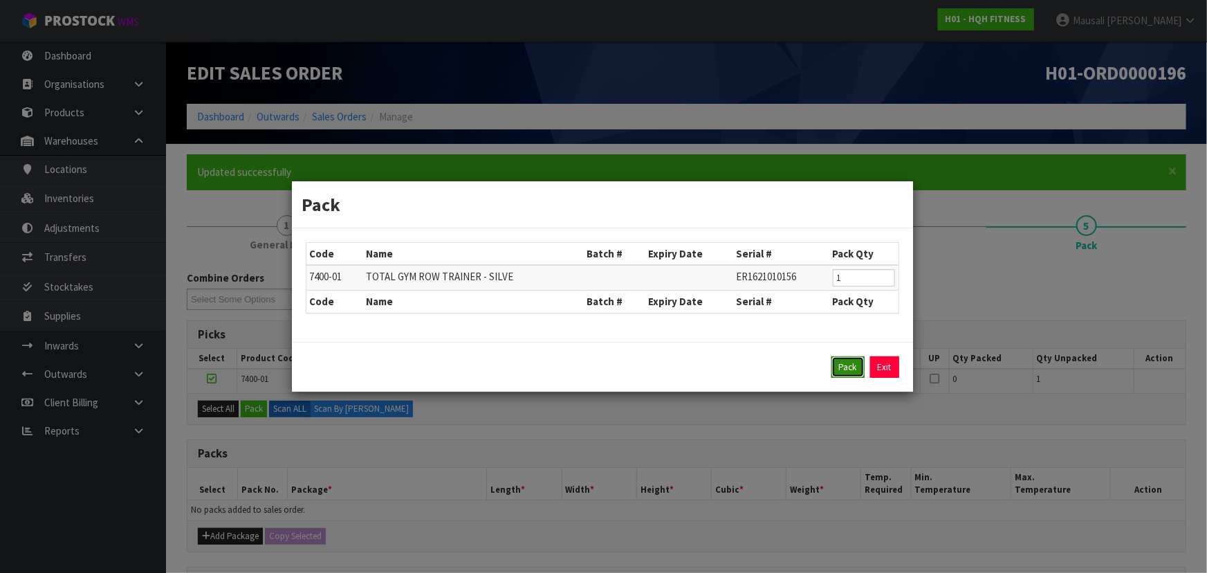
click at [846, 360] on button "Pack" at bounding box center [848, 367] width 33 height 22
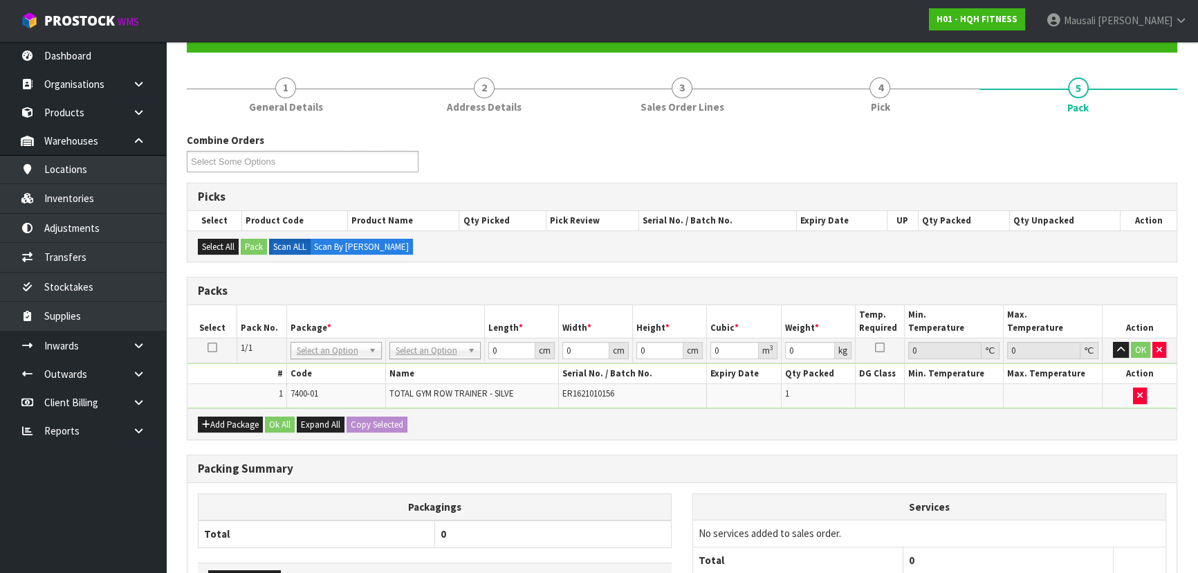
scroll to position [257, 0]
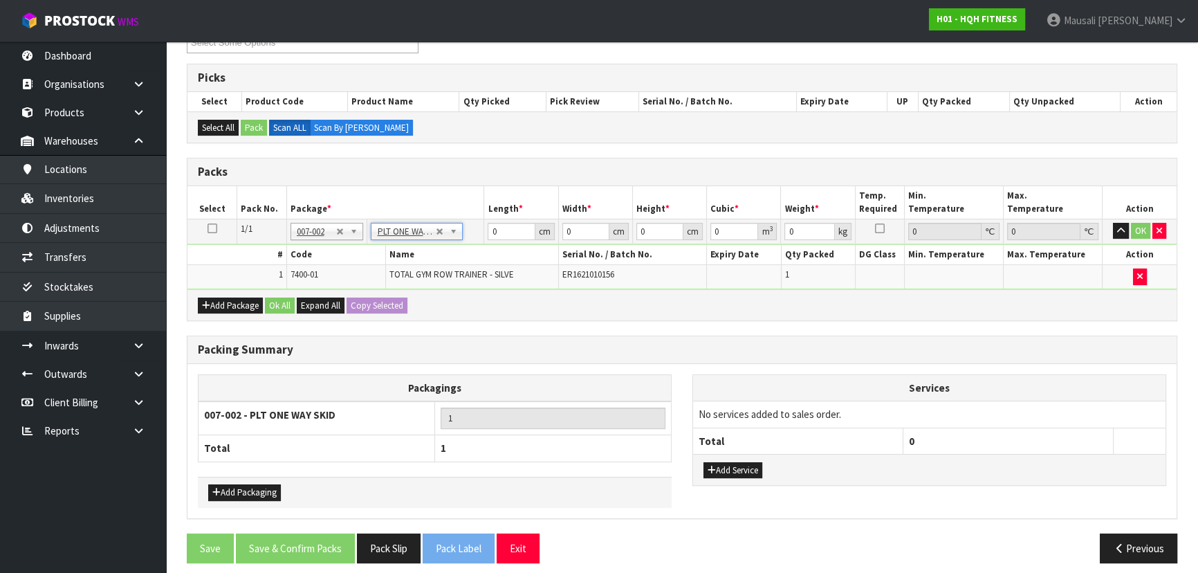
type input "56"
drag, startPoint x: 502, startPoint y: 232, endPoint x: 482, endPoint y: 237, distance: 20.6
click at [482, 237] on tr "1/1 NONE 007-001 007-002 007-004 007-009 007-013 007-014 007-015 007-017 007-01…" at bounding box center [682, 231] width 989 height 25
type input "193"
type input "70"
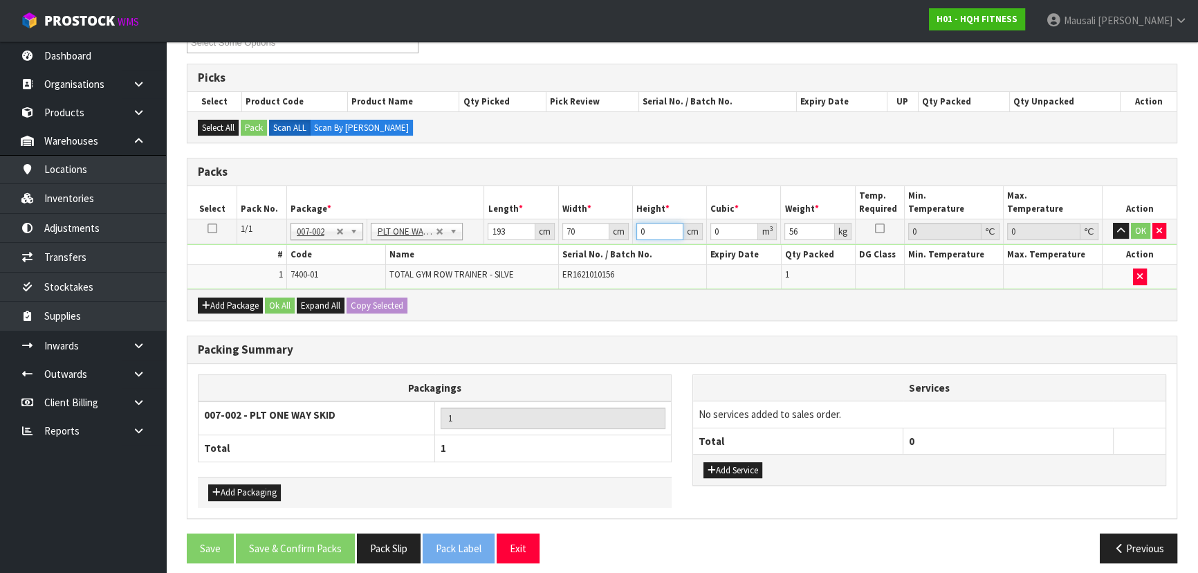
type input "4"
type input "0.05404"
type input "49"
type input "0.66199"
type input "49"
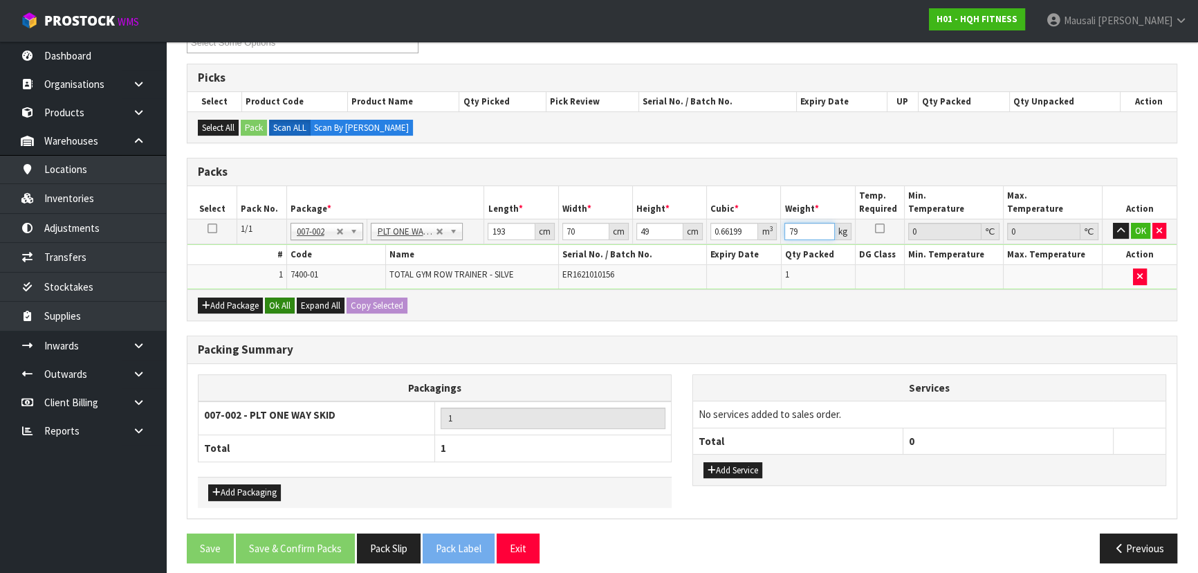
type input "79"
click at [280, 301] on button "Ok All" at bounding box center [280, 306] width 30 height 17
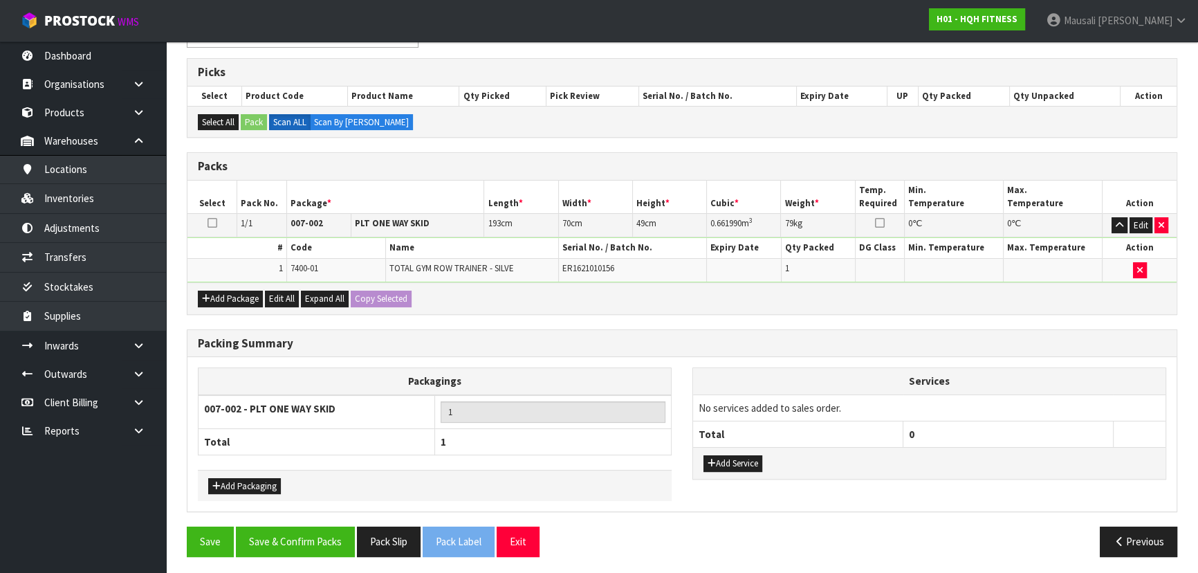
scroll to position [263, 0]
click at [305, 537] on button "Save & Confirm Packs" at bounding box center [295, 541] width 119 height 30
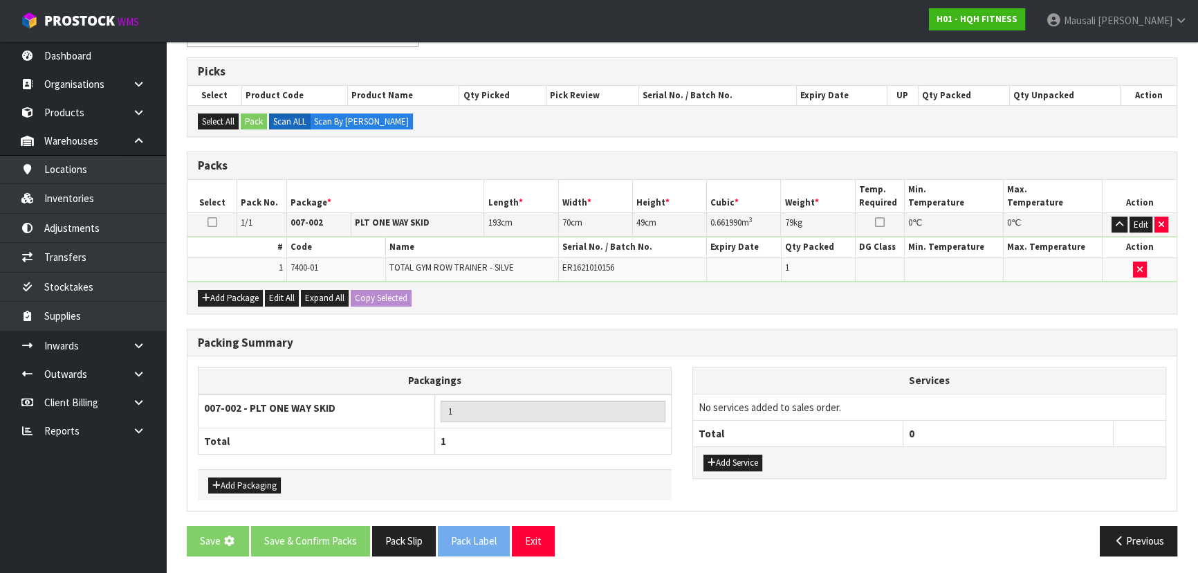
scroll to position [0, 0]
